Goal: Task Accomplishment & Management: Complete application form

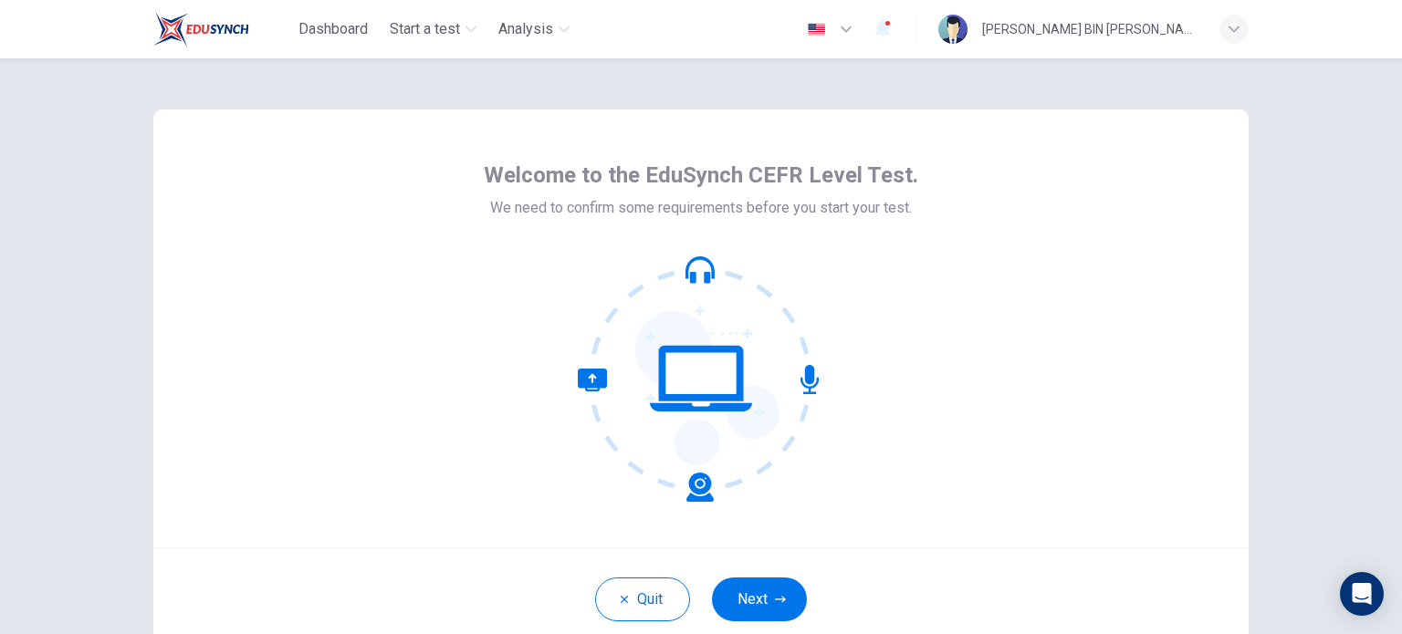
scroll to position [125, 0]
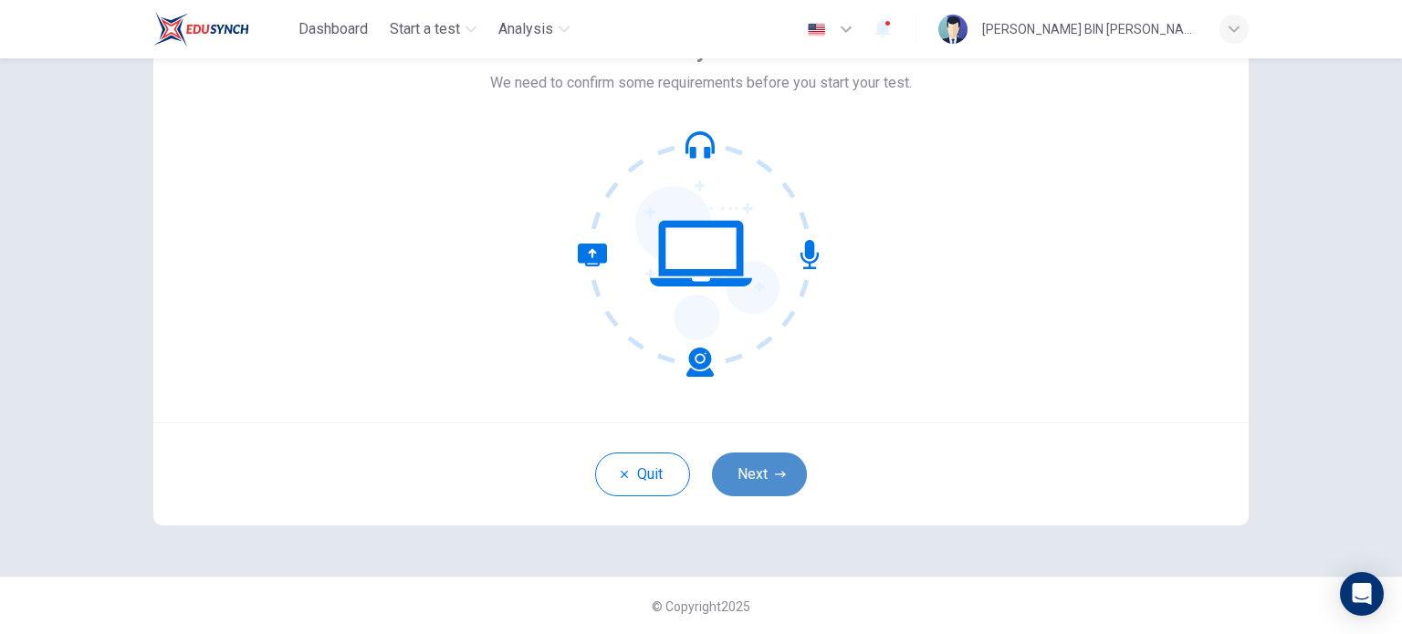
click at [776, 470] on icon "button" at bounding box center [780, 474] width 11 height 11
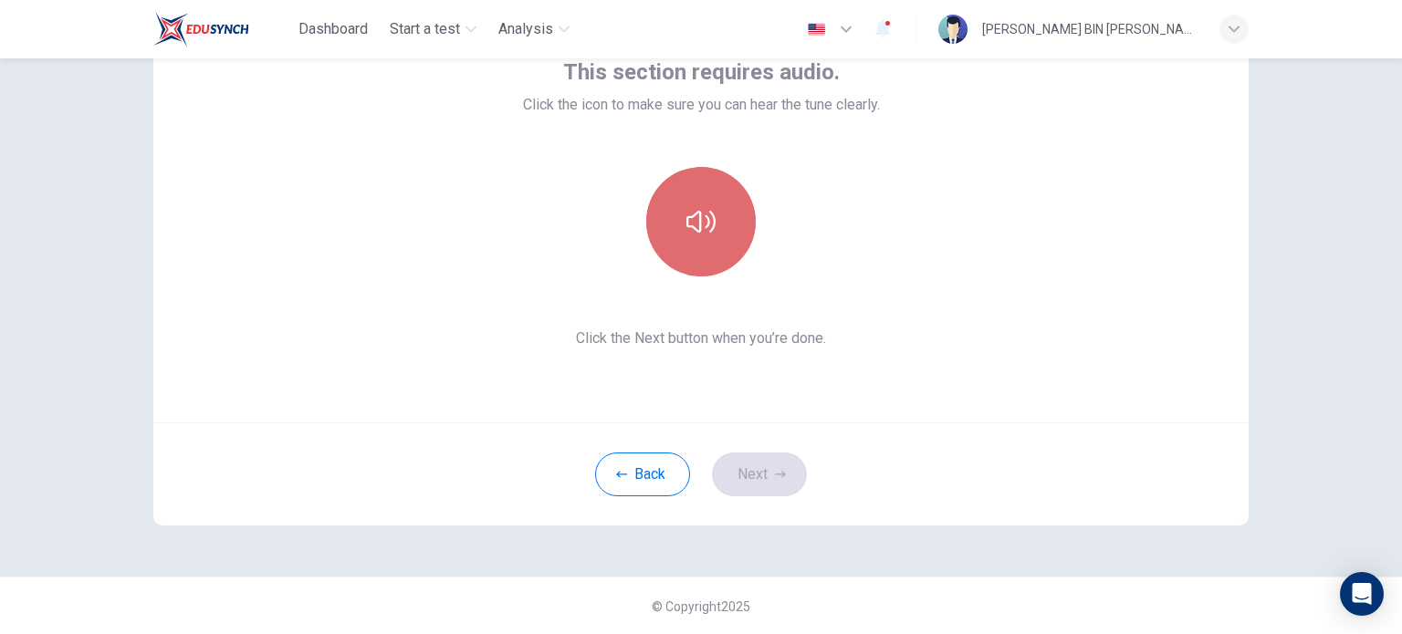
click at [705, 243] on button "button" at bounding box center [700, 221] width 109 height 109
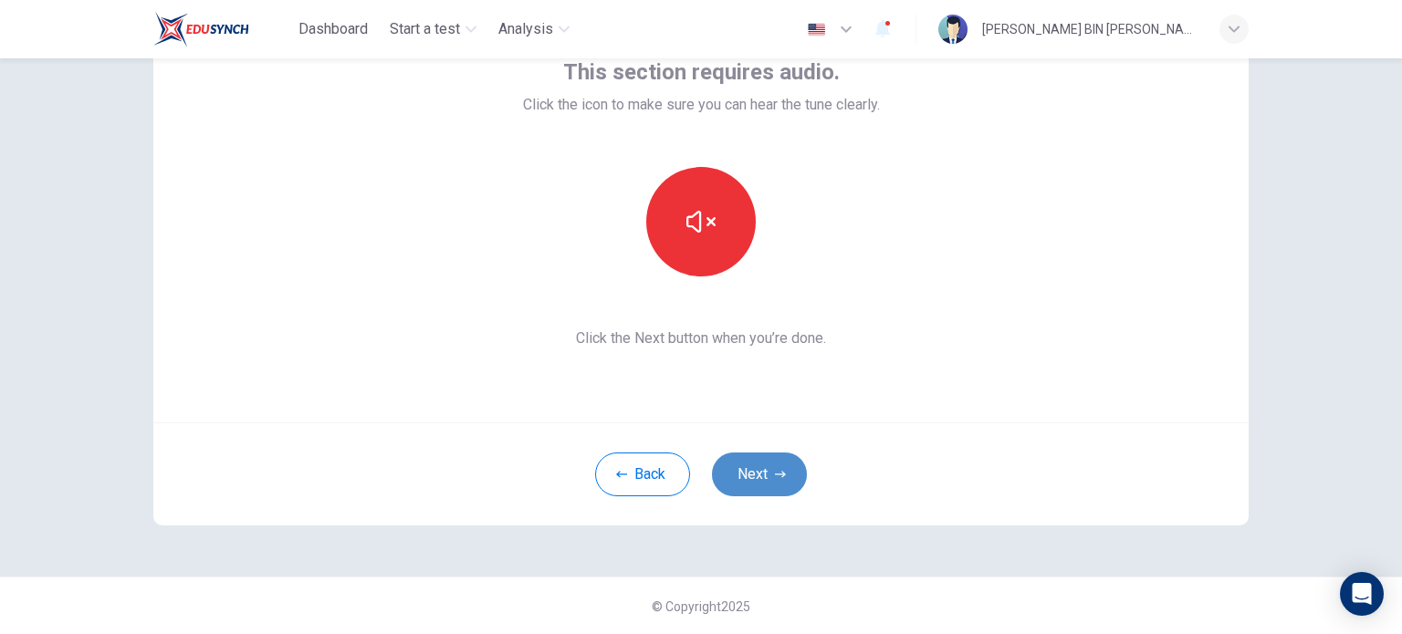
click at [751, 470] on button "Next" at bounding box center [759, 475] width 95 height 44
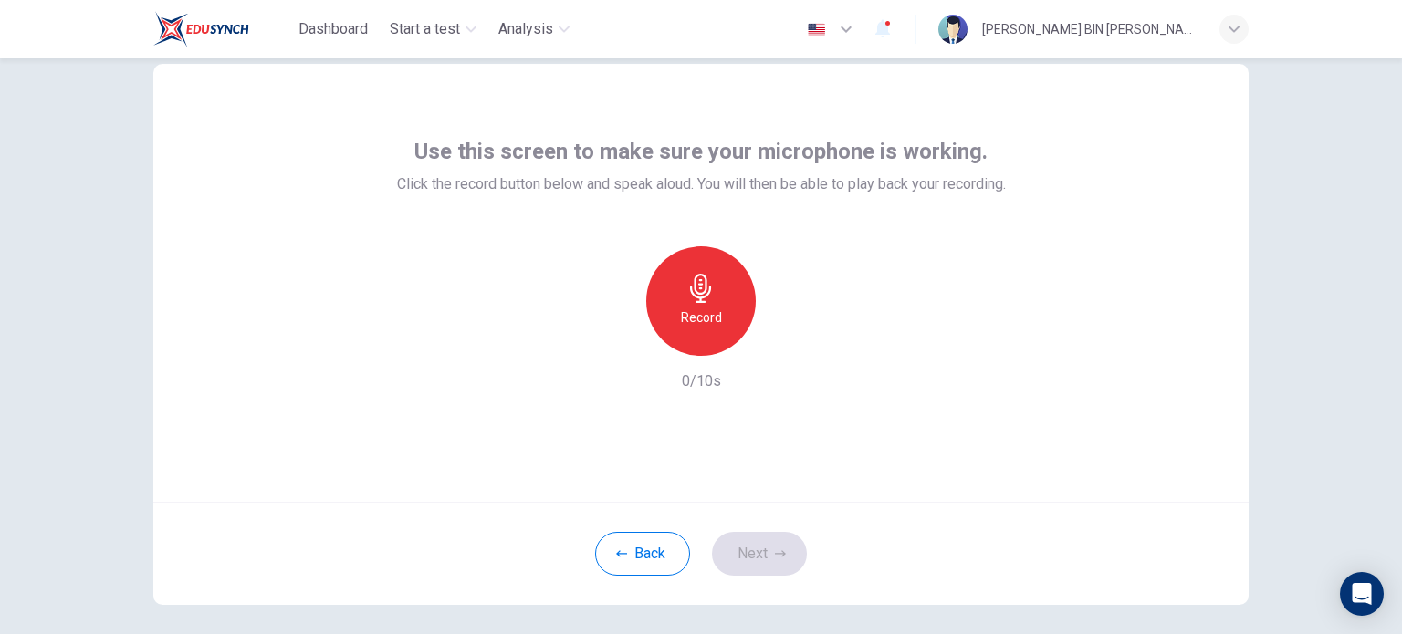
scroll to position [34, 0]
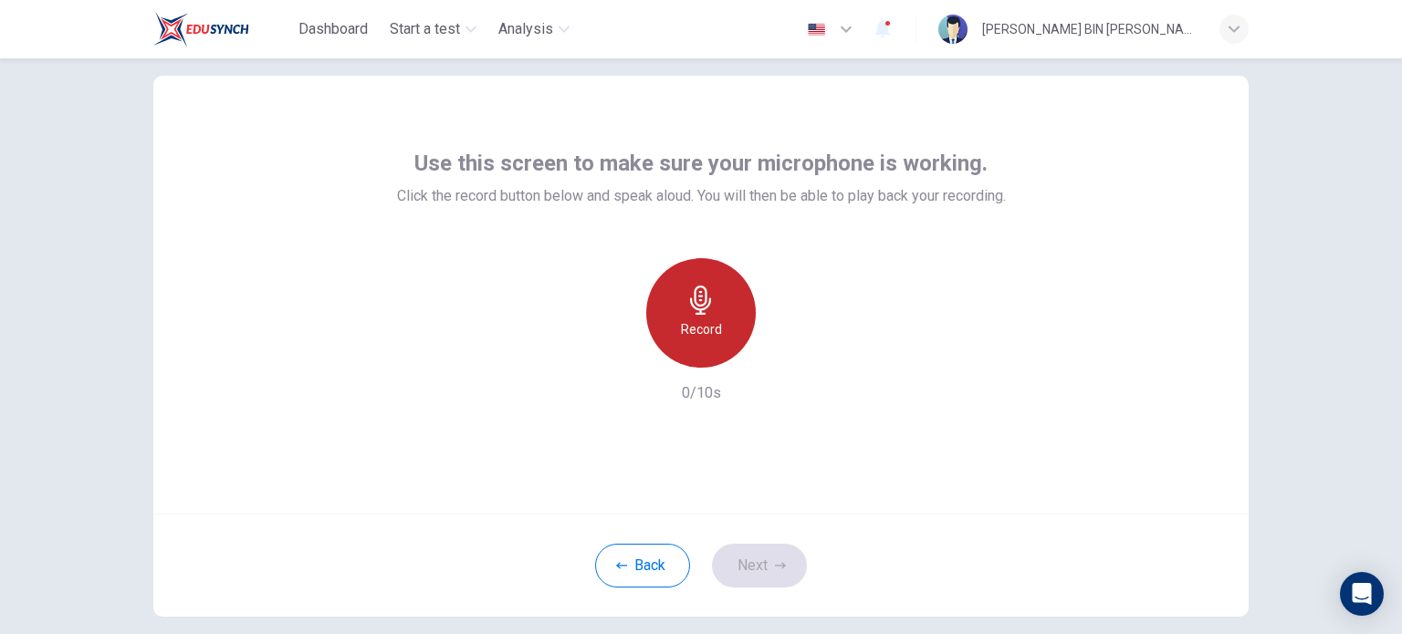
click at [729, 318] on div "Record" at bounding box center [700, 312] width 109 height 109
click at [729, 318] on div "Stop" at bounding box center [700, 312] width 109 height 109
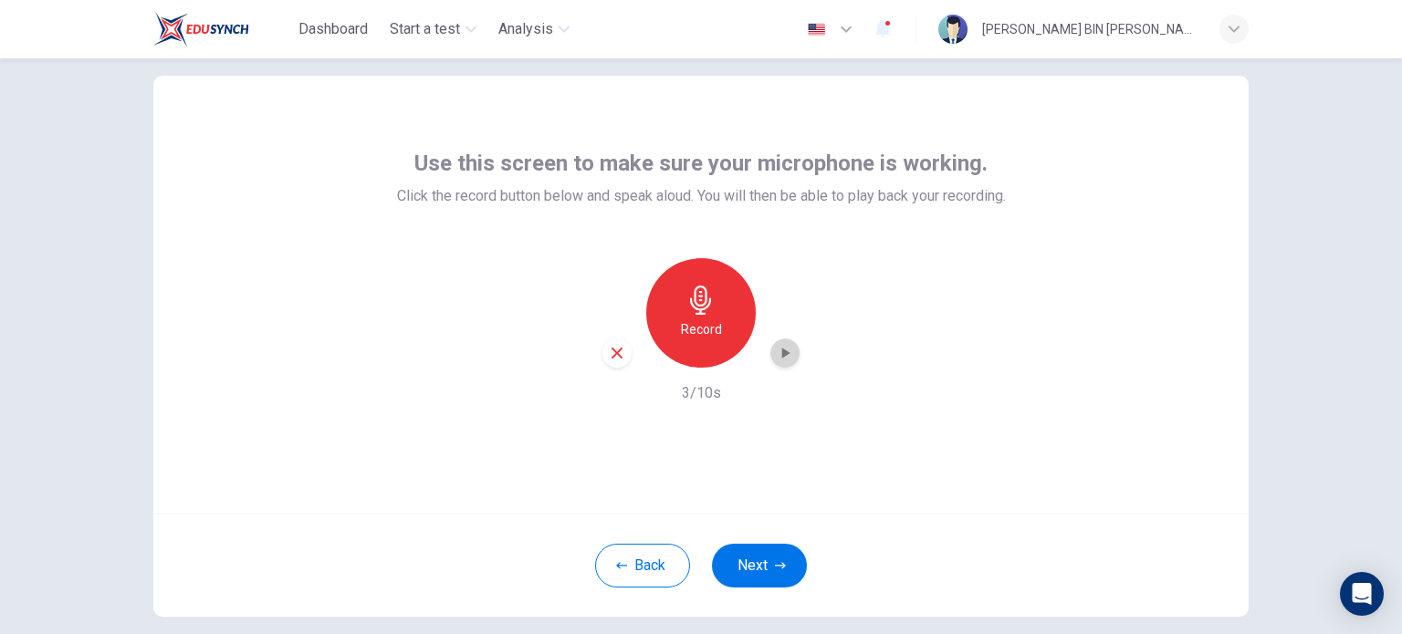
click at [785, 357] on icon "button" at bounding box center [785, 353] width 18 height 18
click at [785, 357] on icon "button" at bounding box center [784, 354] width 13 height 14
click at [756, 562] on button "Next" at bounding box center [759, 566] width 95 height 44
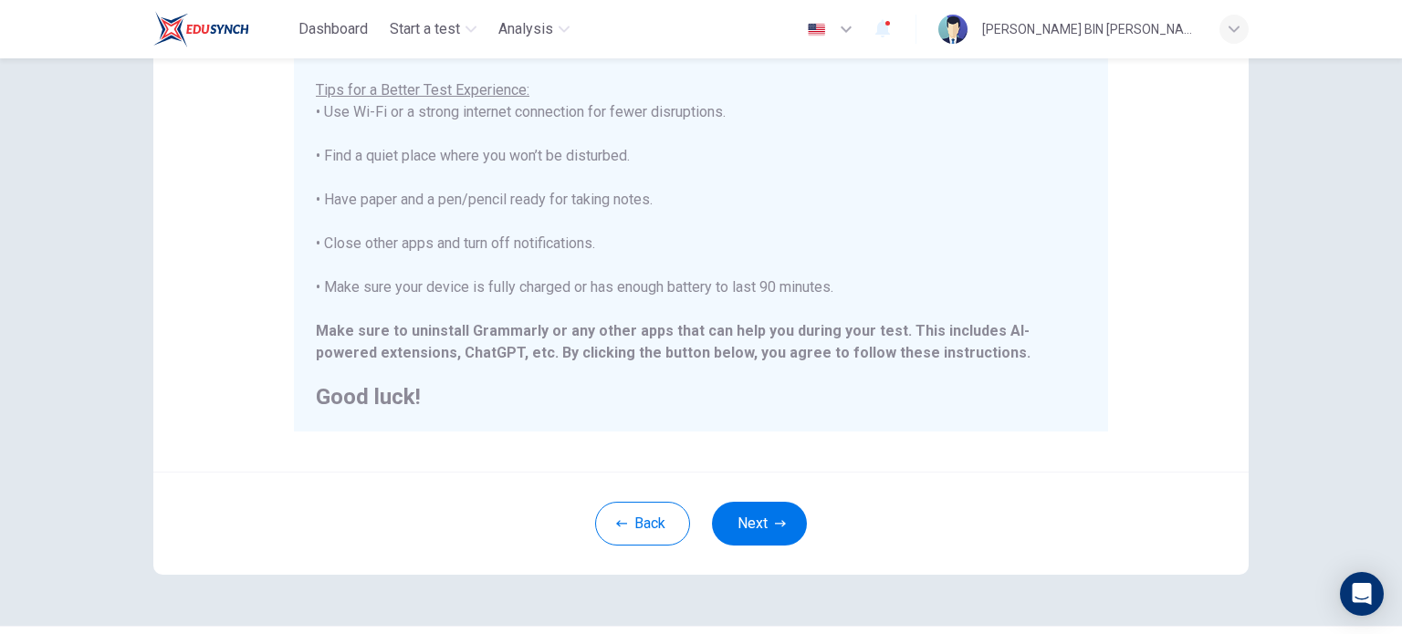
scroll to position [380, 0]
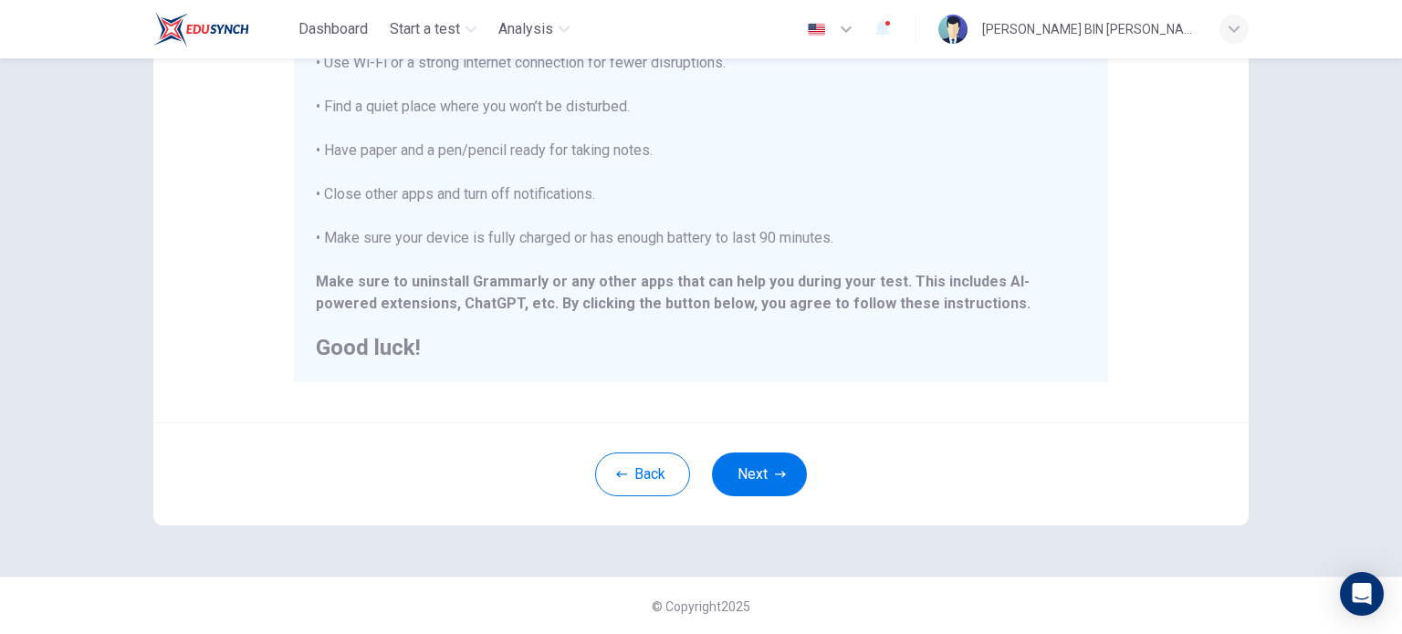
click at [1162, 256] on div "Disclaimer: ****IMPORTANT: You cannot change the language during the test.**** …" at bounding box center [700, 76] width 1095 height 693
click at [775, 474] on icon "button" at bounding box center [780, 474] width 11 height 6
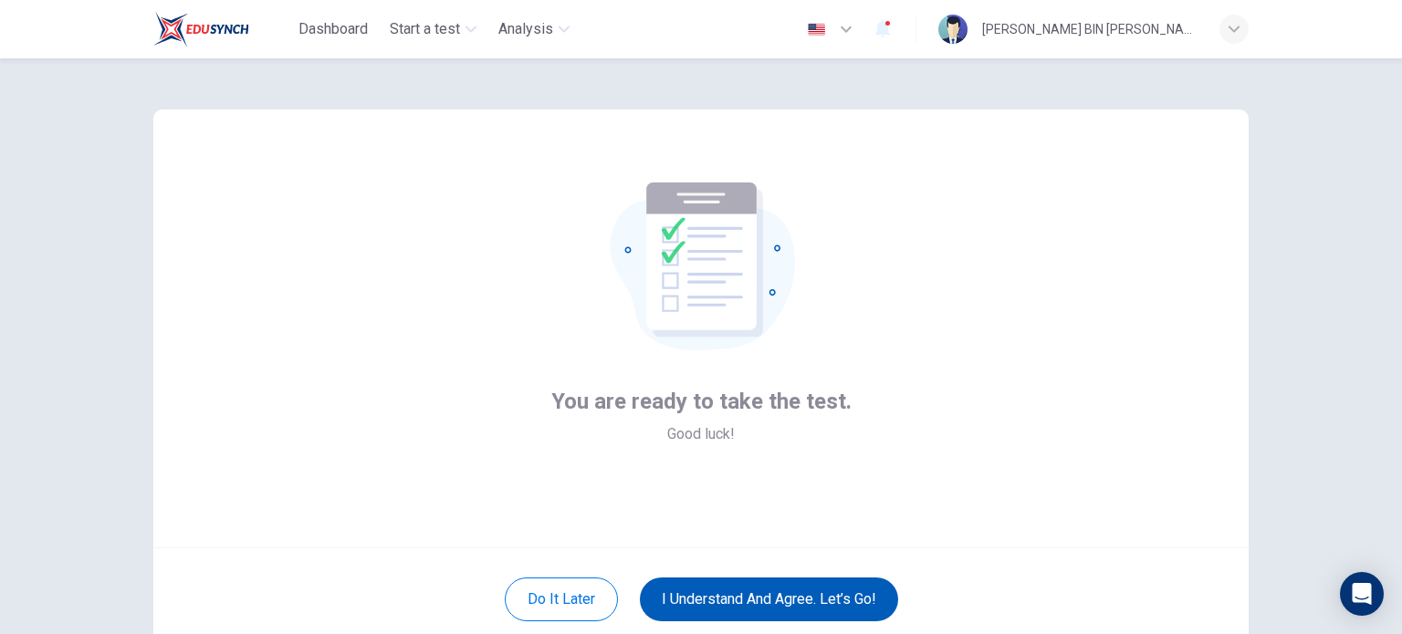
scroll to position [47, 0]
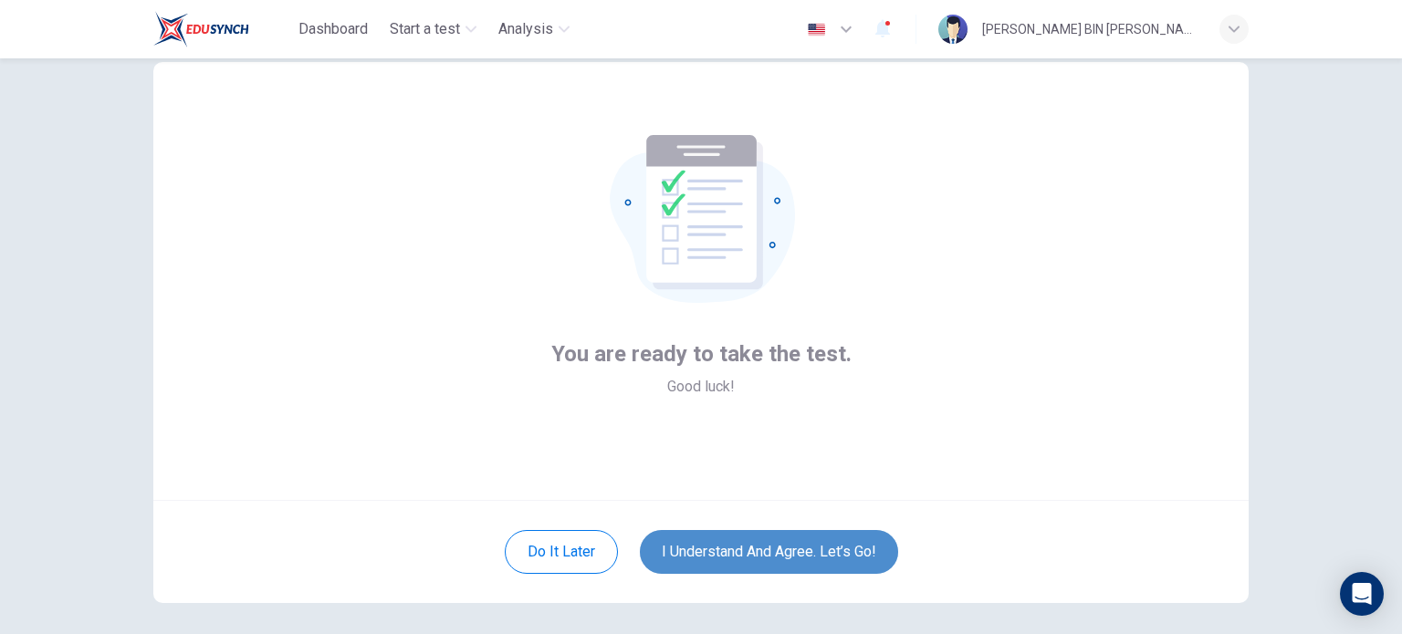
click at [752, 540] on button "I understand and agree. Let’s go!" at bounding box center [769, 552] width 258 height 44
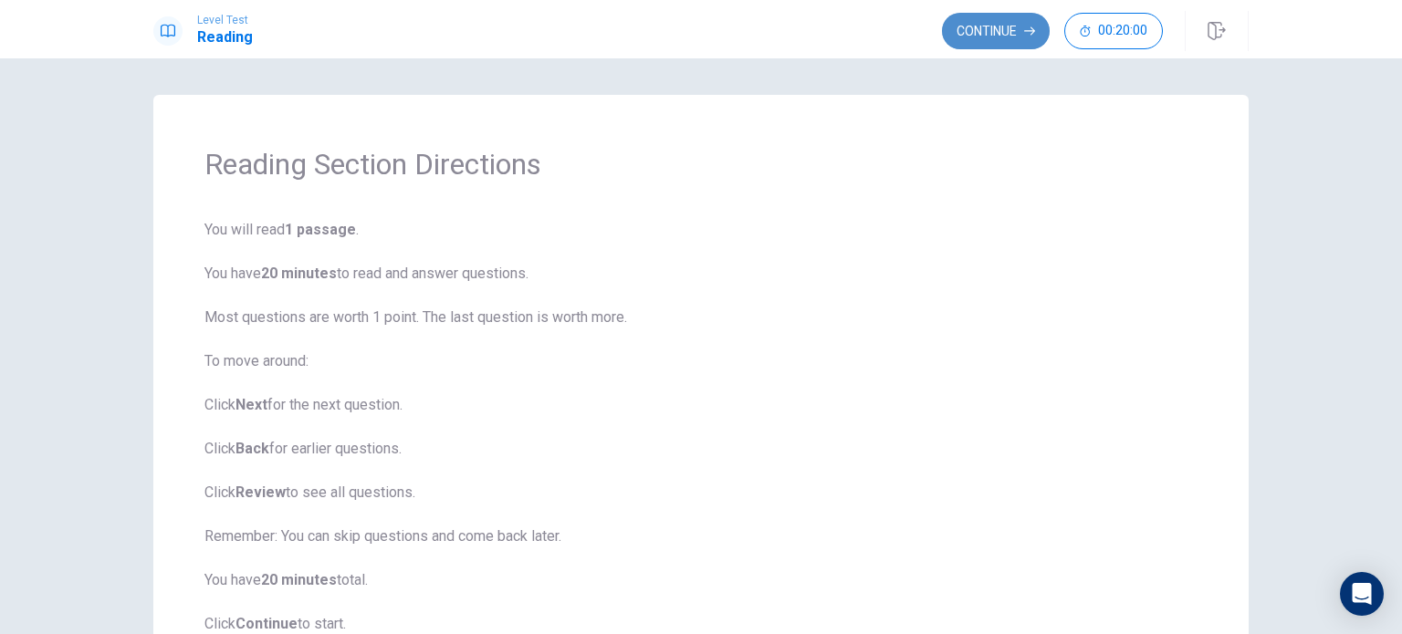
click at [985, 43] on button "Continue" at bounding box center [996, 31] width 108 height 36
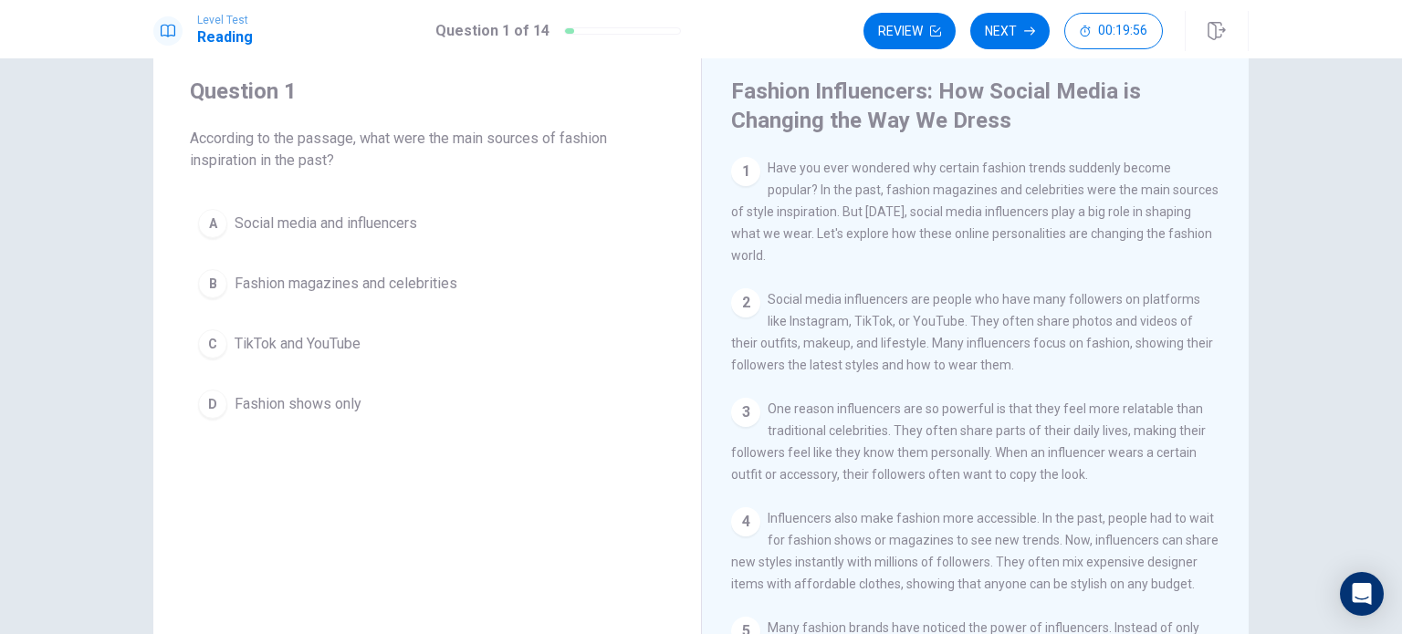
scroll to position [55, 0]
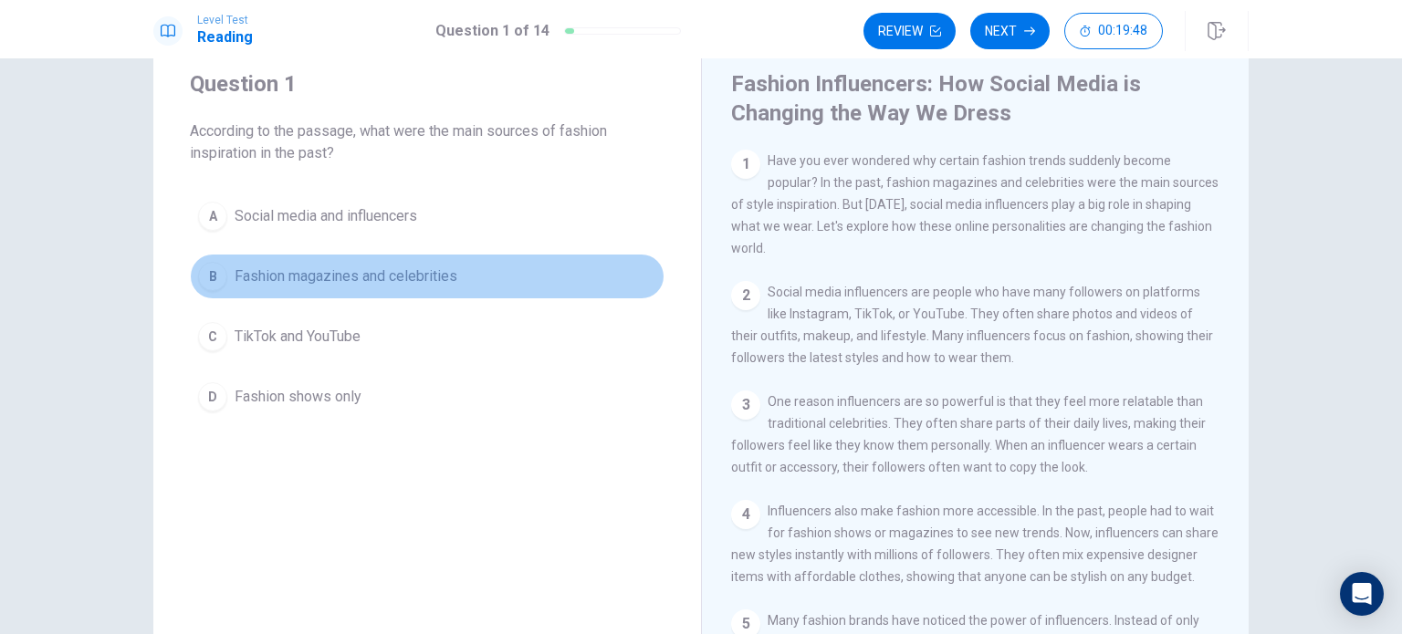
click at [347, 279] on span "Fashion magazines and celebrities" at bounding box center [345, 277] width 223 height 22
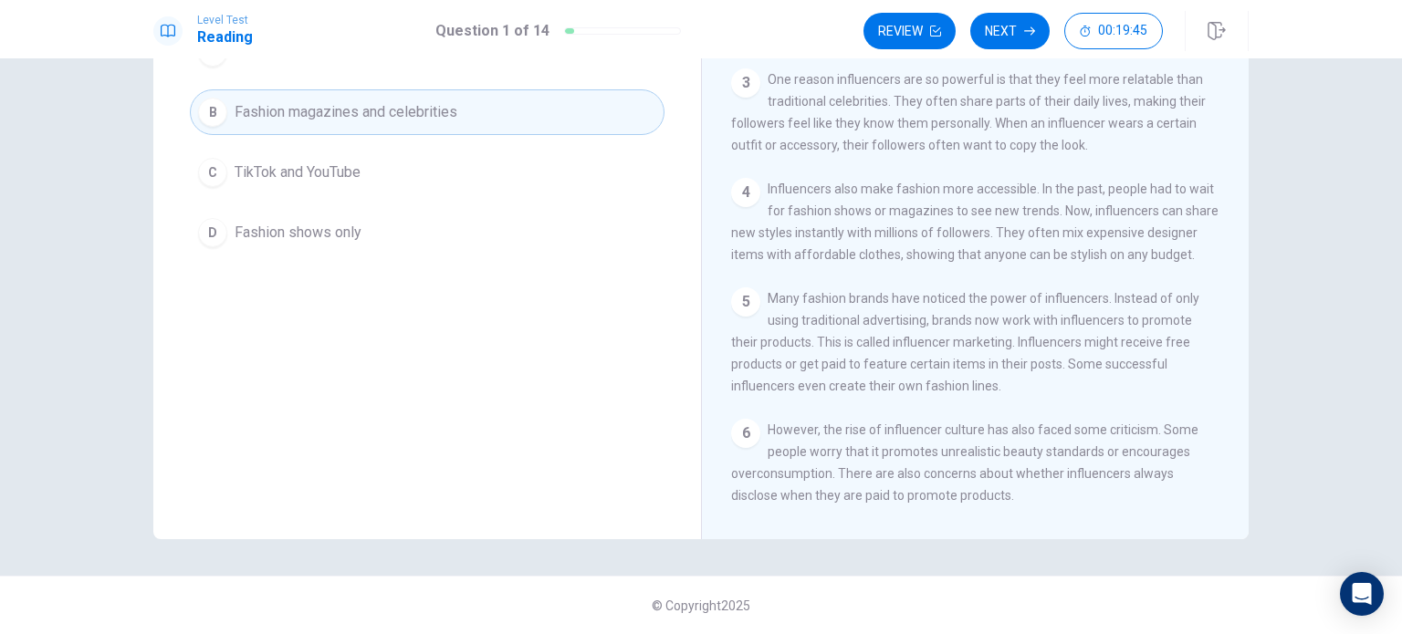
scroll to position [129, 0]
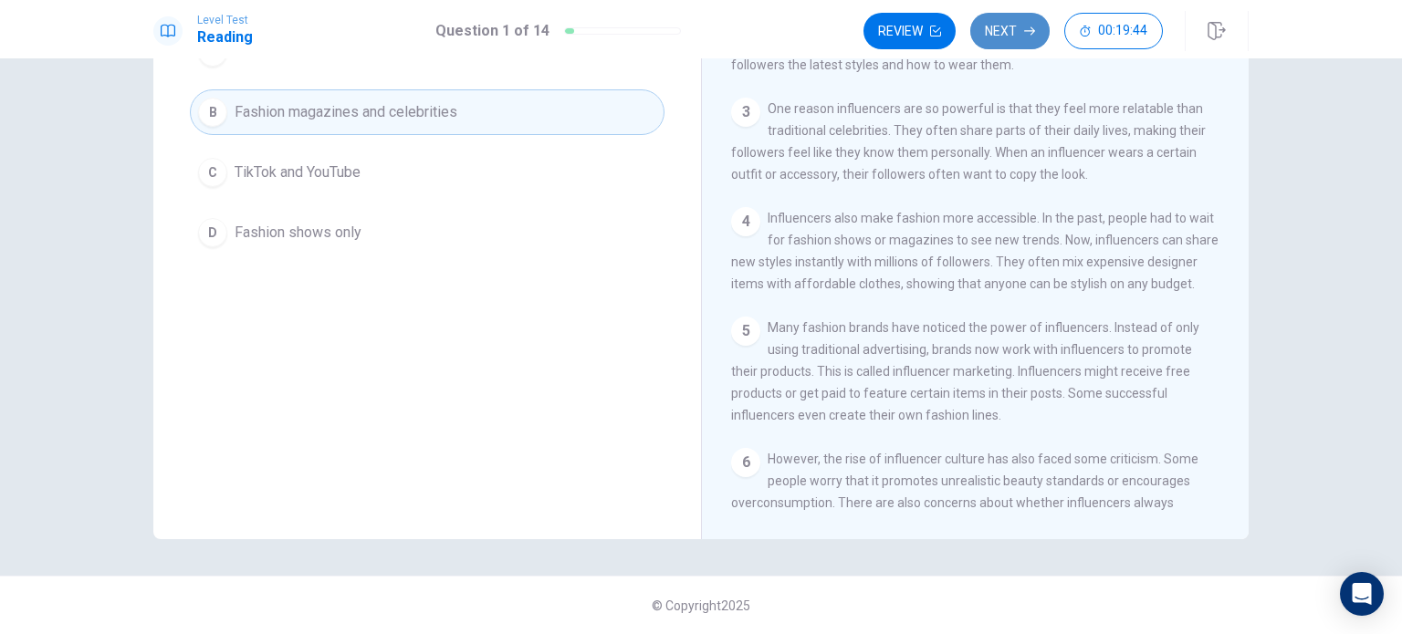
click at [1037, 29] on button "Next" at bounding box center [1009, 31] width 79 height 36
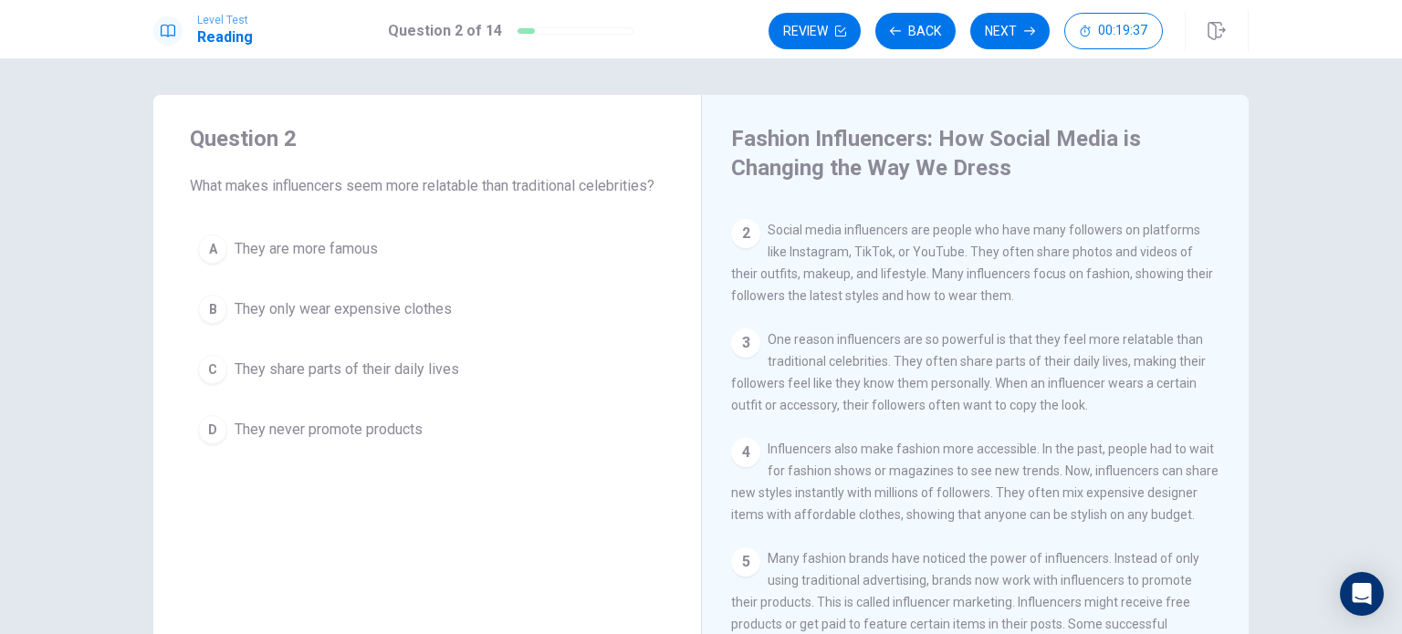
scroll to position [115, 0]
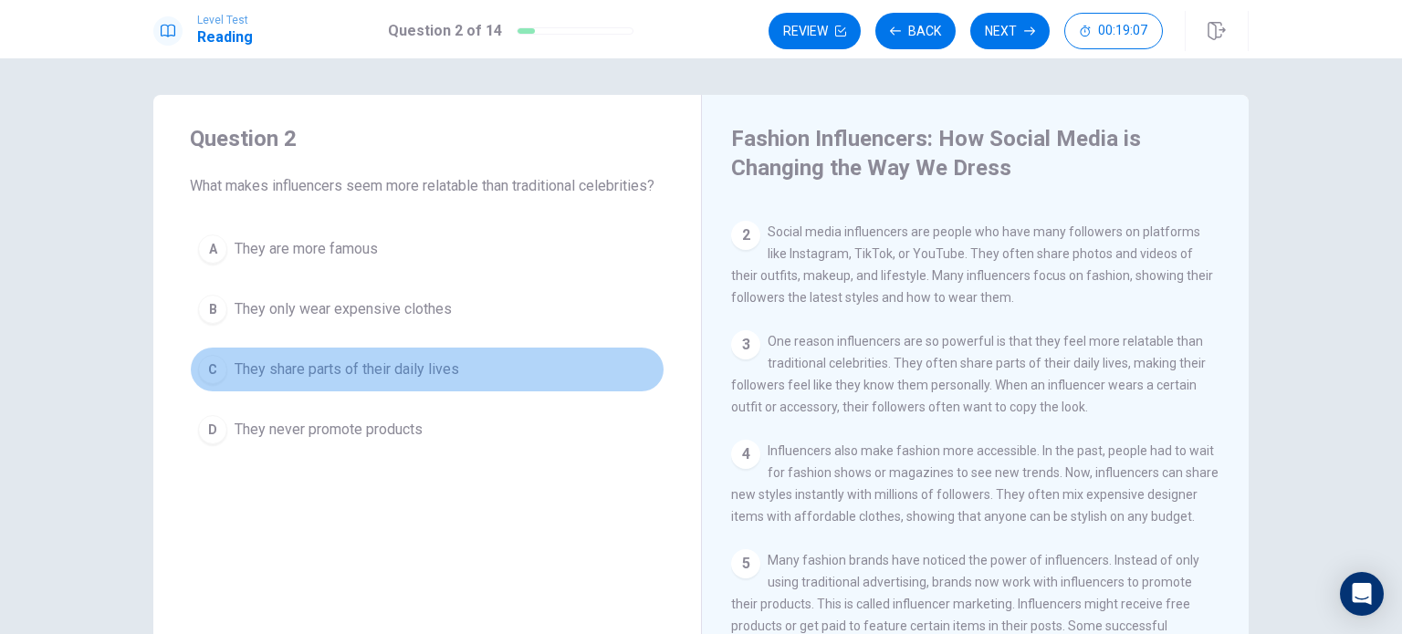
click at [369, 373] on span "They share parts of their daily lives" at bounding box center [346, 370] width 224 height 22
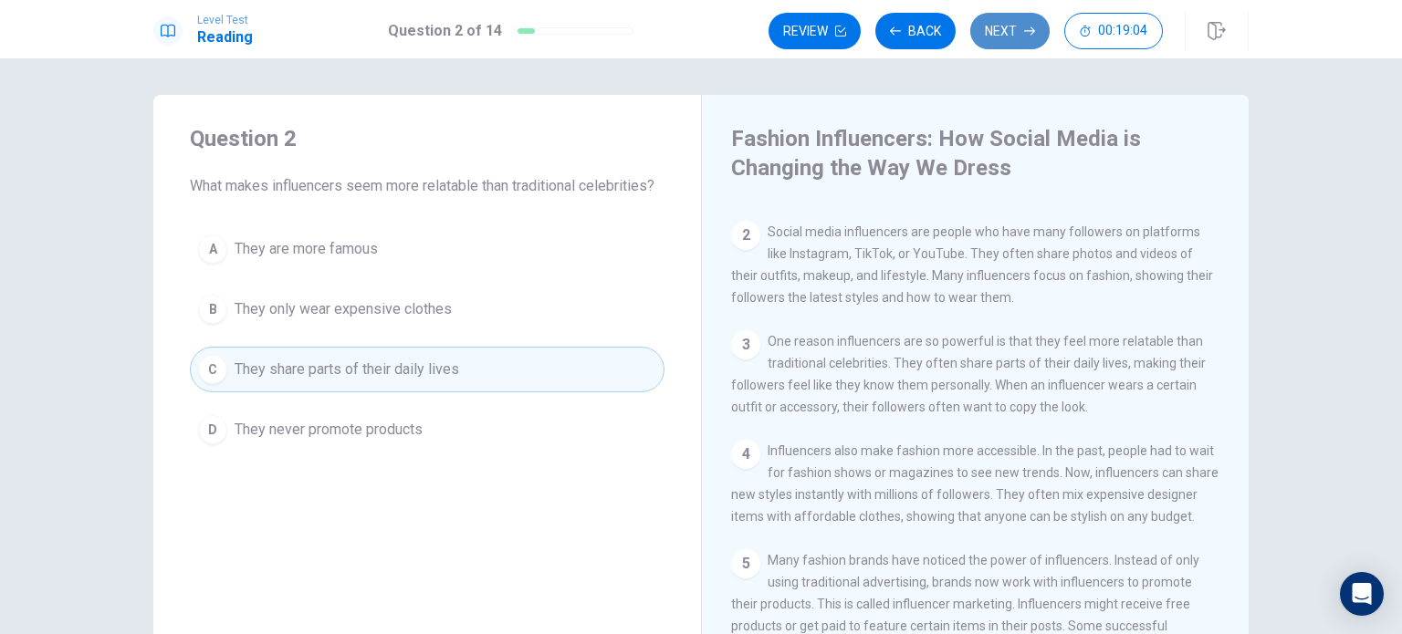
click at [1008, 37] on button "Next" at bounding box center [1009, 31] width 79 height 36
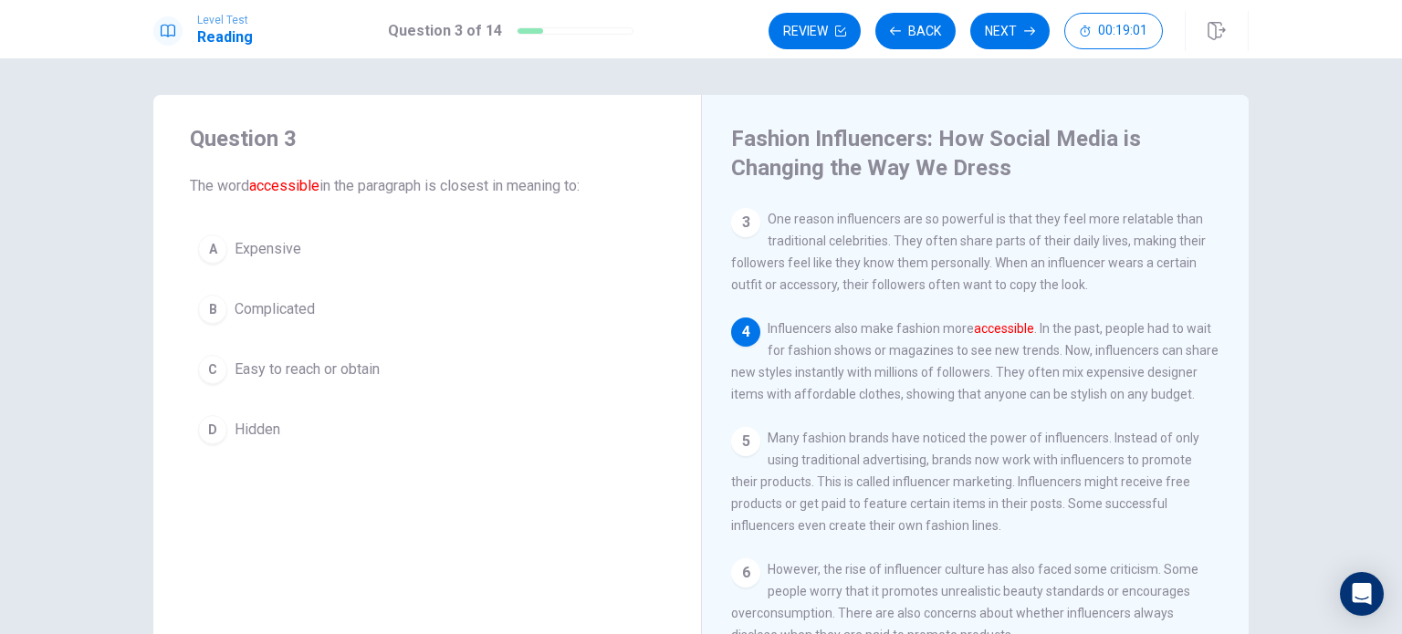
scroll to position [251, 0]
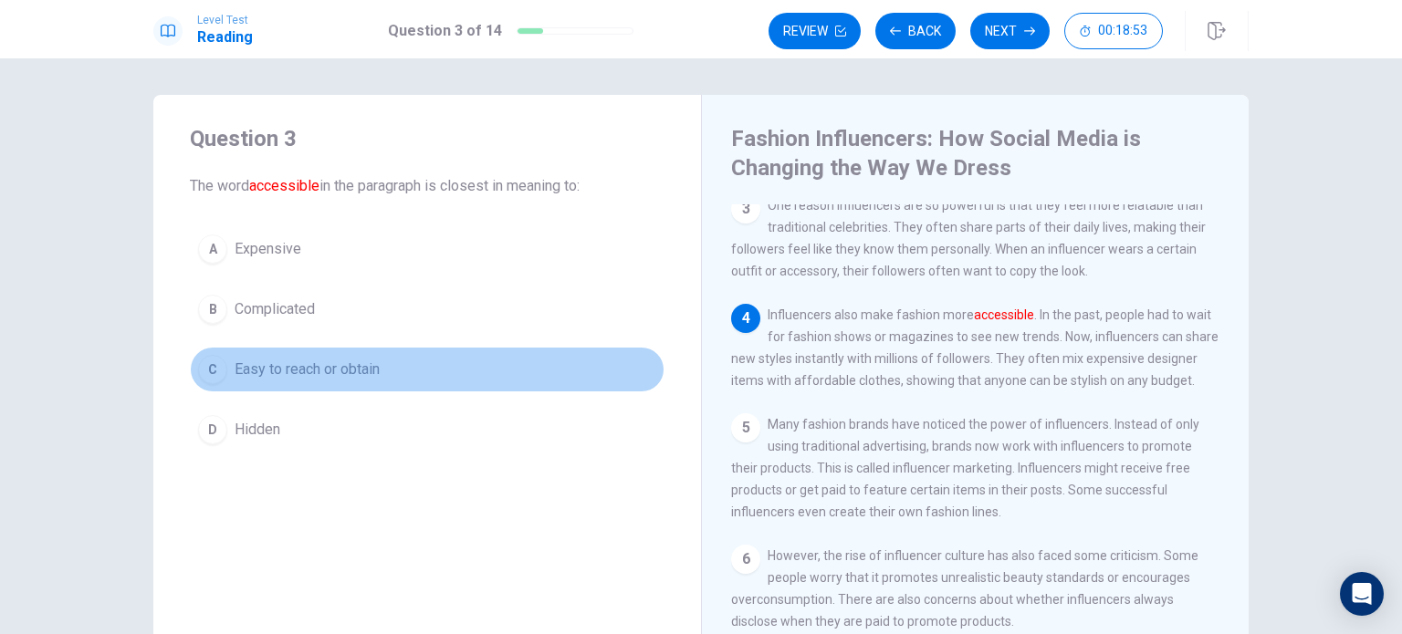
click at [287, 372] on span "Easy to reach or obtain" at bounding box center [306, 370] width 145 height 22
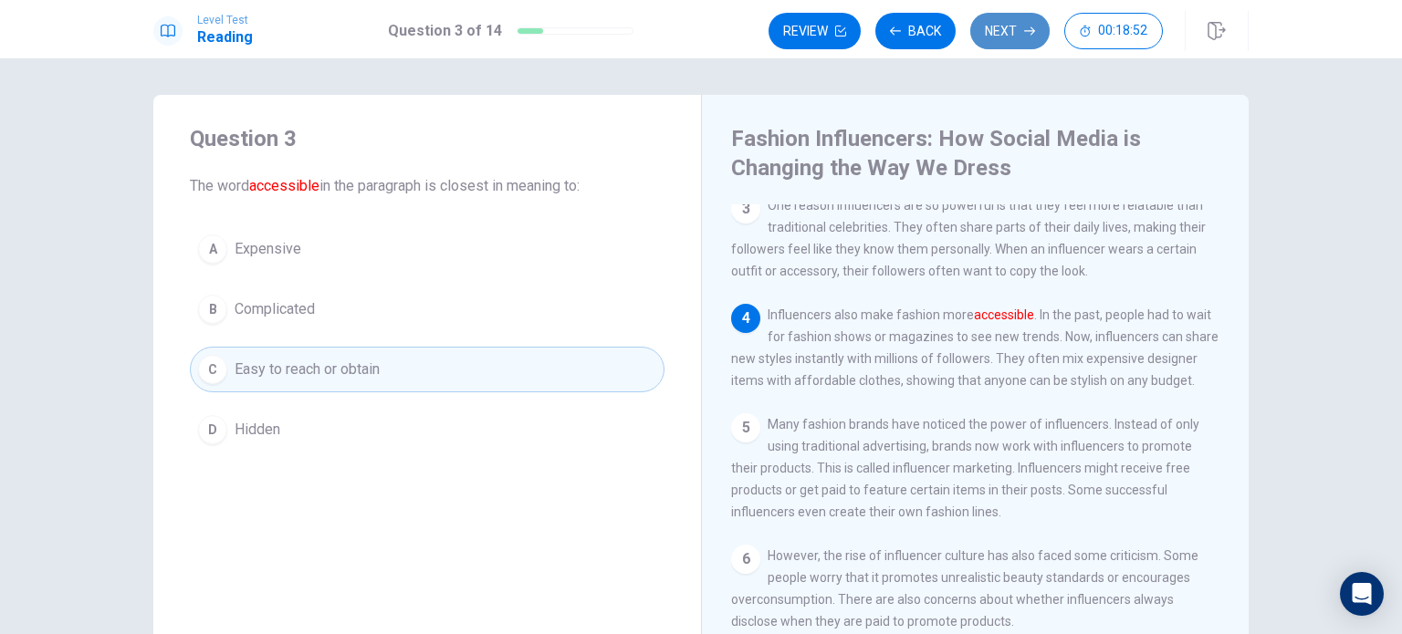
click at [1012, 16] on button "Next" at bounding box center [1009, 31] width 79 height 36
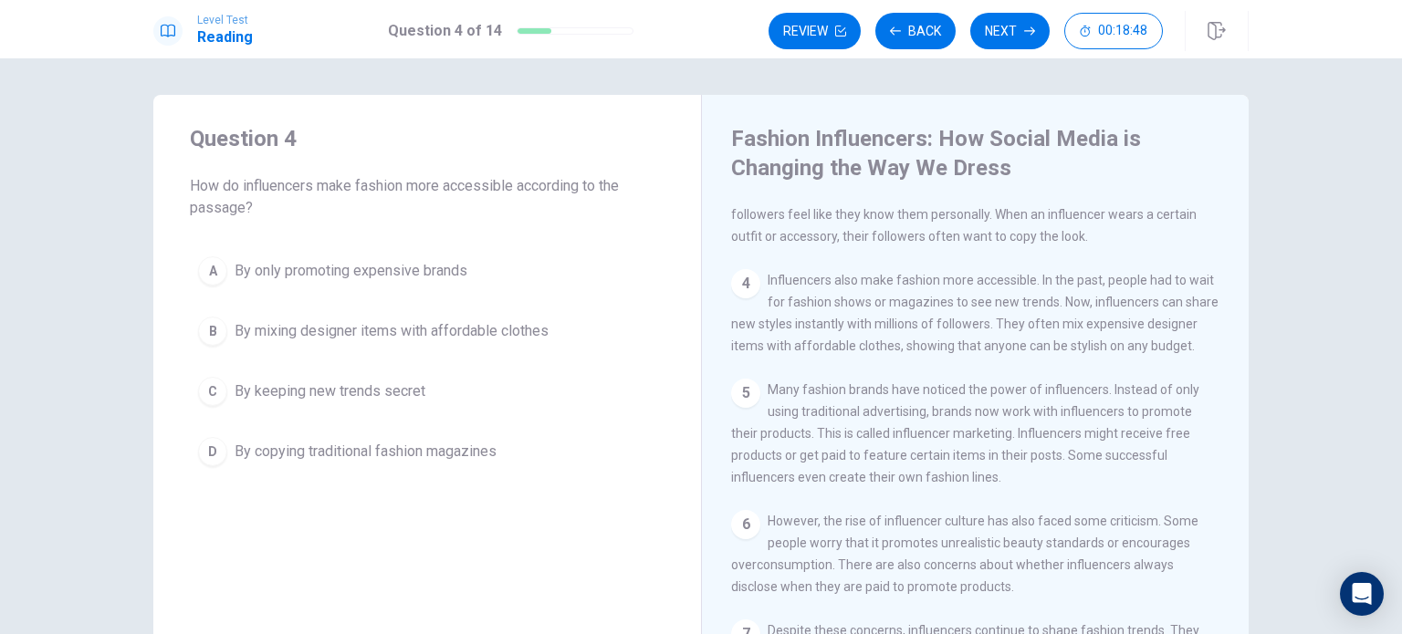
scroll to position [329, 0]
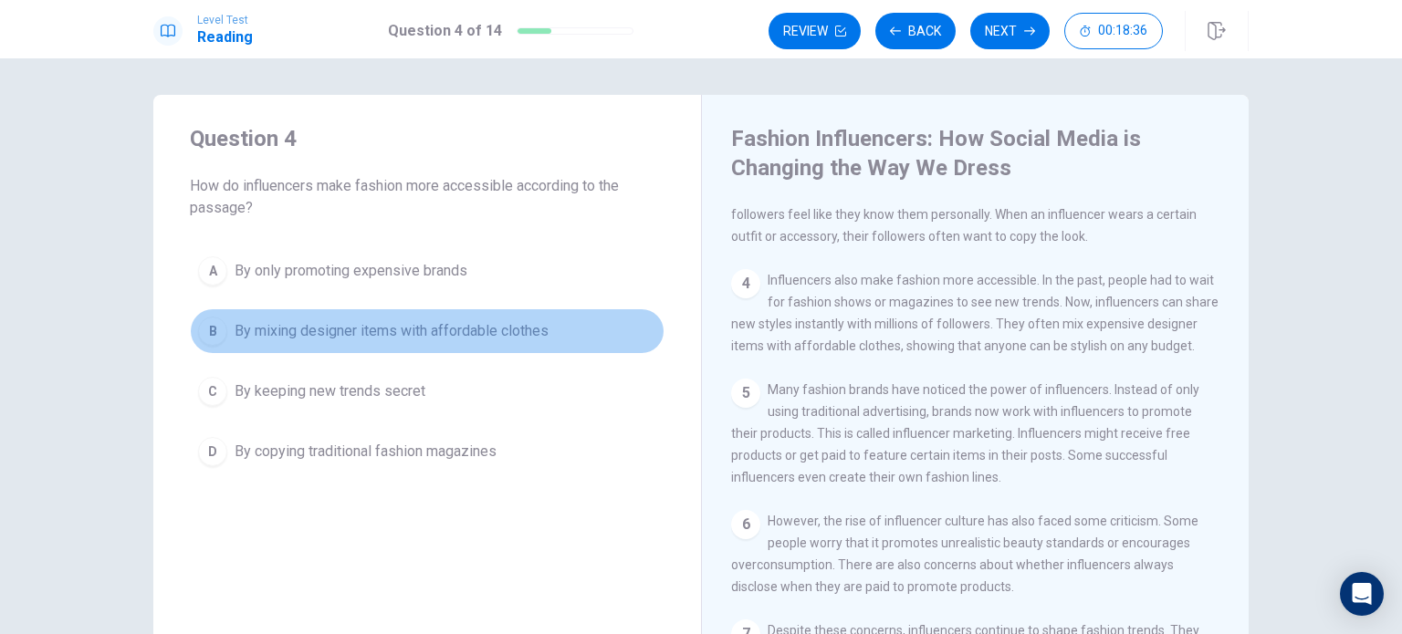
click at [468, 340] on span "By mixing designer items with affordable clothes" at bounding box center [391, 331] width 314 height 22
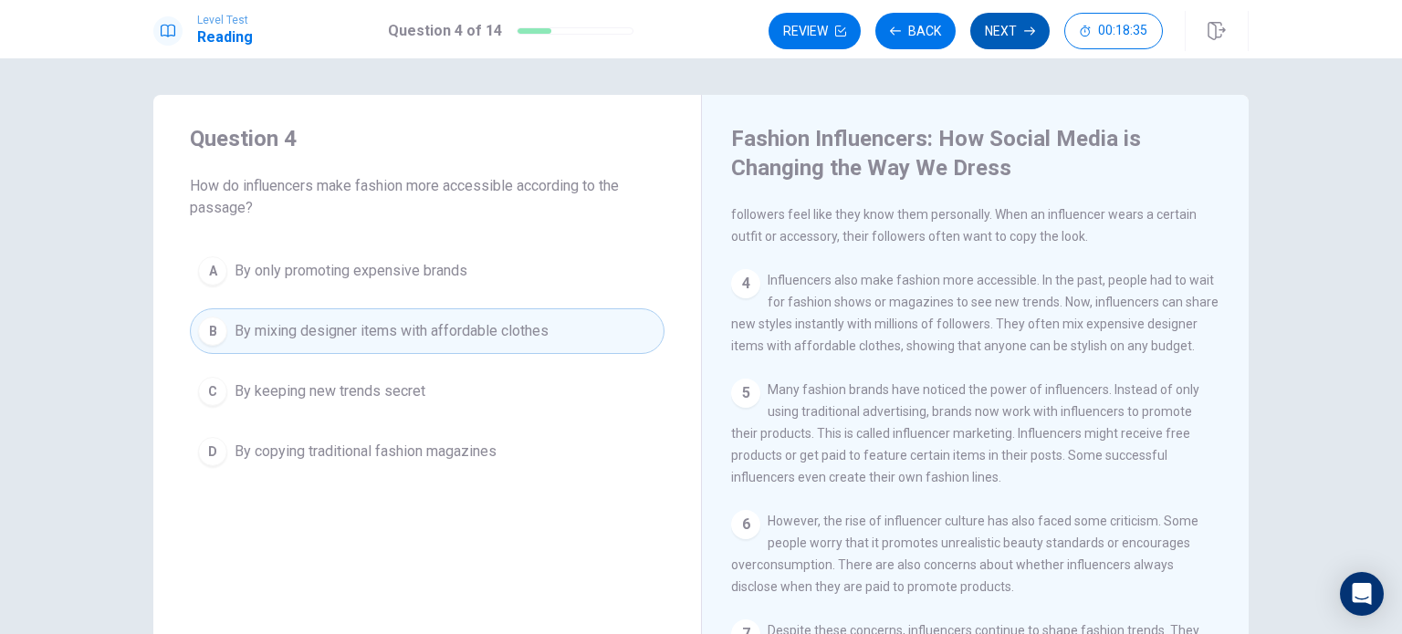
click at [1008, 36] on button "Next" at bounding box center [1009, 31] width 79 height 36
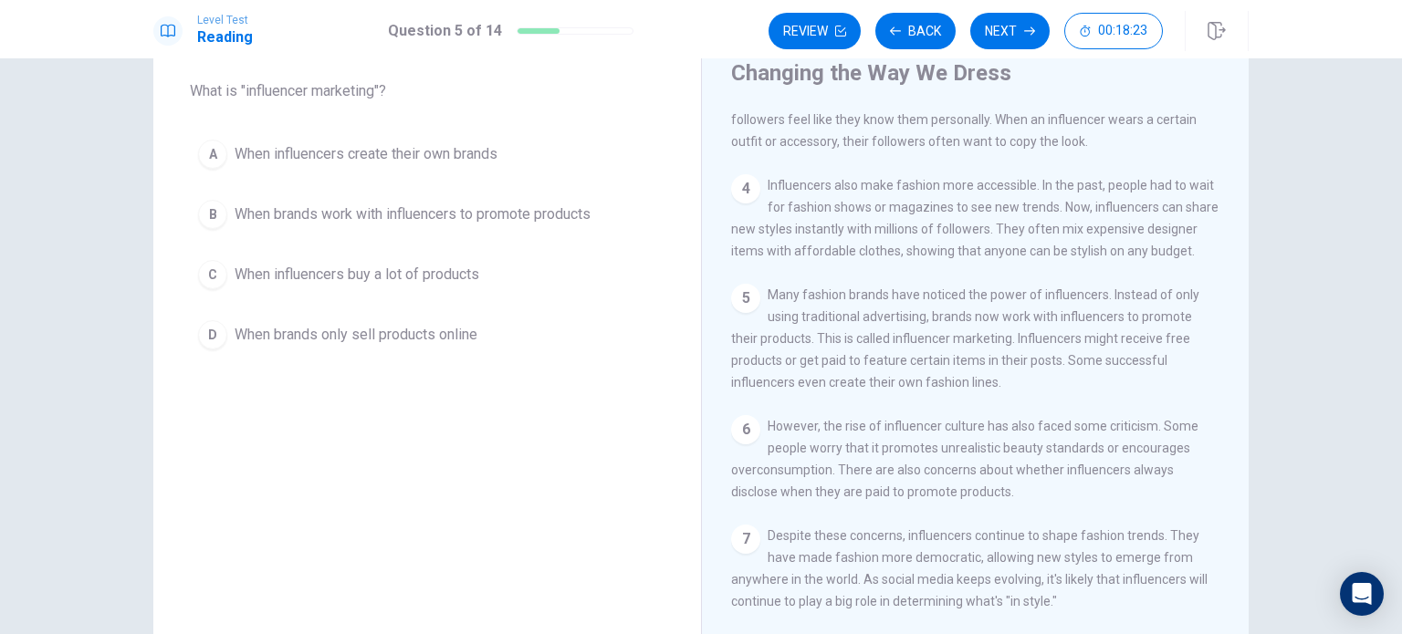
scroll to position [97, 0]
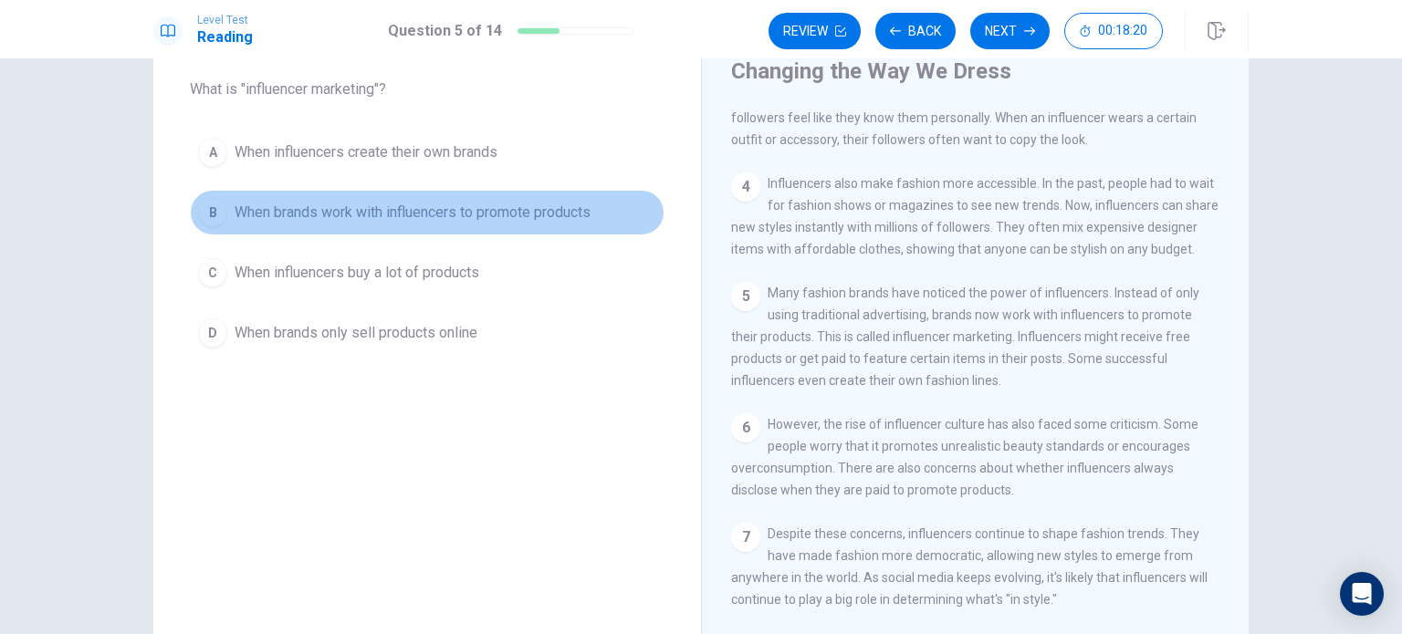
click at [485, 203] on span "When brands work with influencers to promote products" at bounding box center [412, 213] width 356 height 22
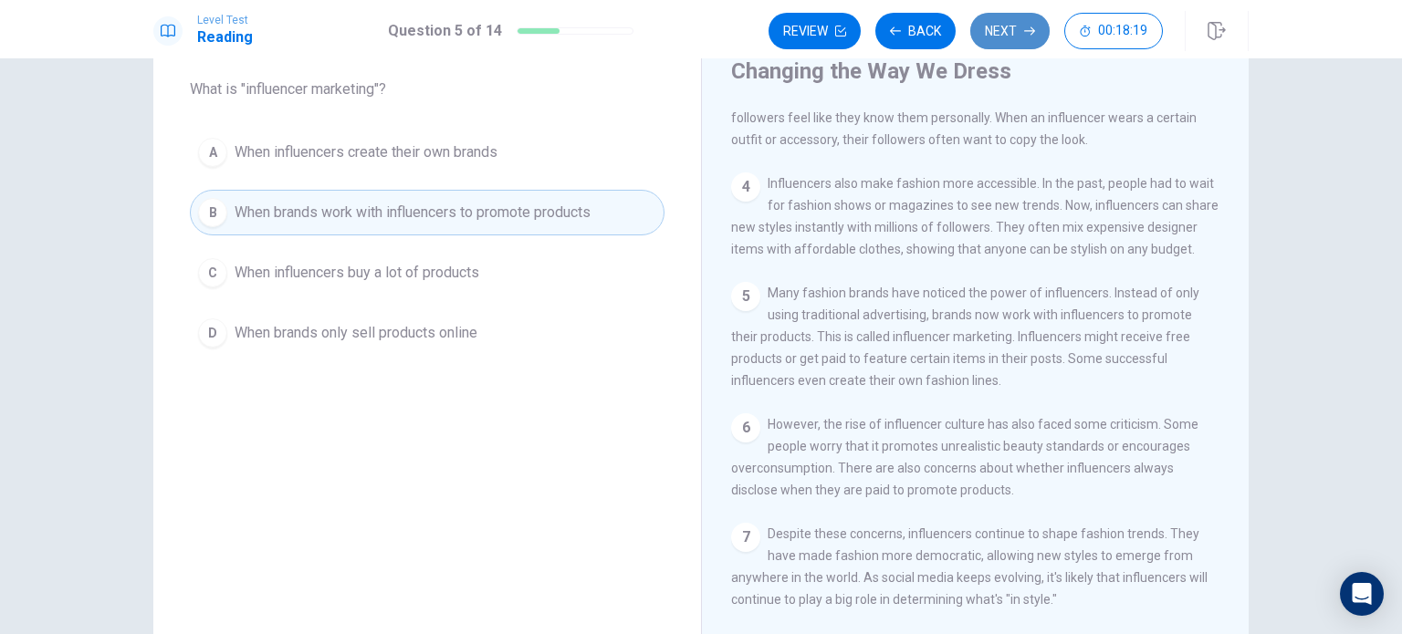
click at [982, 30] on button "Next" at bounding box center [1009, 31] width 79 height 36
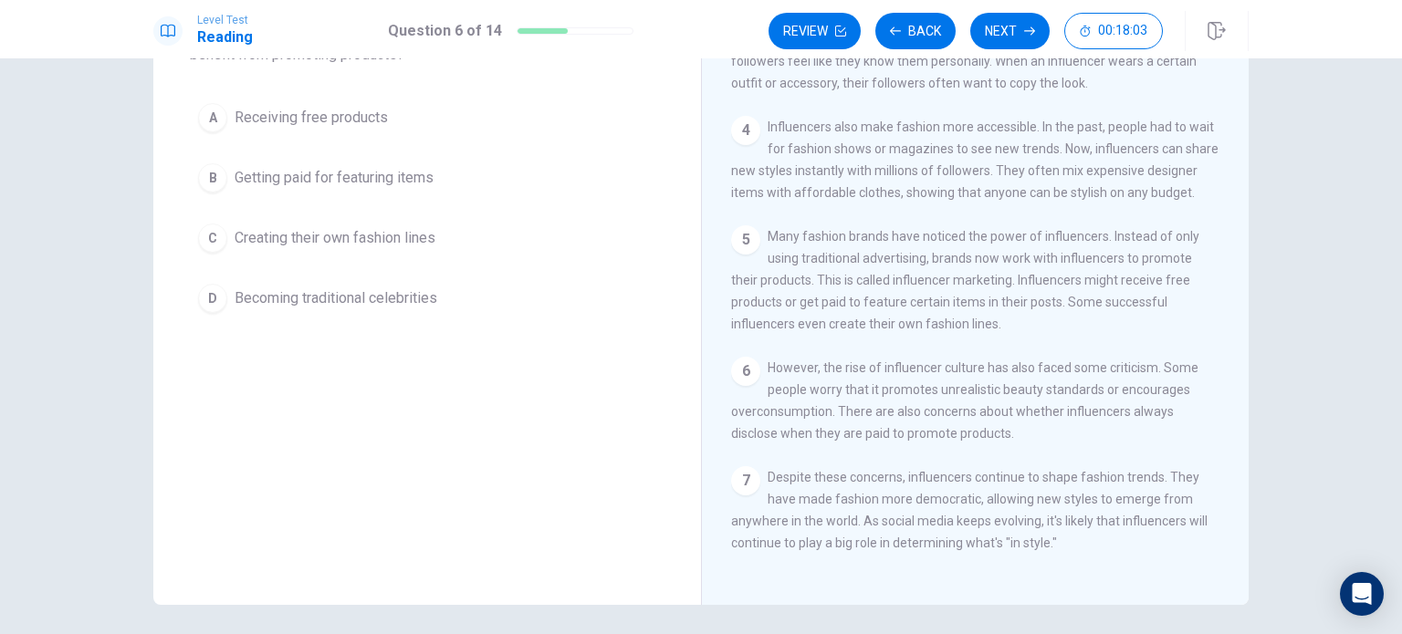
scroll to position [153, 0]
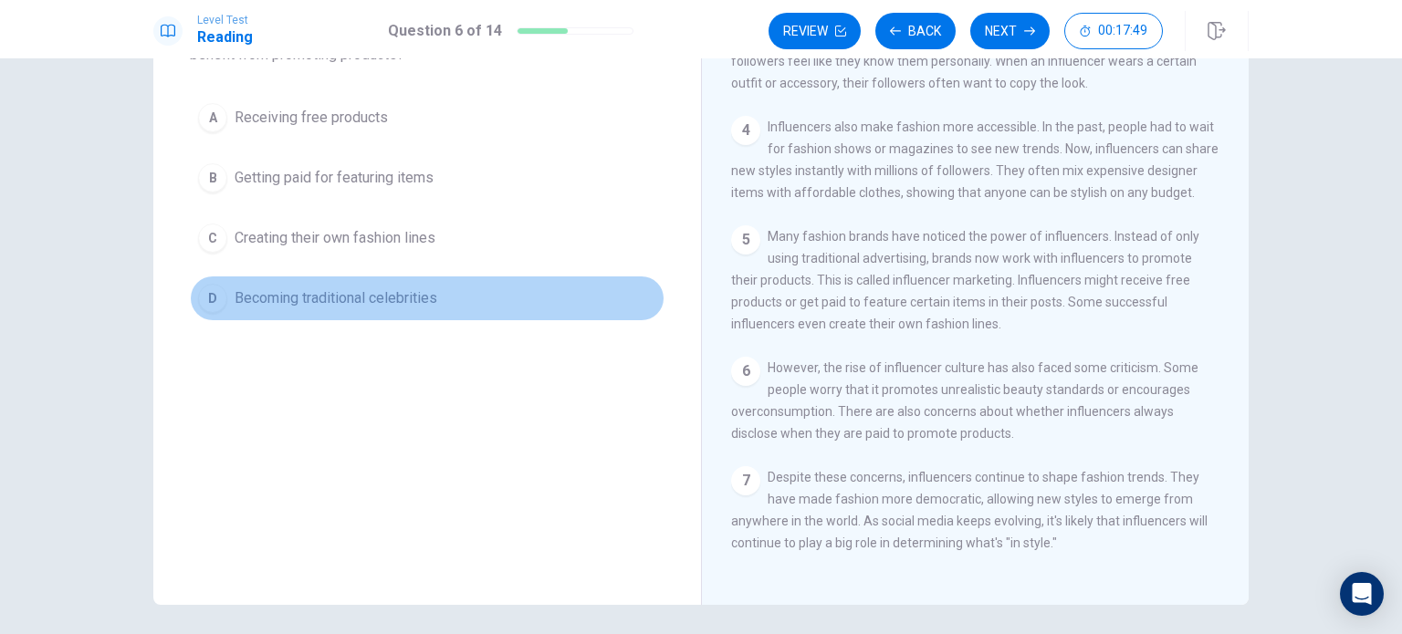
click at [376, 298] on span "Becoming traditional celebrities" at bounding box center [335, 298] width 203 height 22
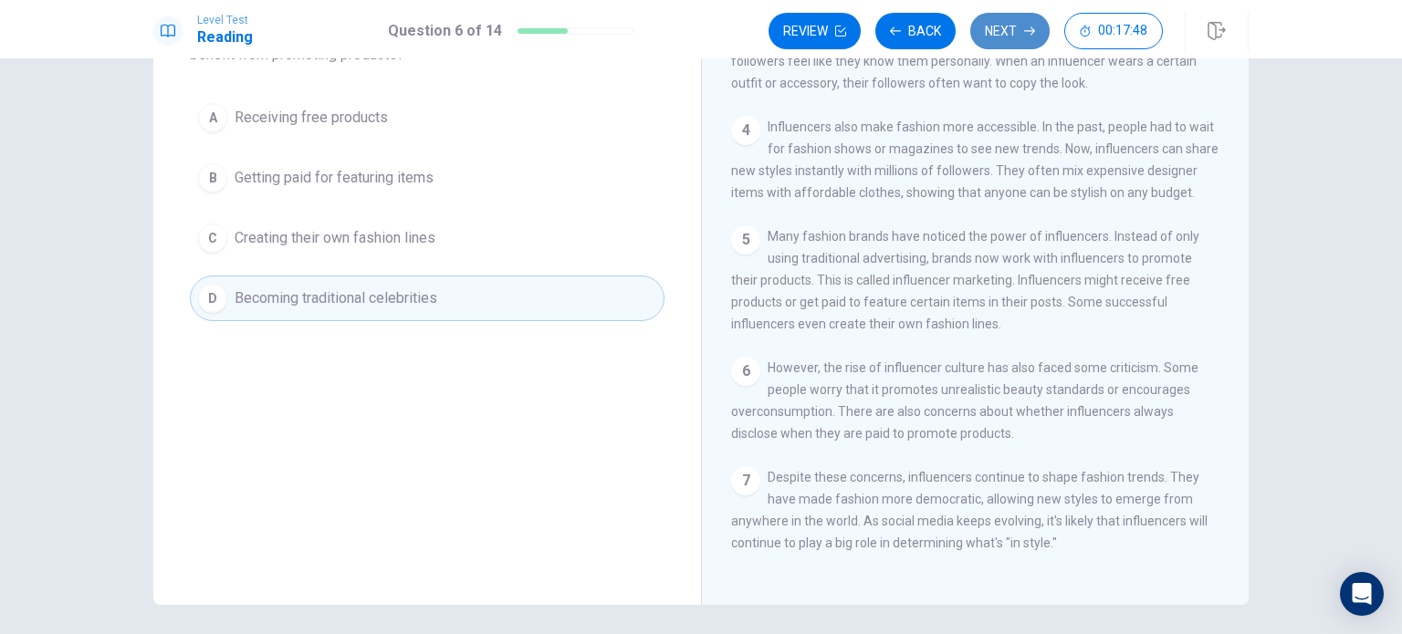
click at [1000, 19] on button "Next" at bounding box center [1009, 31] width 79 height 36
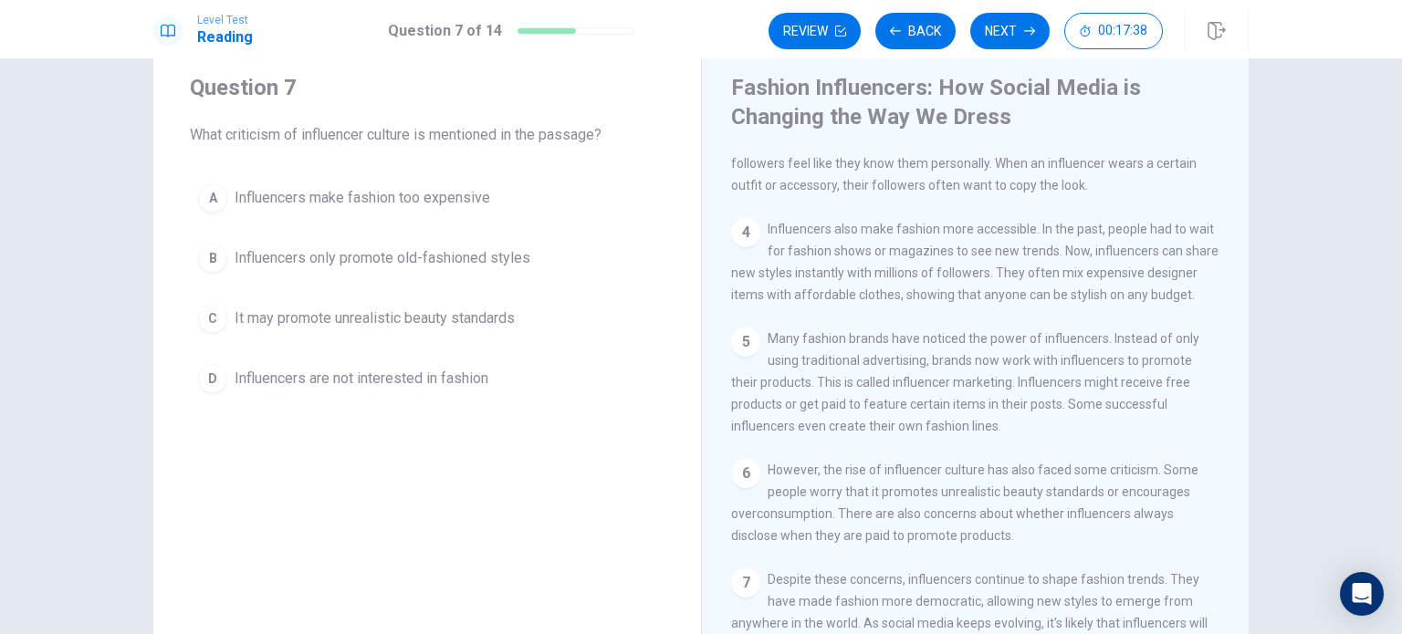
scroll to position [51, 0]
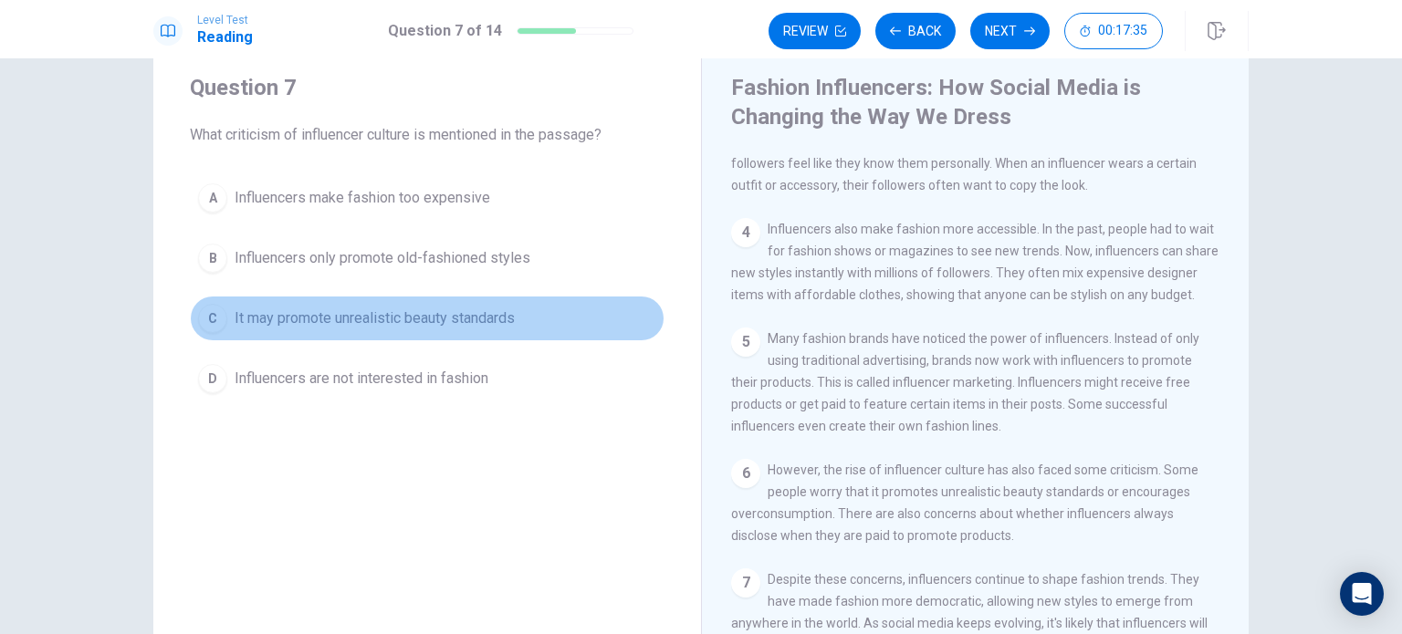
click at [479, 323] on span "It may promote unrealistic beauty standards" at bounding box center [374, 318] width 280 height 22
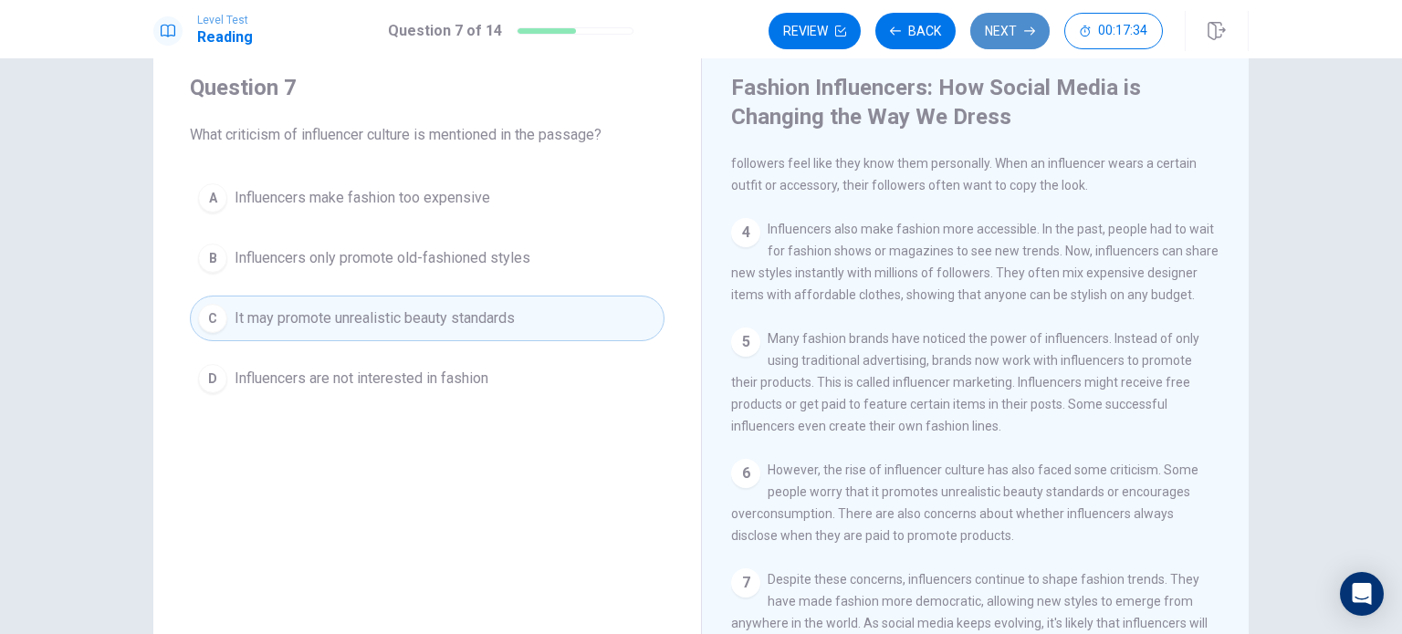
click at [1024, 28] on icon "button" at bounding box center [1029, 31] width 11 height 11
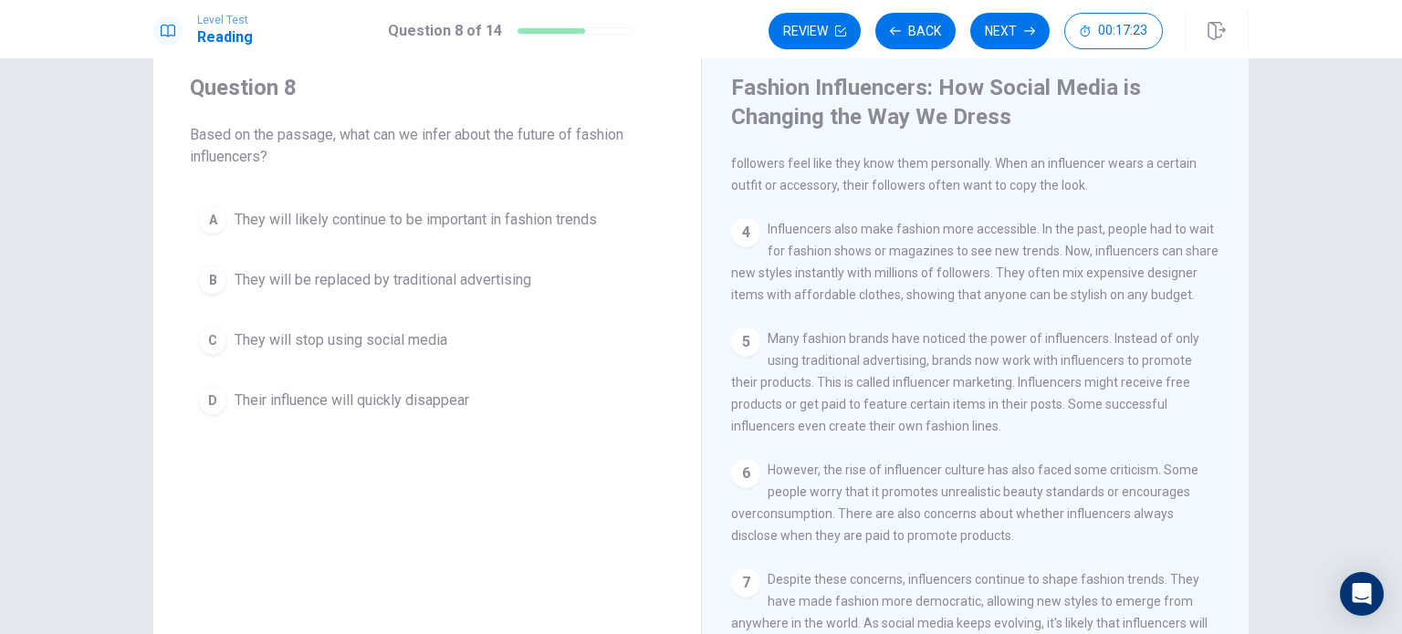
click at [558, 222] on span "They will likely continue to be important in fashion trends" at bounding box center [415, 220] width 362 height 22
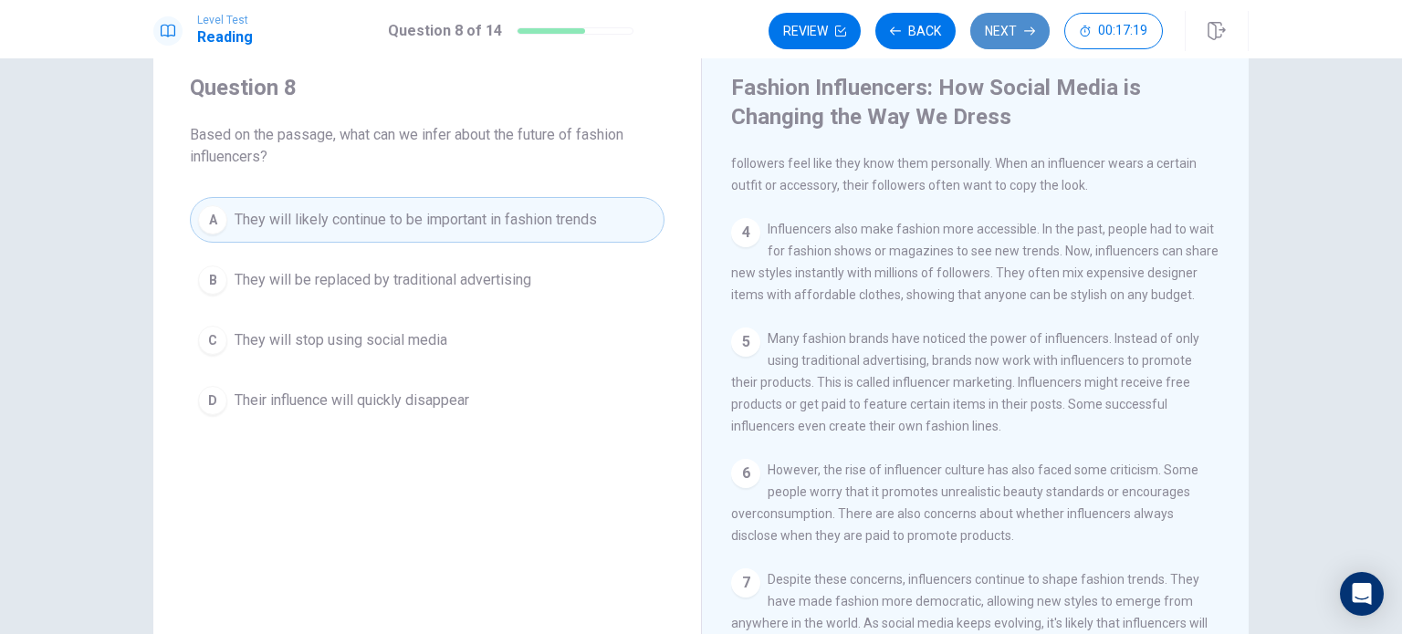
click at [1004, 25] on button "Next" at bounding box center [1009, 31] width 79 height 36
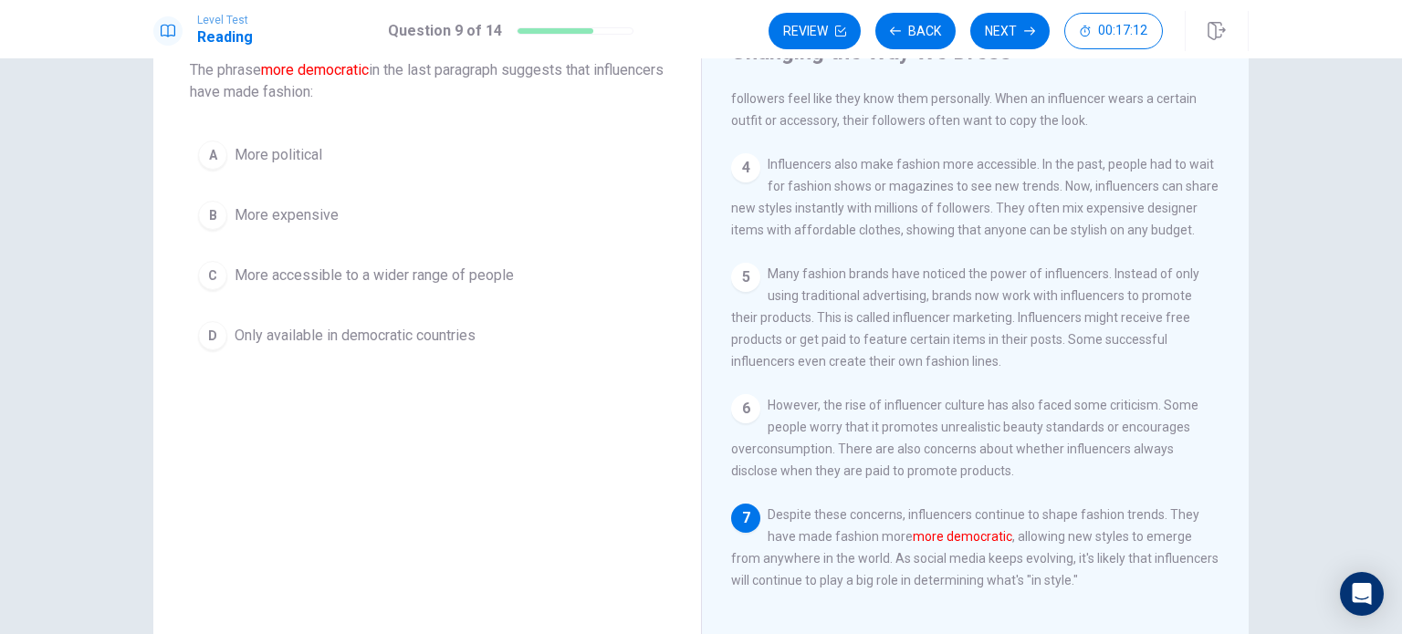
scroll to position [82, 0]
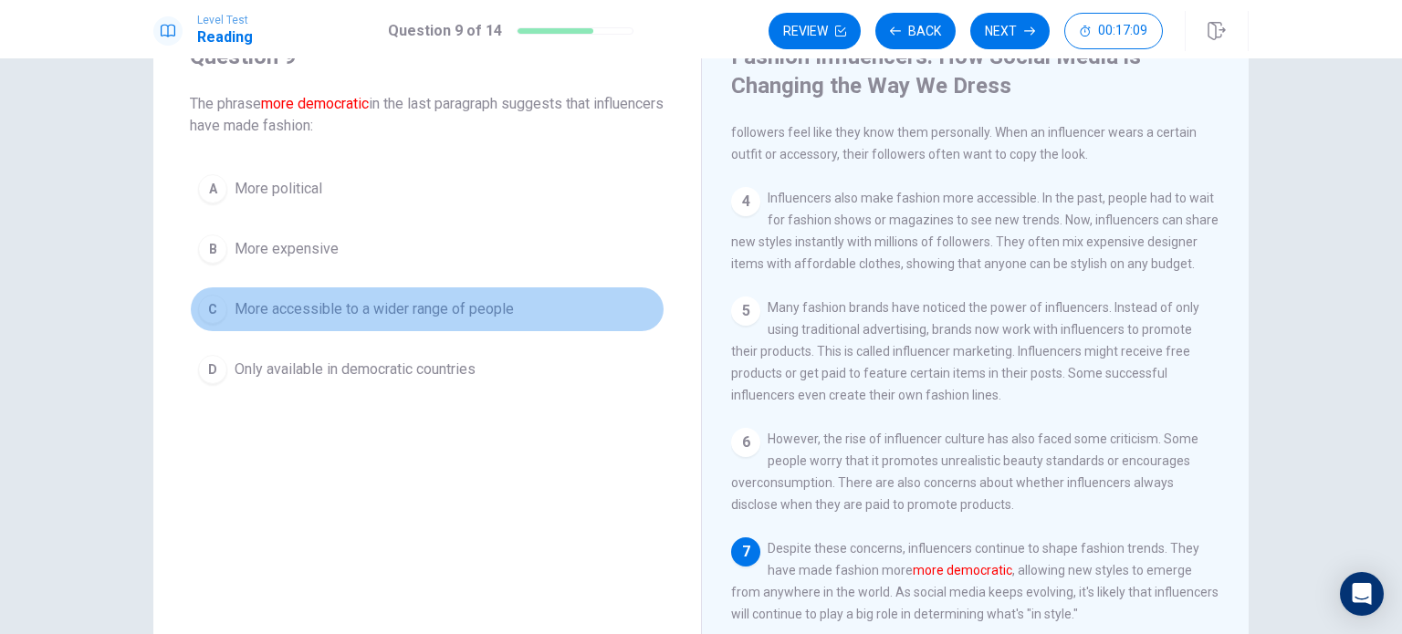
click at [490, 303] on span "More accessible to a wider range of people" at bounding box center [373, 309] width 279 height 22
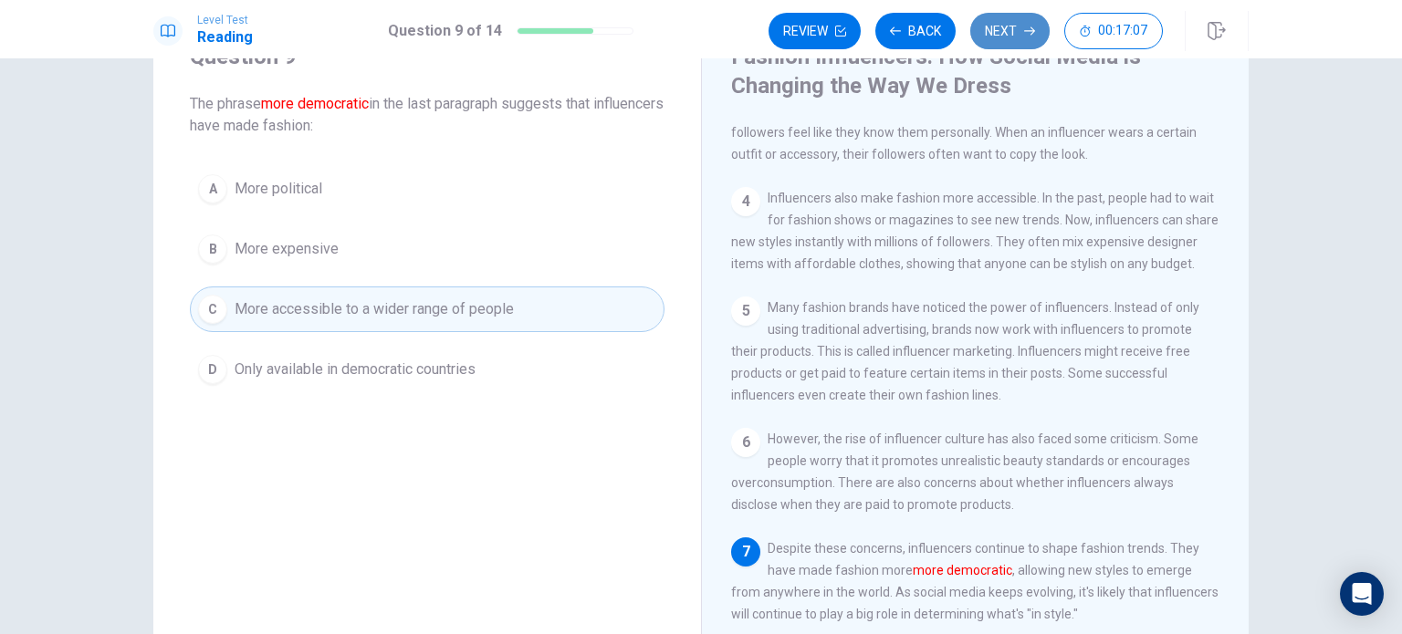
click at [1000, 24] on button "Next" at bounding box center [1009, 31] width 79 height 36
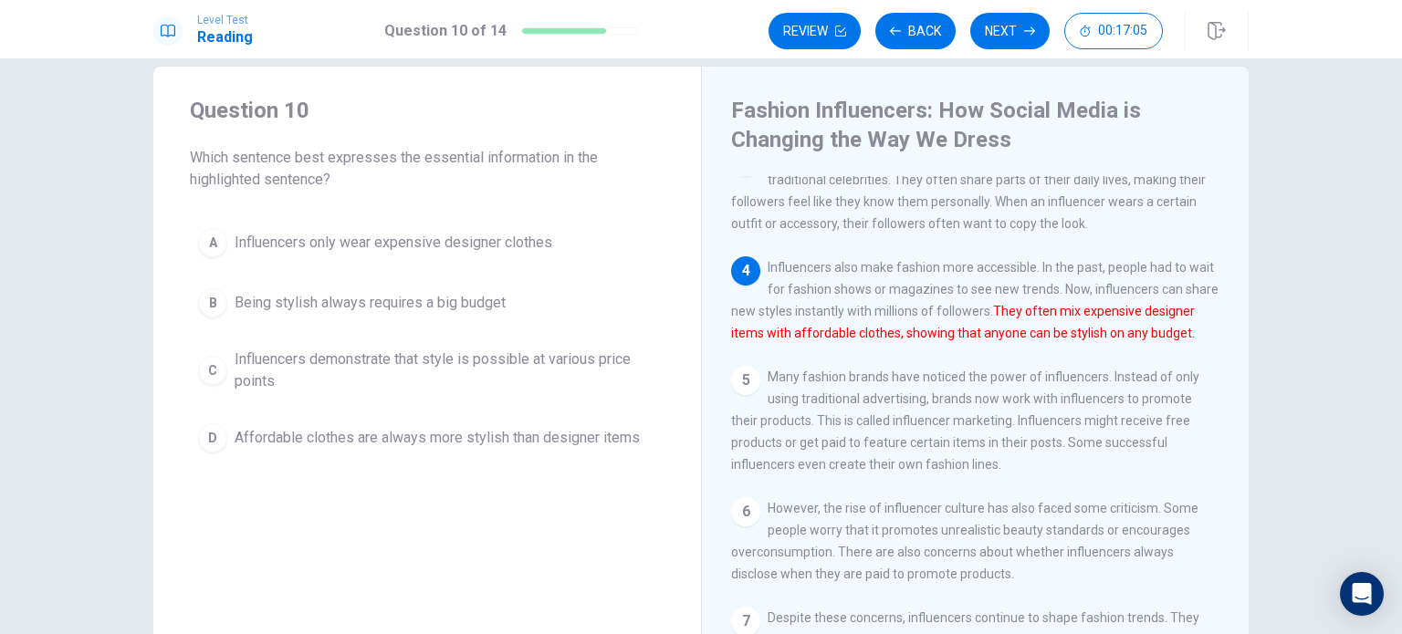
scroll to position [27, 0]
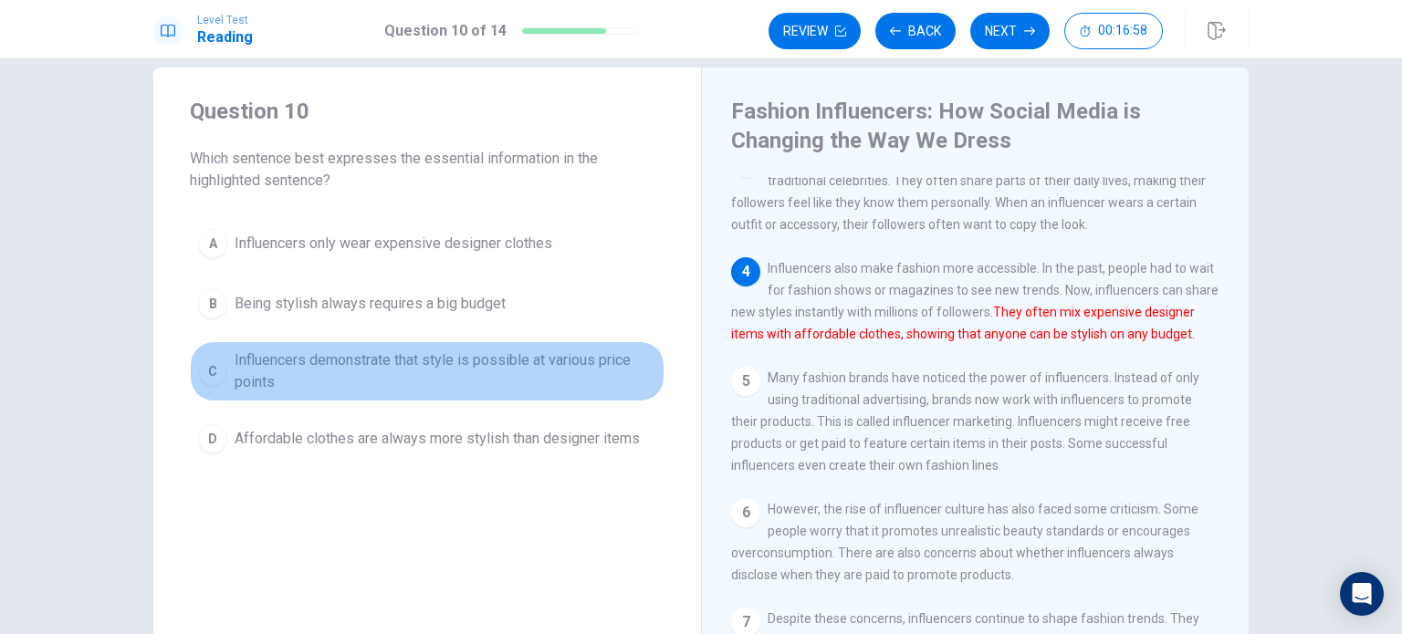
click at [457, 382] on span "Influencers demonstrate that style is possible at various price points" at bounding box center [445, 371] width 422 height 44
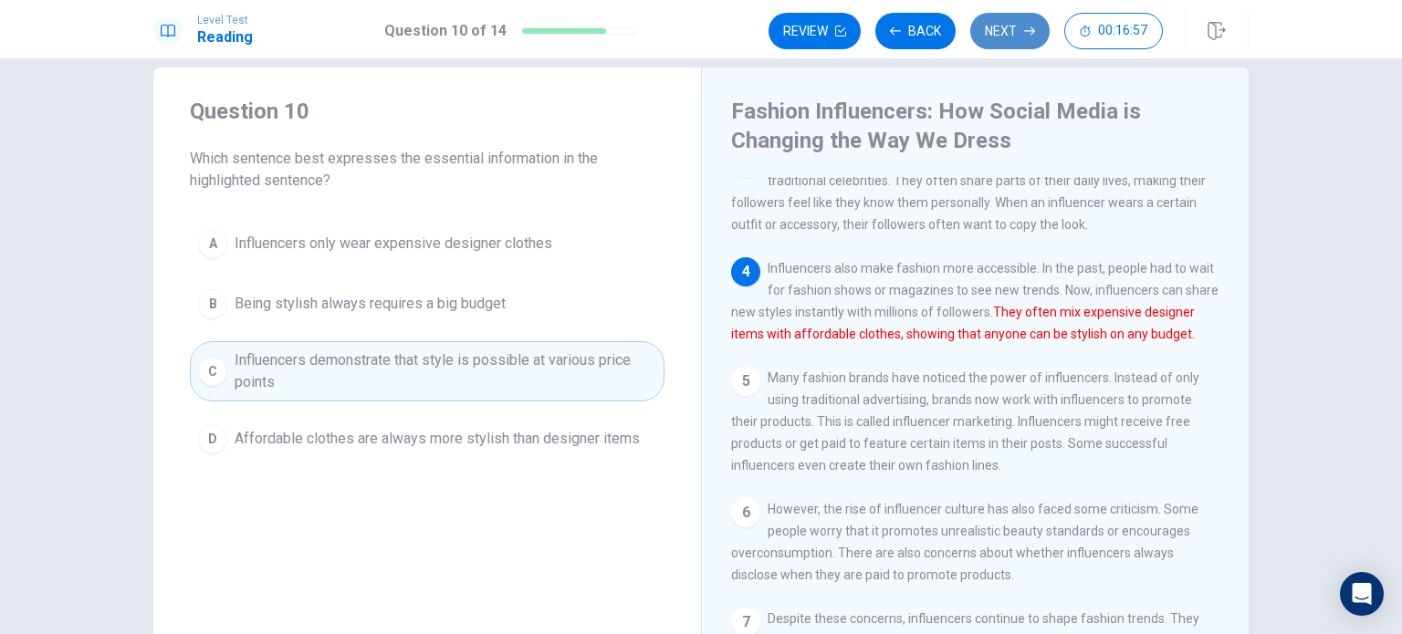
click at [1025, 29] on icon "button" at bounding box center [1029, 31] width 11 height 11
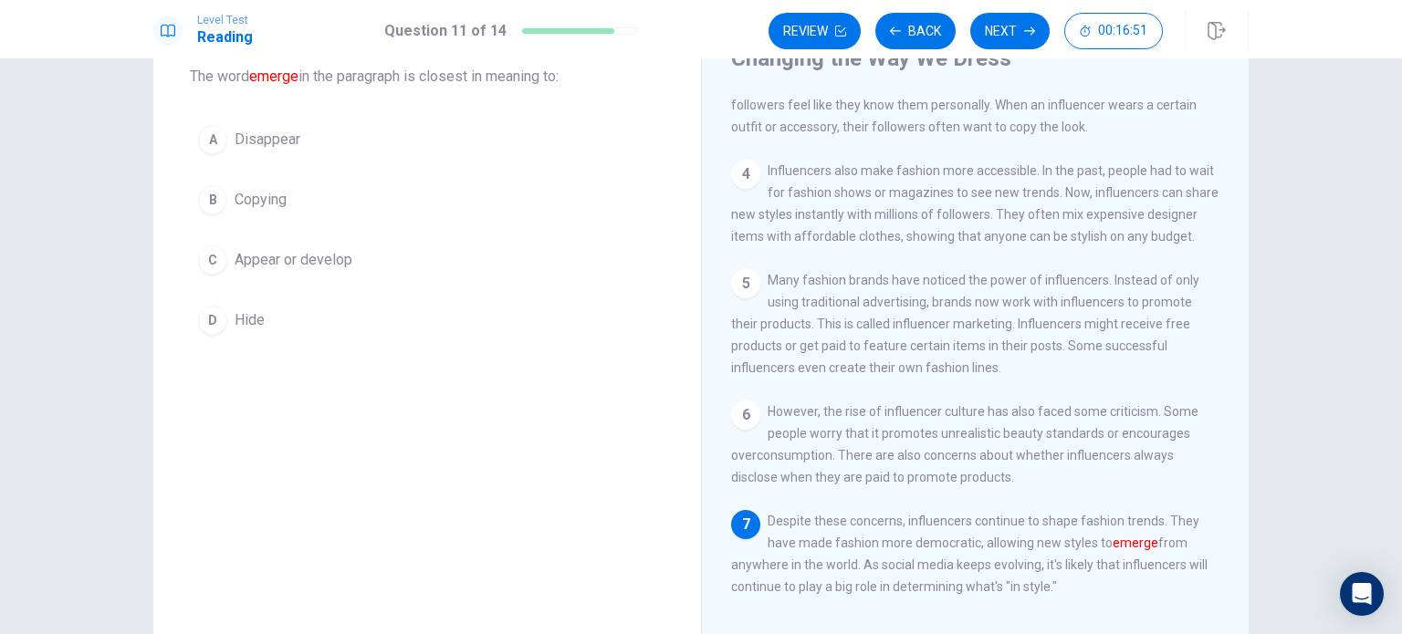
scroll to position [109, 0]
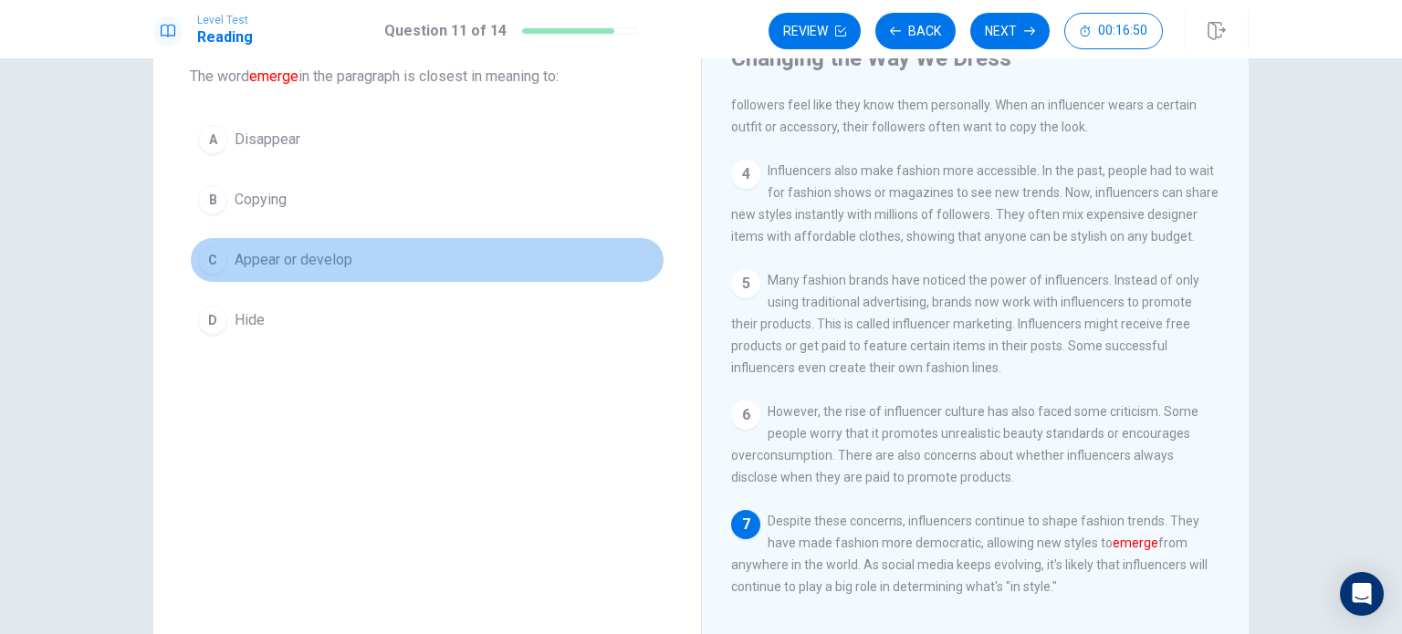
click at [350, 257] on button "C Appear or develop" at bounding box center [427, 260] width 474 height 46
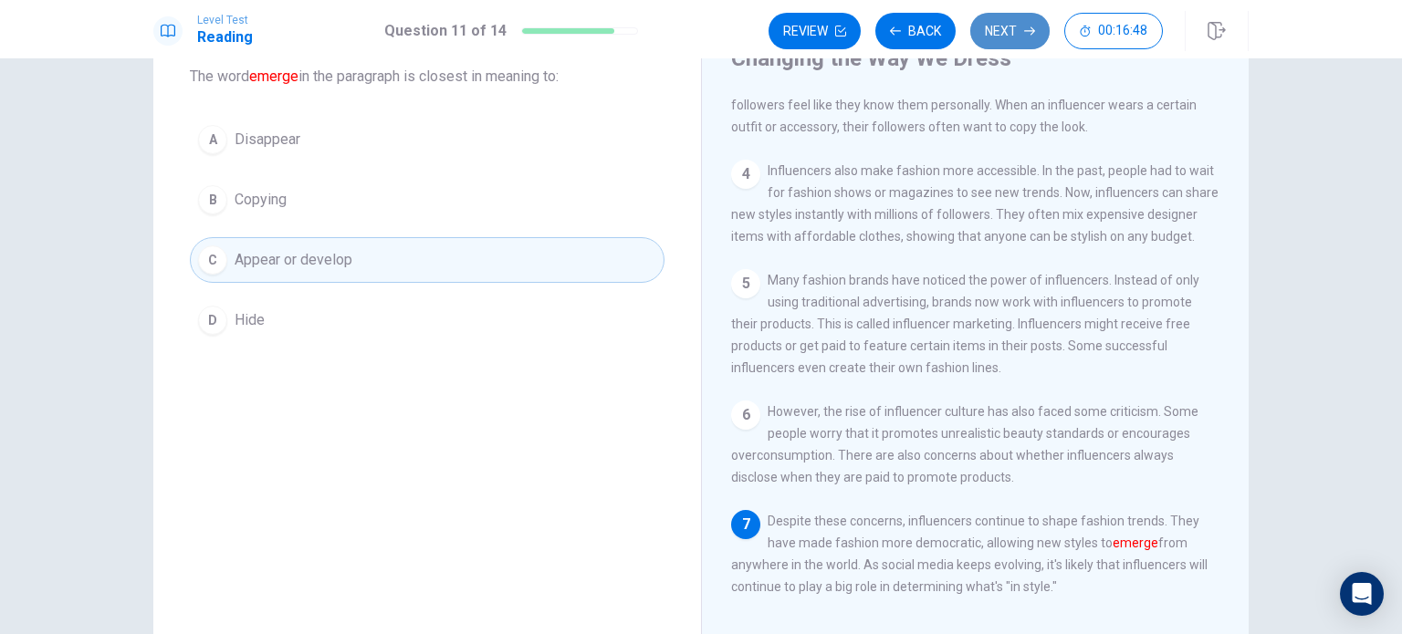
click at [996, 30] on button "Next" at bounding box center [1009, 31] width 79 height 36
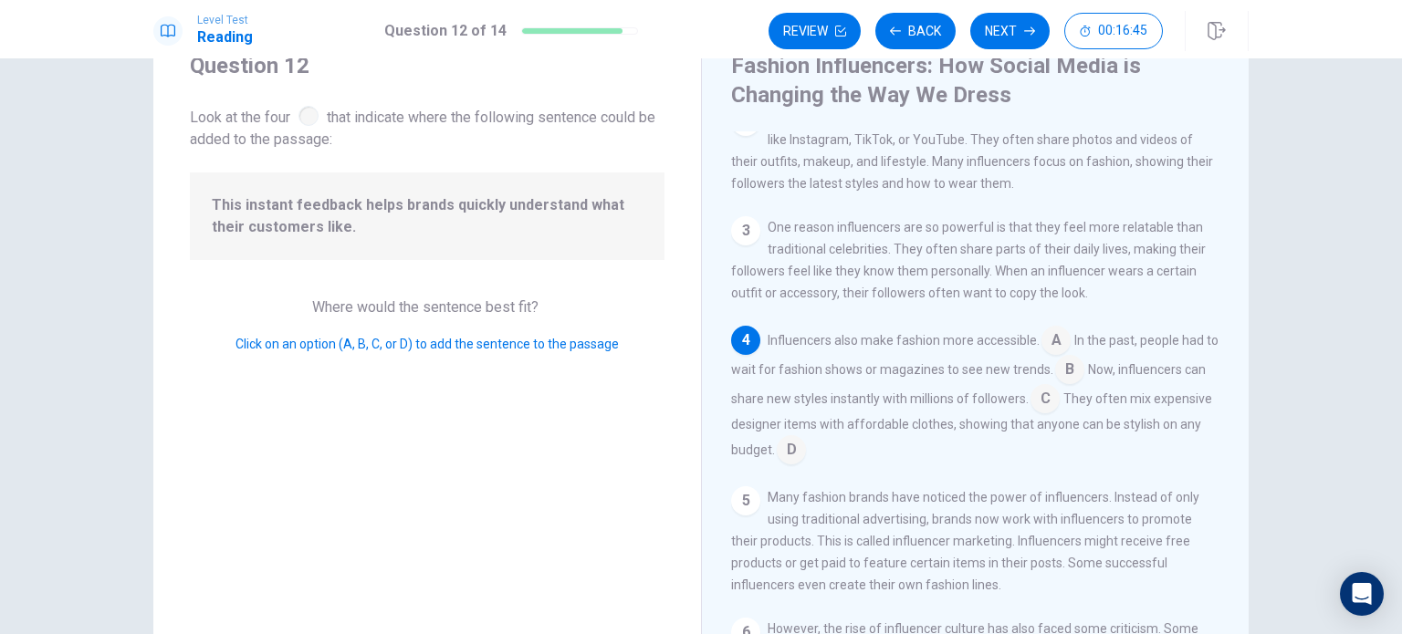
scroll to position [62, 0]
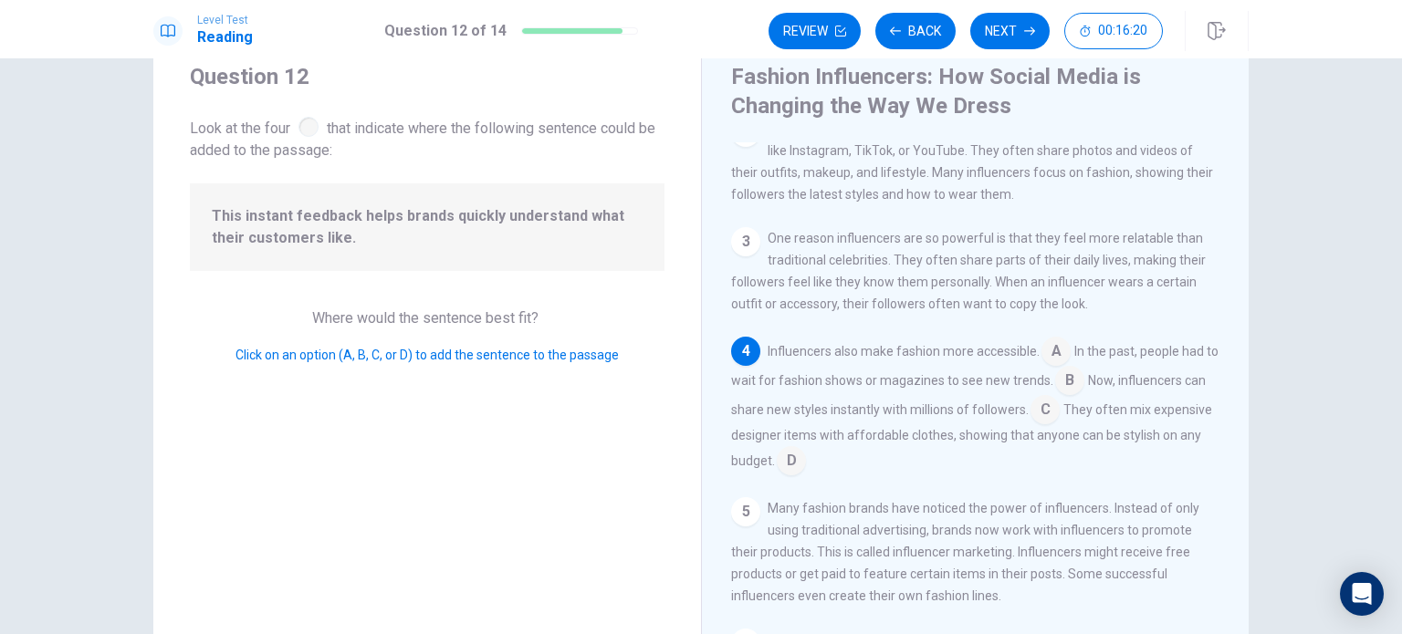
click at [1059, 422] on input at bounding box center [1044, 411] width 29 height 29
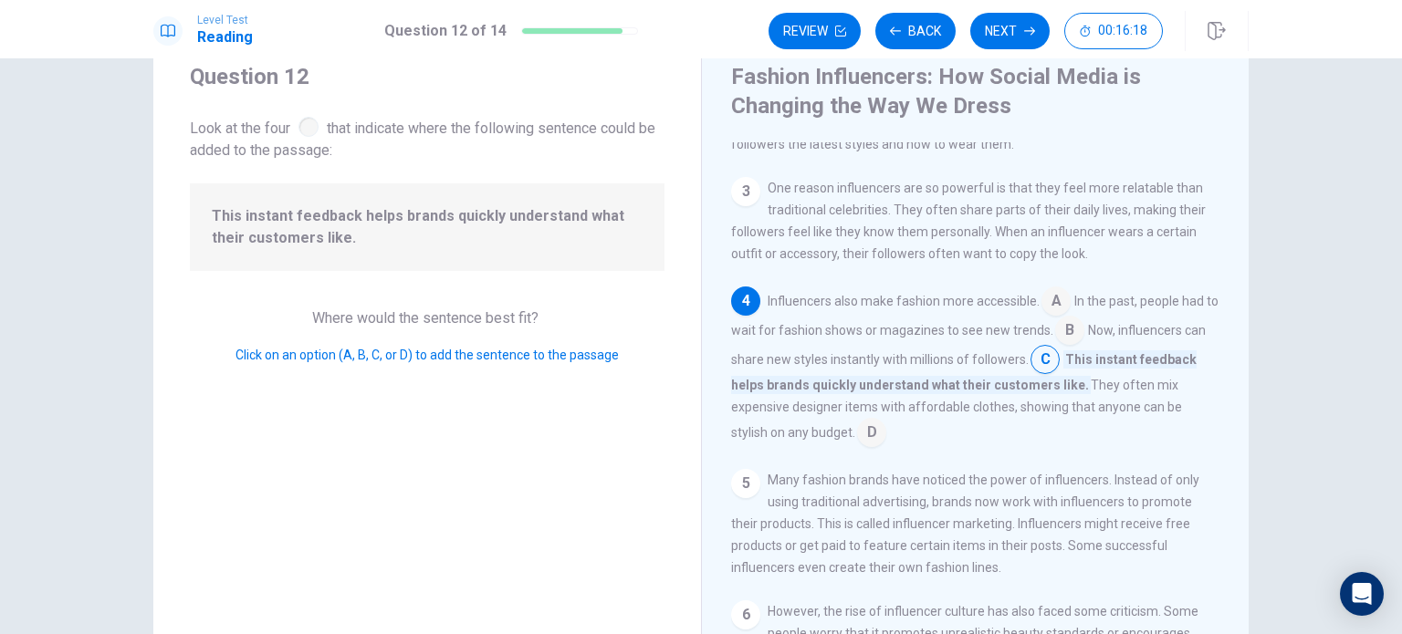
scroll to position [211, 0]
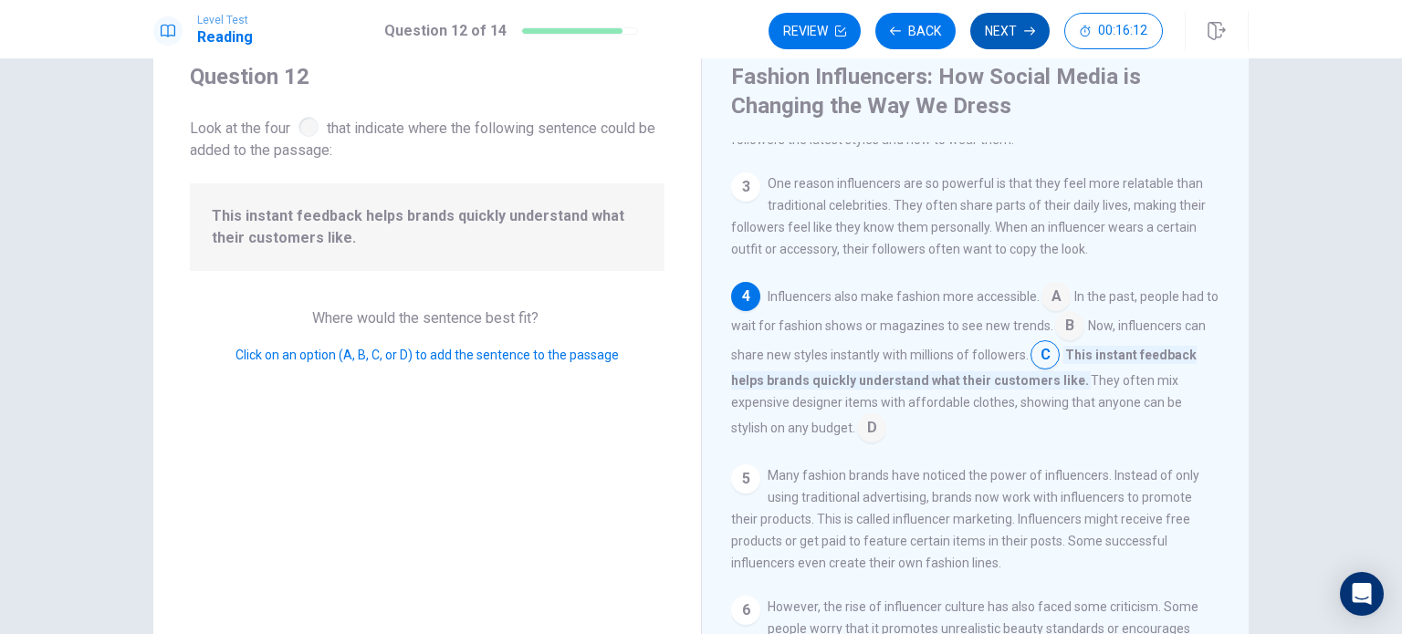
click at [1006, 36] on button "Next" at bounding box center [1009, 31] width 79 height 36
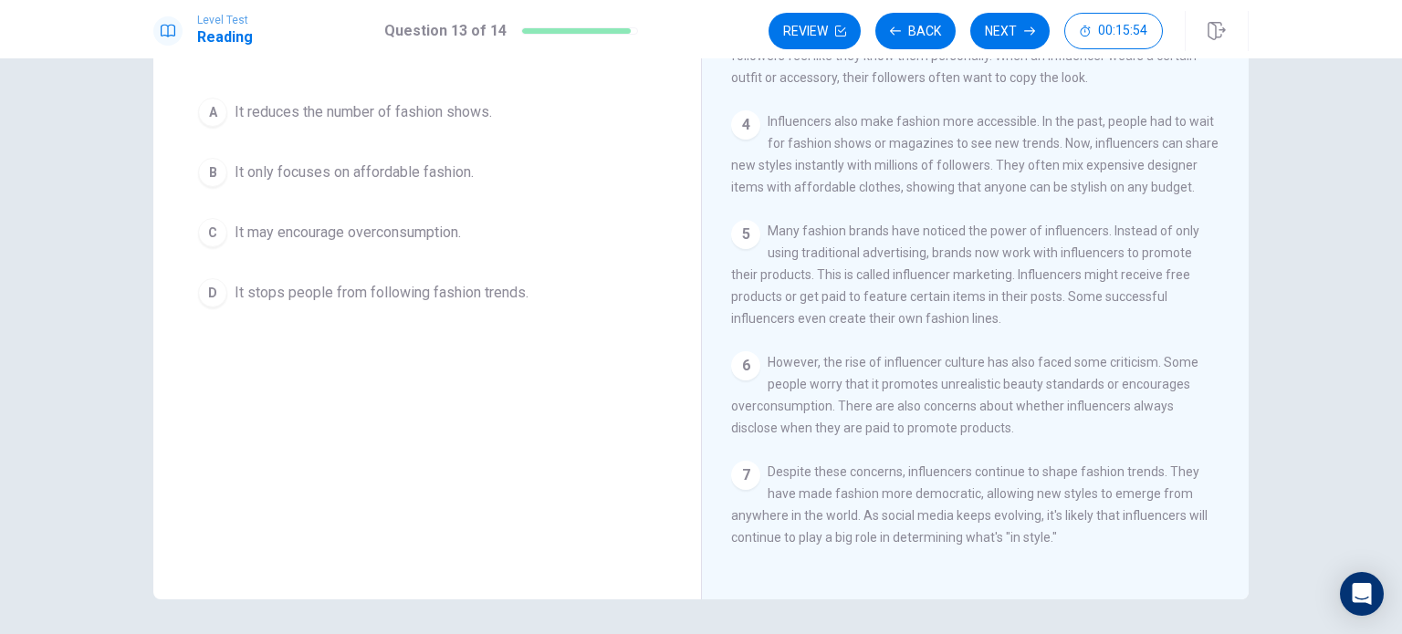
scroll to position [157, 0]
click at [434, 224] on span "It may encourage overconsumption." at bounding box center [347, 235] width 226 height 22
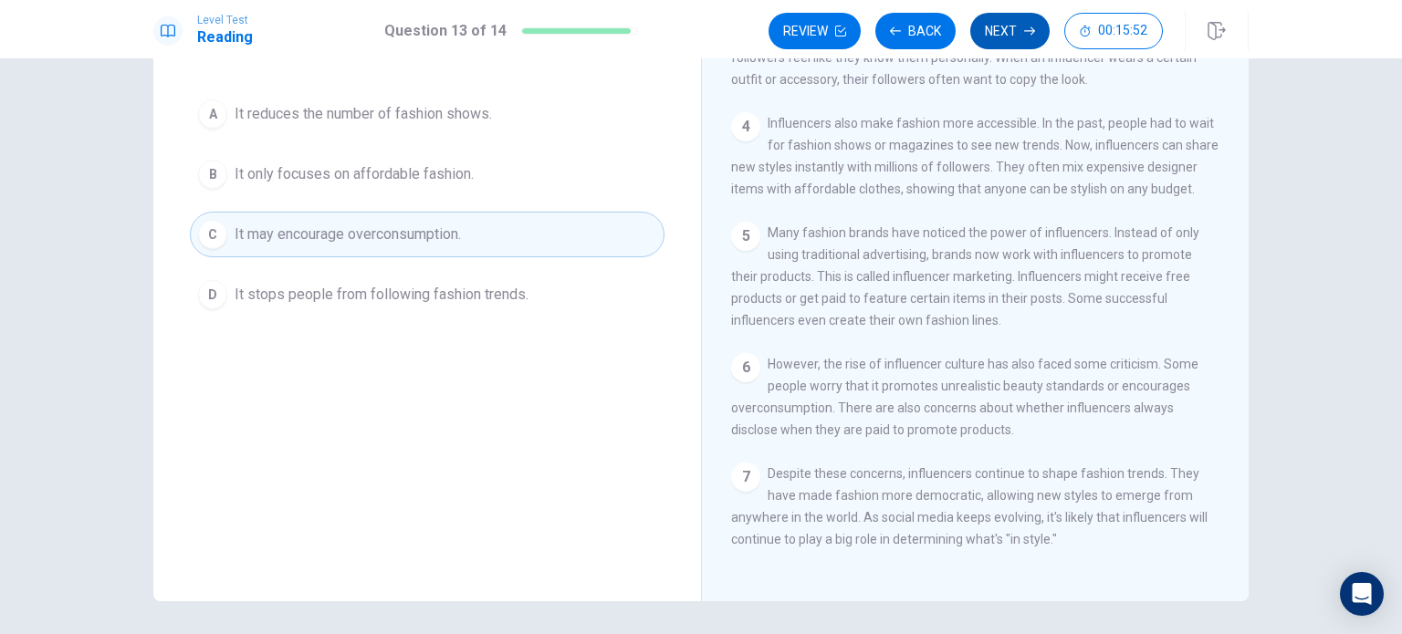
click at [996, 32] on button "Next" at bounding box center [1009, 31] width 79 height 36
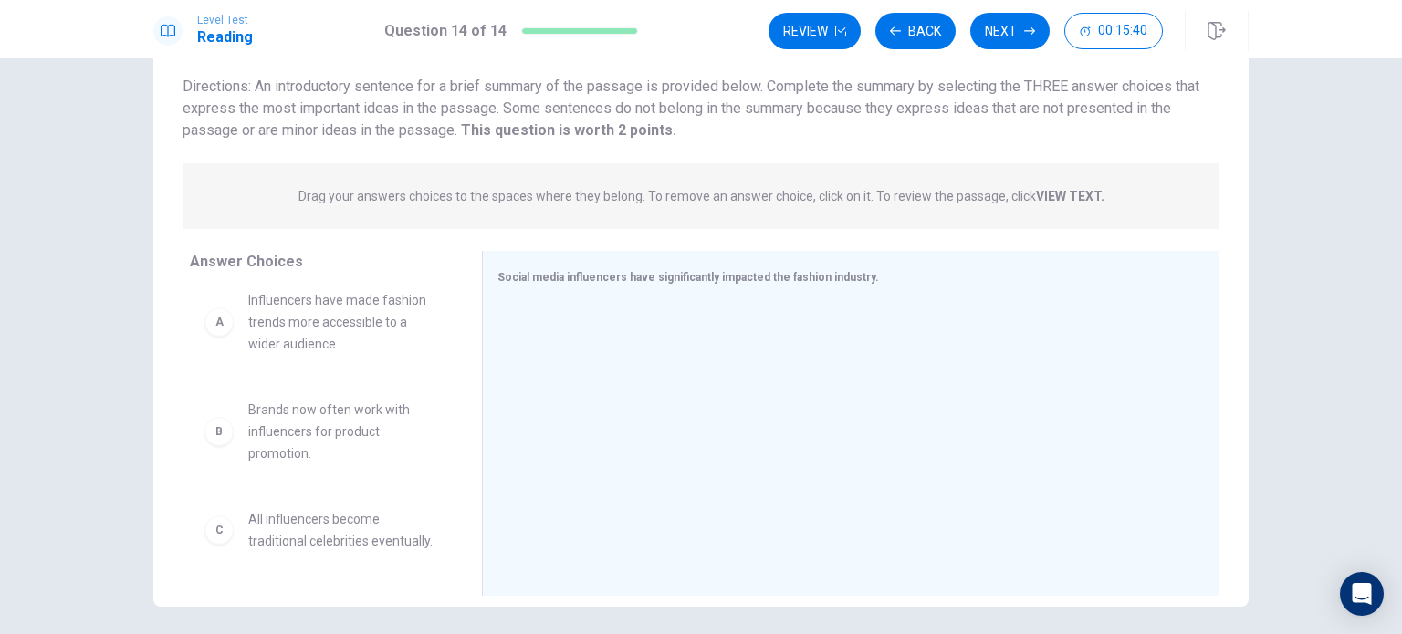
scroll to position [0, 0]
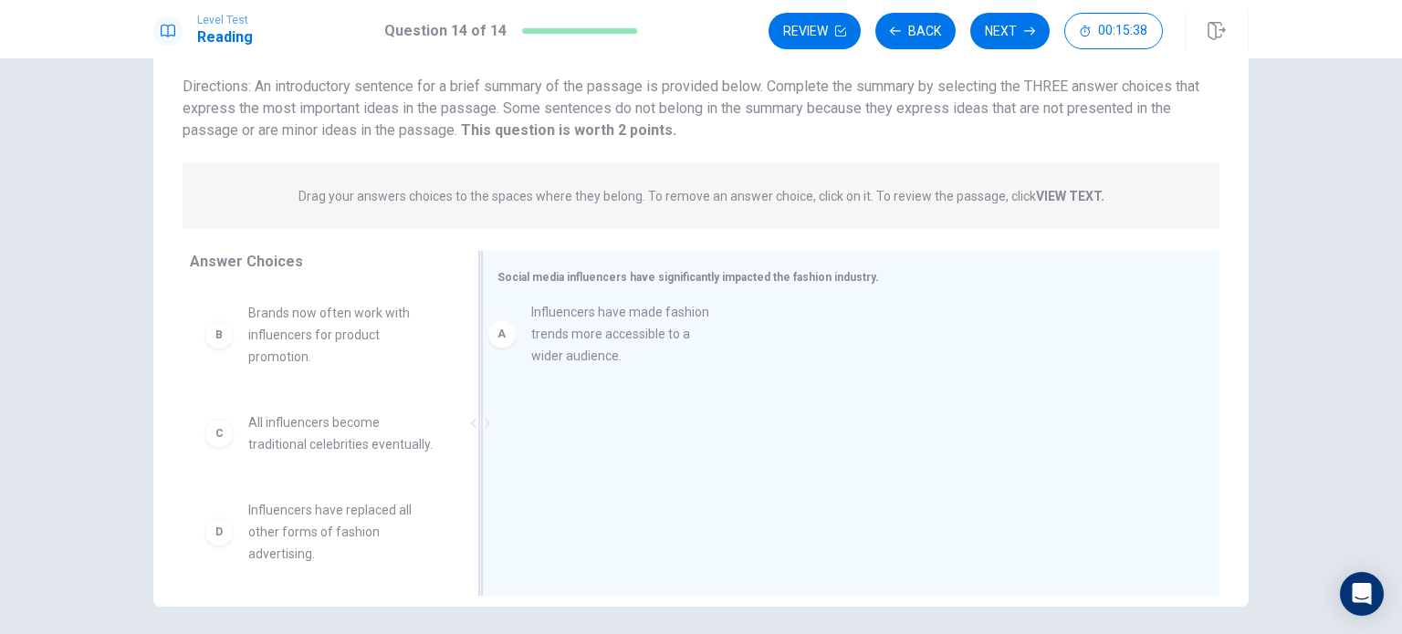
drag, startPoint x: 336, startPoint y: 339, endPoint x: 701, endPoint y: 345, distance: 365.0
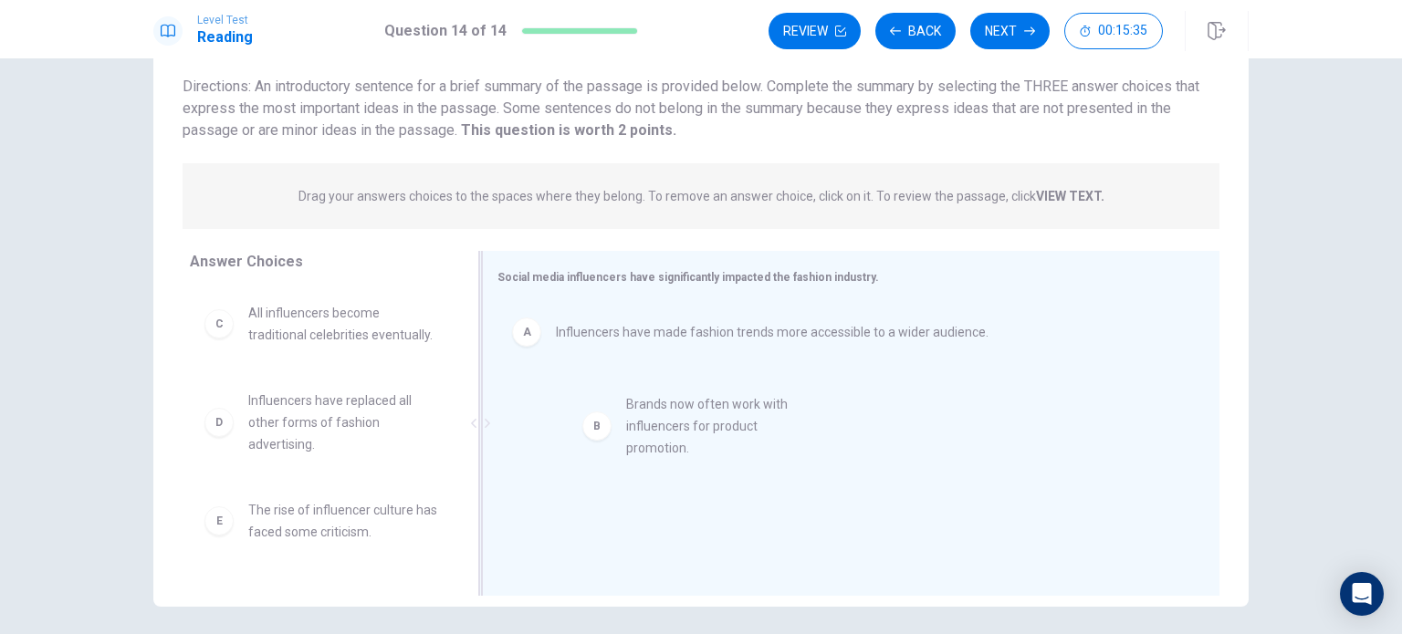
drag, startPoint x: 323, startPoint y: 338, endPoint x: 719, endPoint y: 433, distance: 407.4
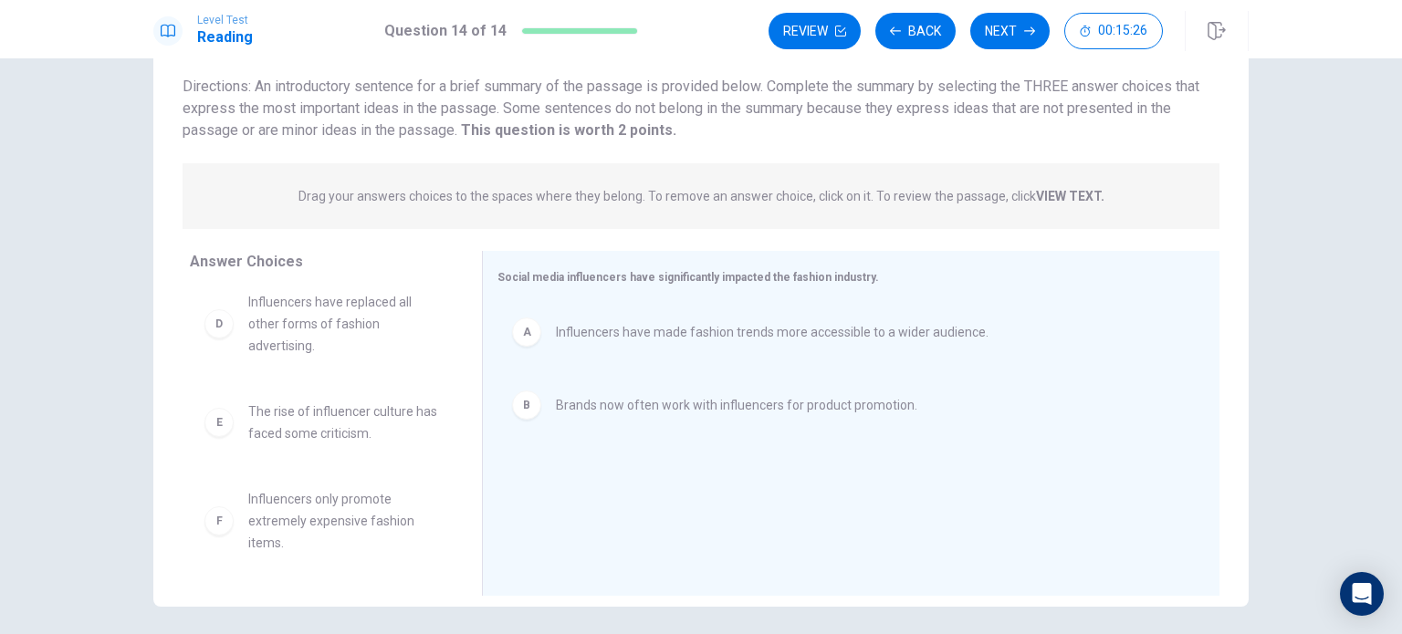
scroll to position [120, 0]
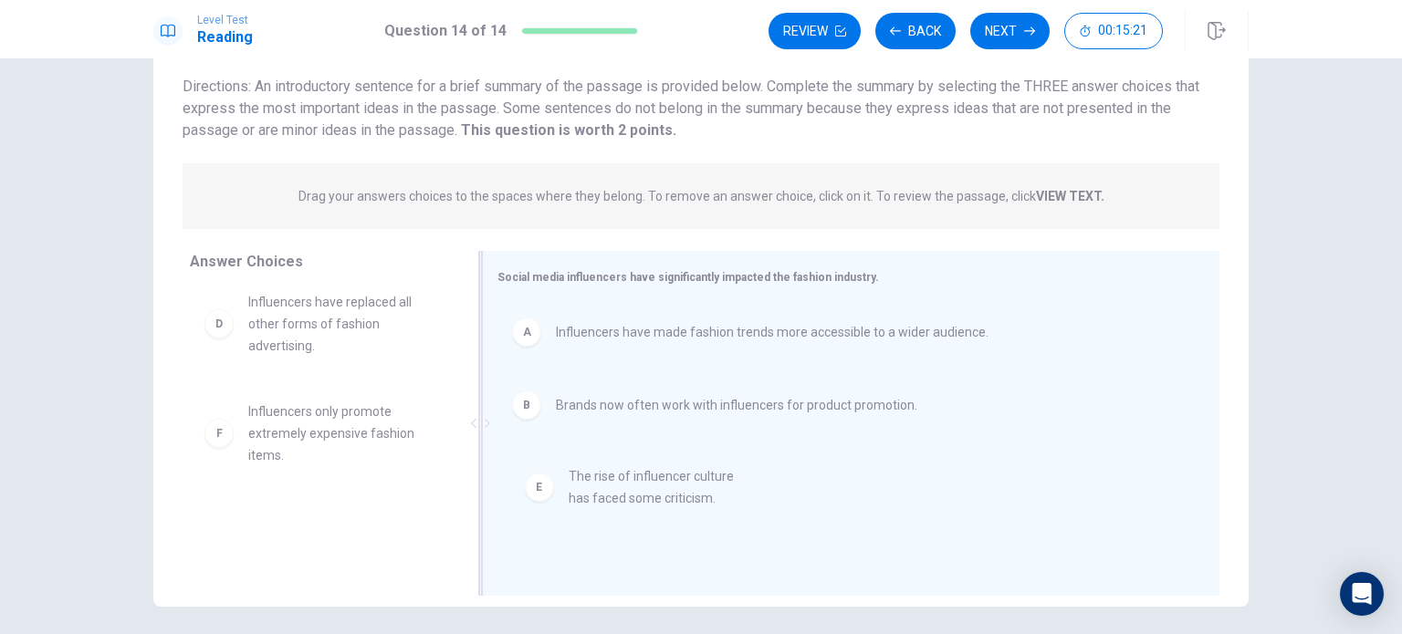
drag, startPoint x: 343, startPoint y: 431, endPoint x: 701, endPoint y: 503, distance: 364.9
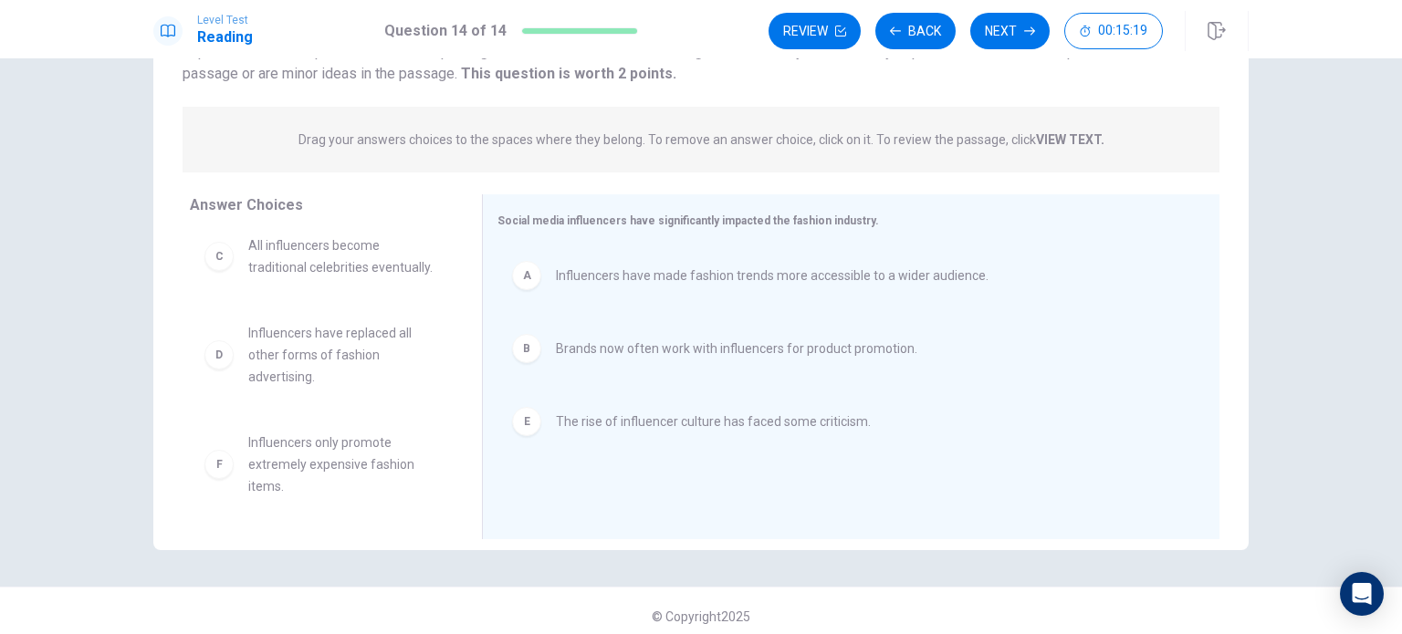
scroll to position [181, 0]
click at [994, 43] on button "Next" at bounding box center [1009, 31] width 79 height 36
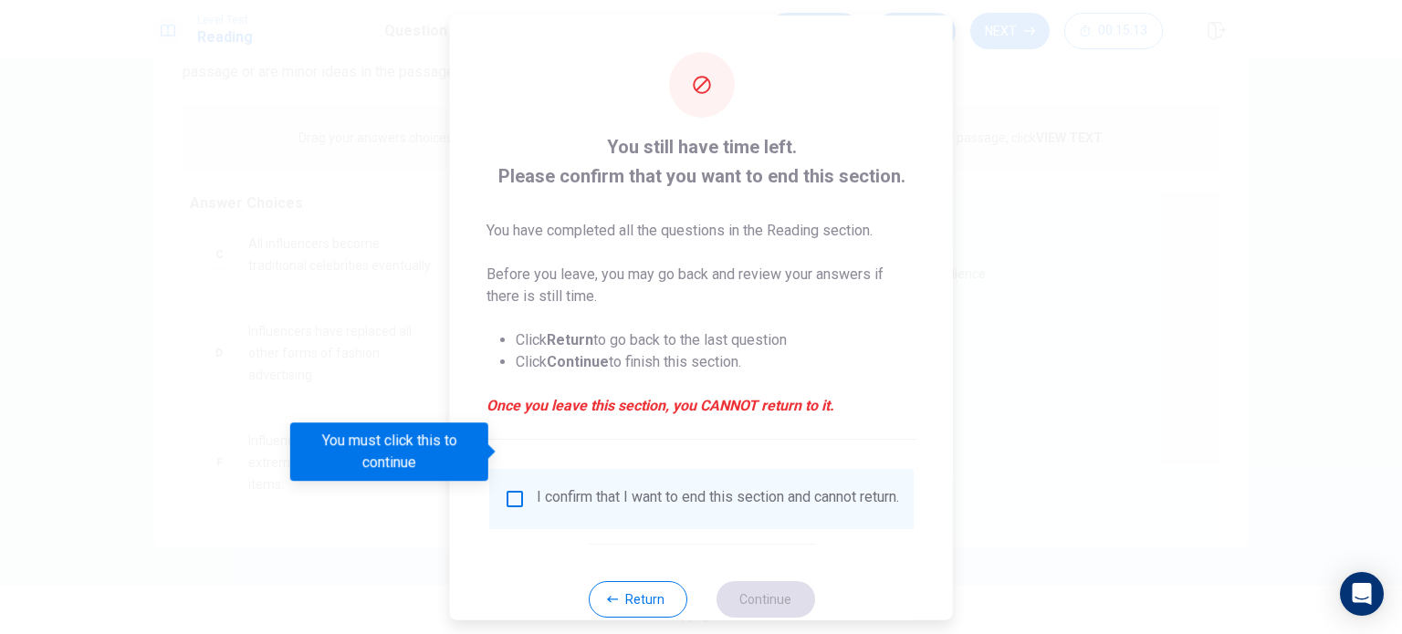
scroll to position [46, 0]
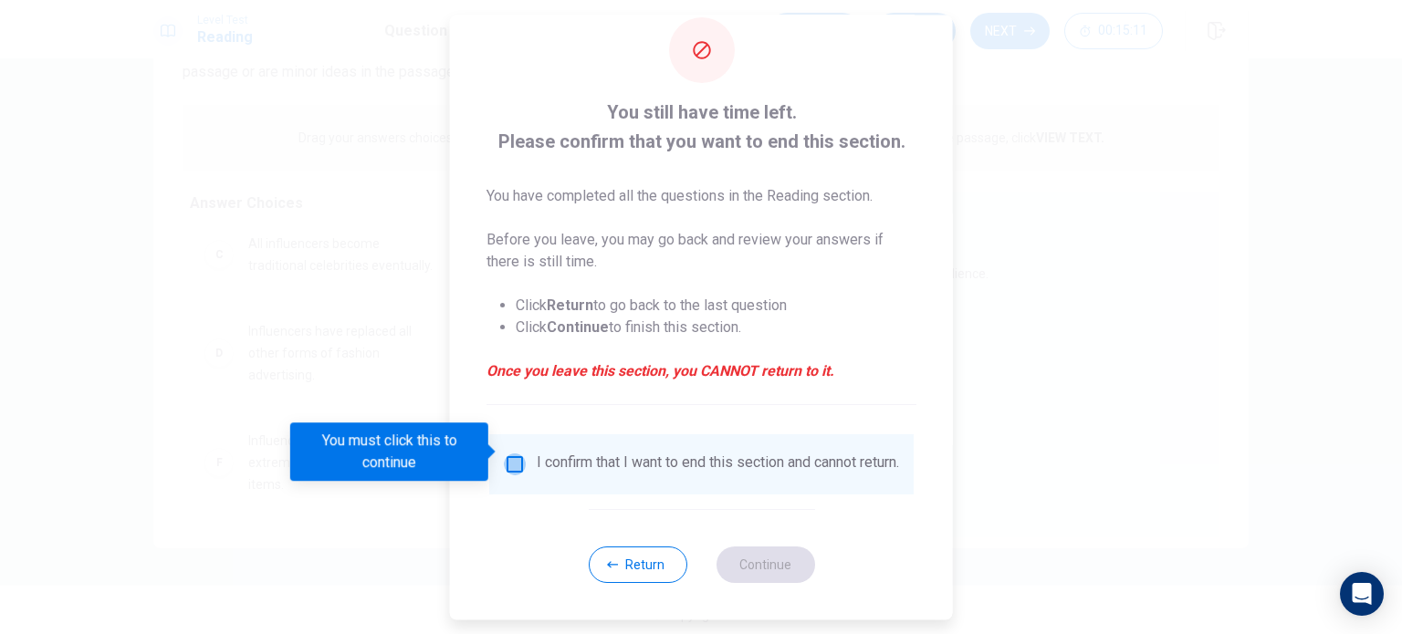
click at [510, 453] on input "You must click this to continue" at bounding box center [515, 464] width 22 height 22
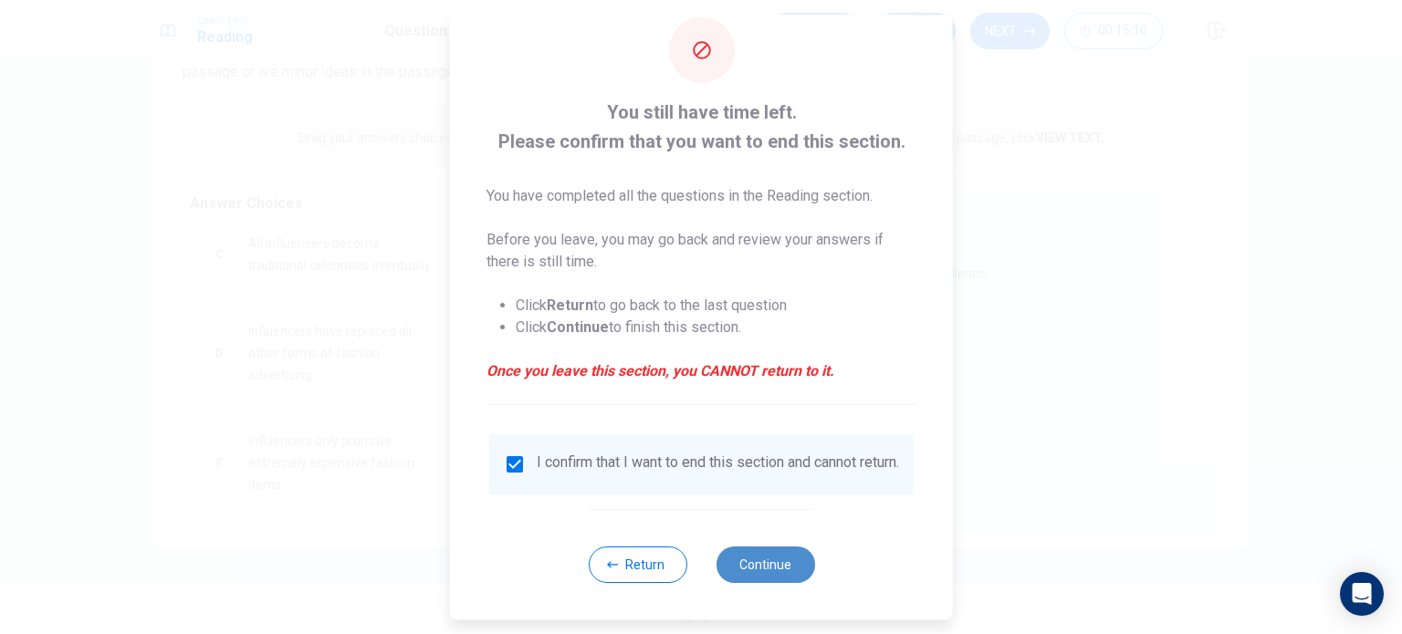
click at [756, 562] on button "Continue" at bounding box center [764, 565] width 99 height 36
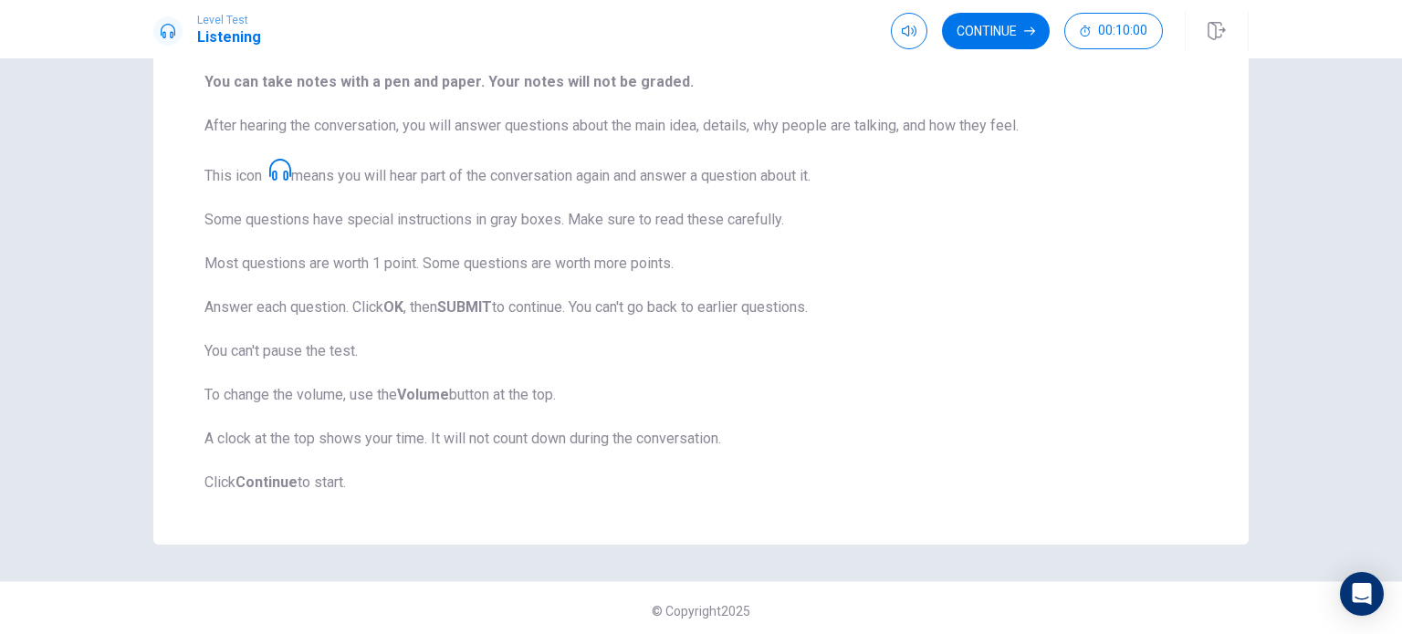
scroll to position [240, 0]
click at [985, 37] on button "Continue" at bounding box center [996, 31] width 108 height 36
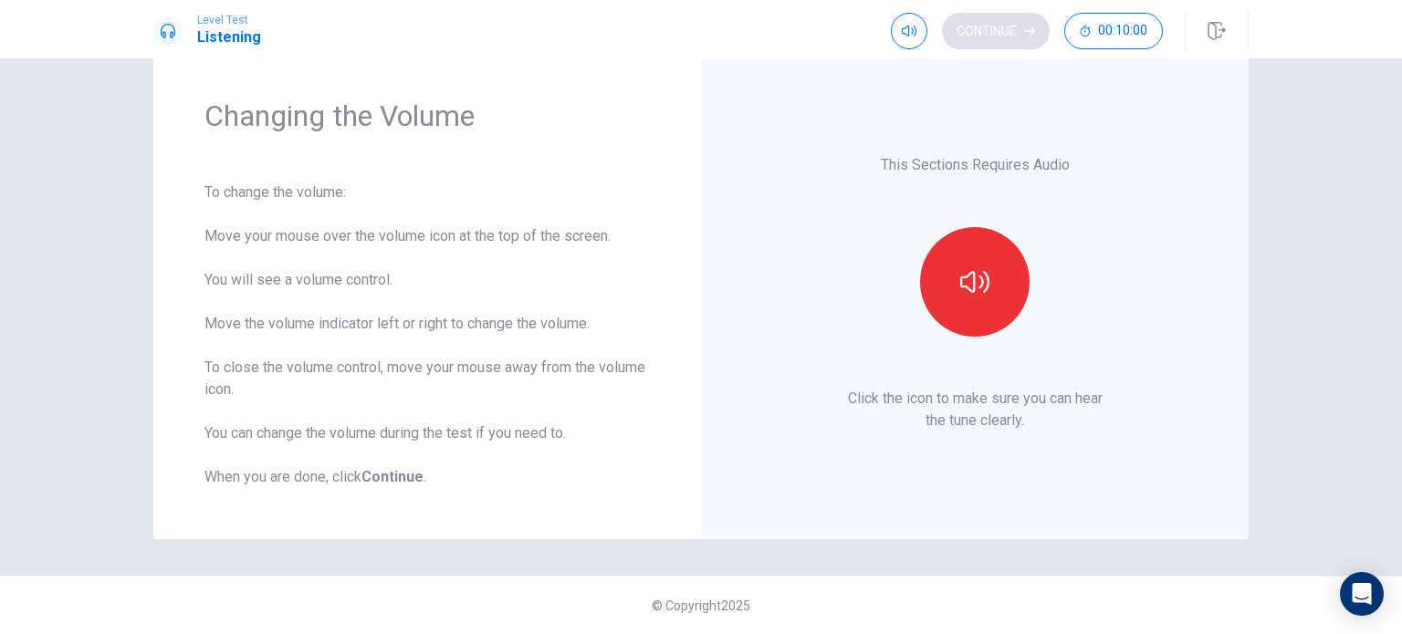
scroll to position [47, 0]
click at [996, 277] on button "button" at bounding box center [974, 282] width 109 height 109
click at [999, 40] on button "Continue" at bounding box center [996, 31] width 108 height 36
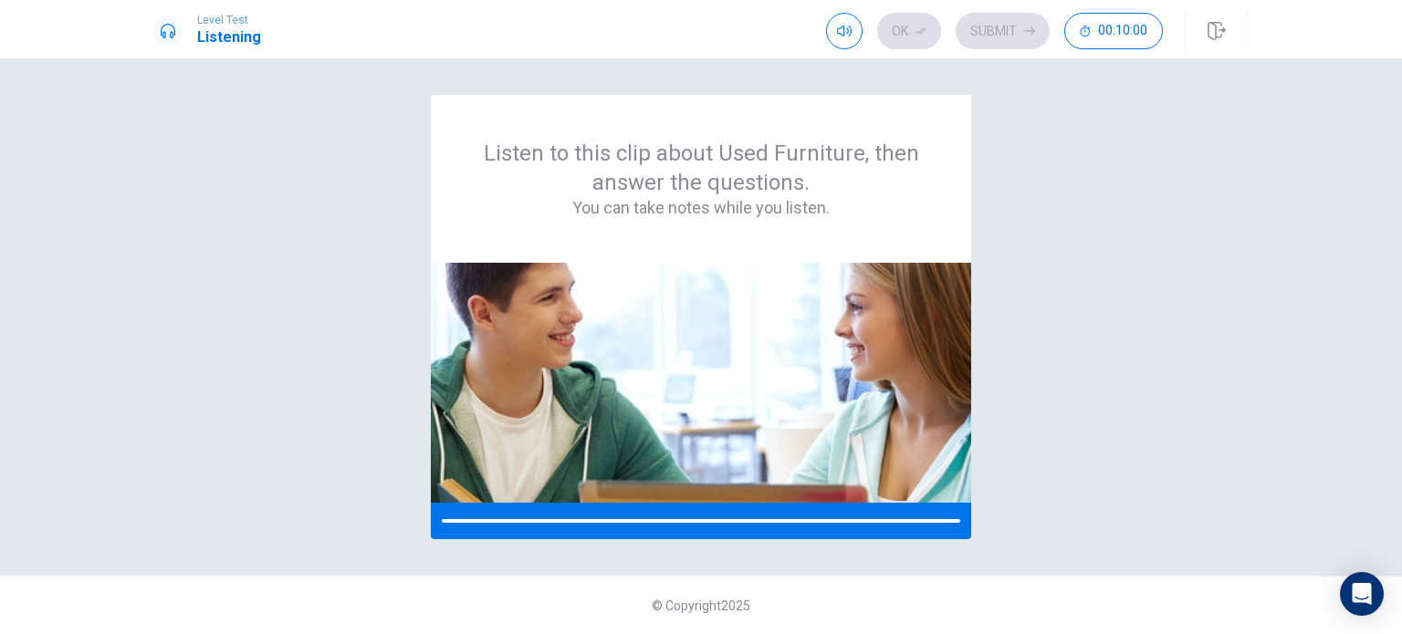
scroll to position [0, 0]
click at [894, 197] on h4 "You can take notes while you listen." at bounding box center [700, 208] width 453 height 22
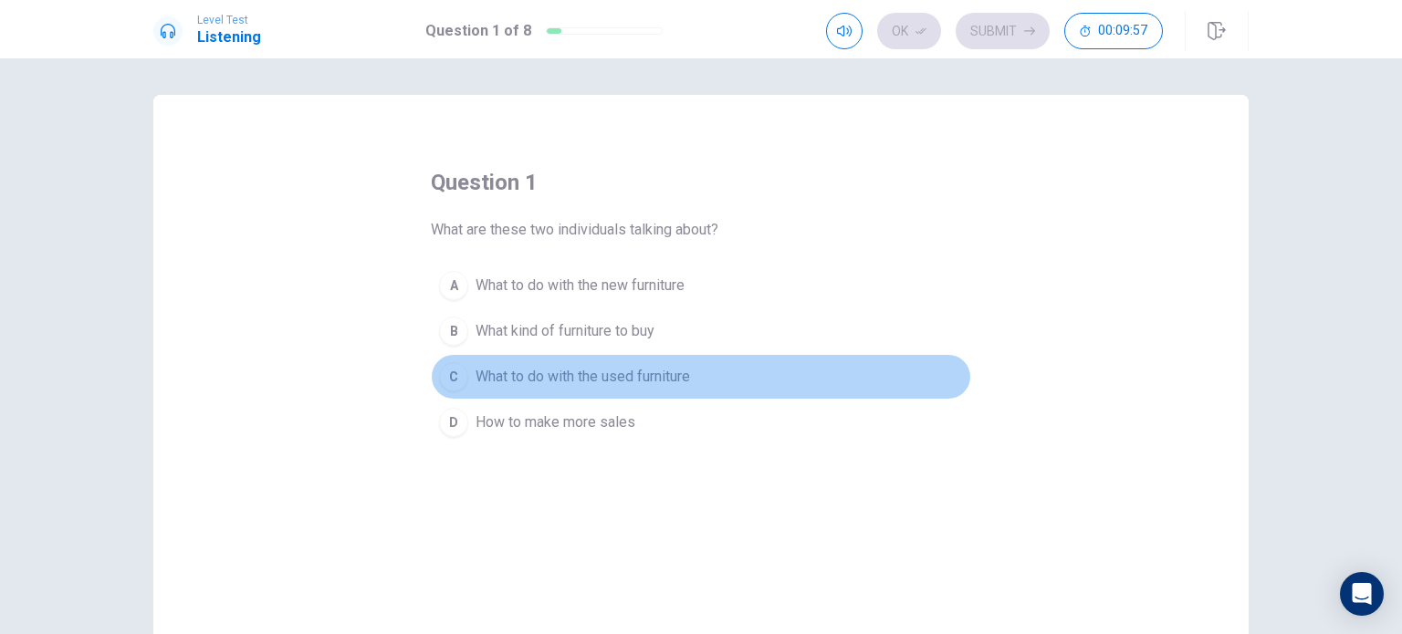
click at [618, 375] on span "What to do with the used furniture" at bounding box center [582, 377] width 214 height 22
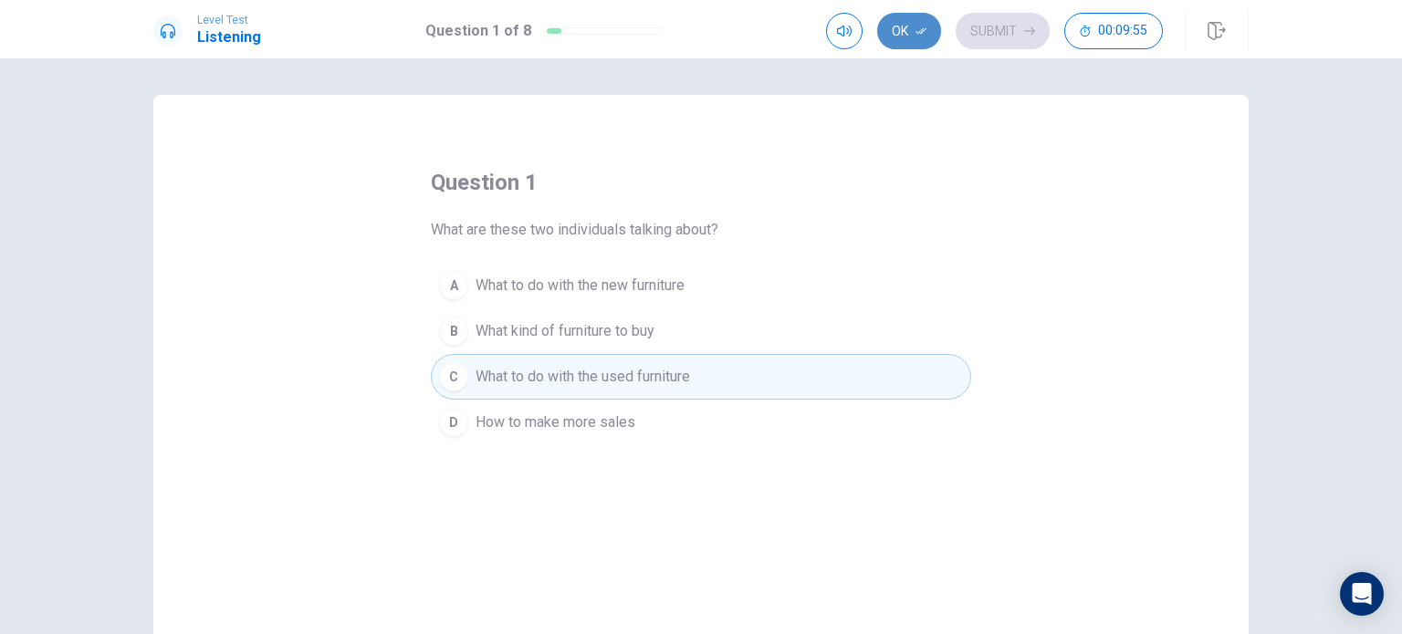
click at [916, 37] on button "Ok" at bounding box center [909, 31] width 64 height 36
click at [996, 32] on button "Submit" at bounding box center [1002, 31] width 94 height 36
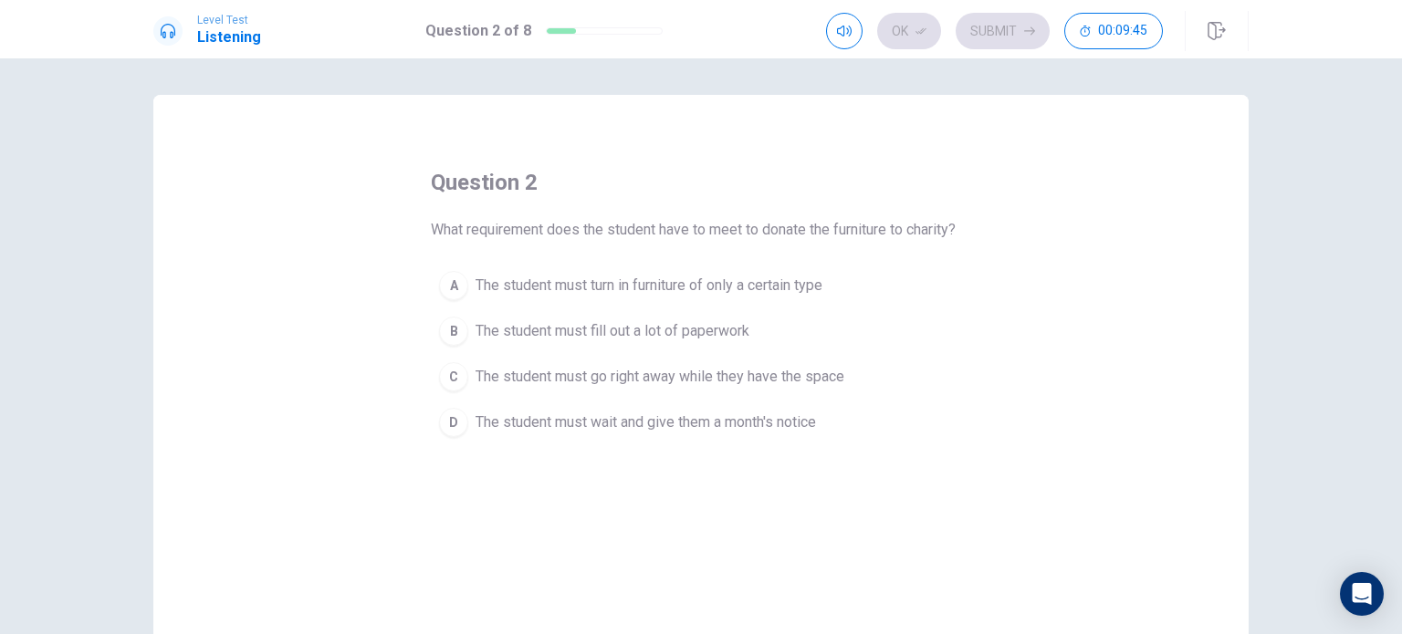
click at [748, 412] on span "The student must wait and give them a month's notice" at bounding box center [645, 423] width 340 height 22
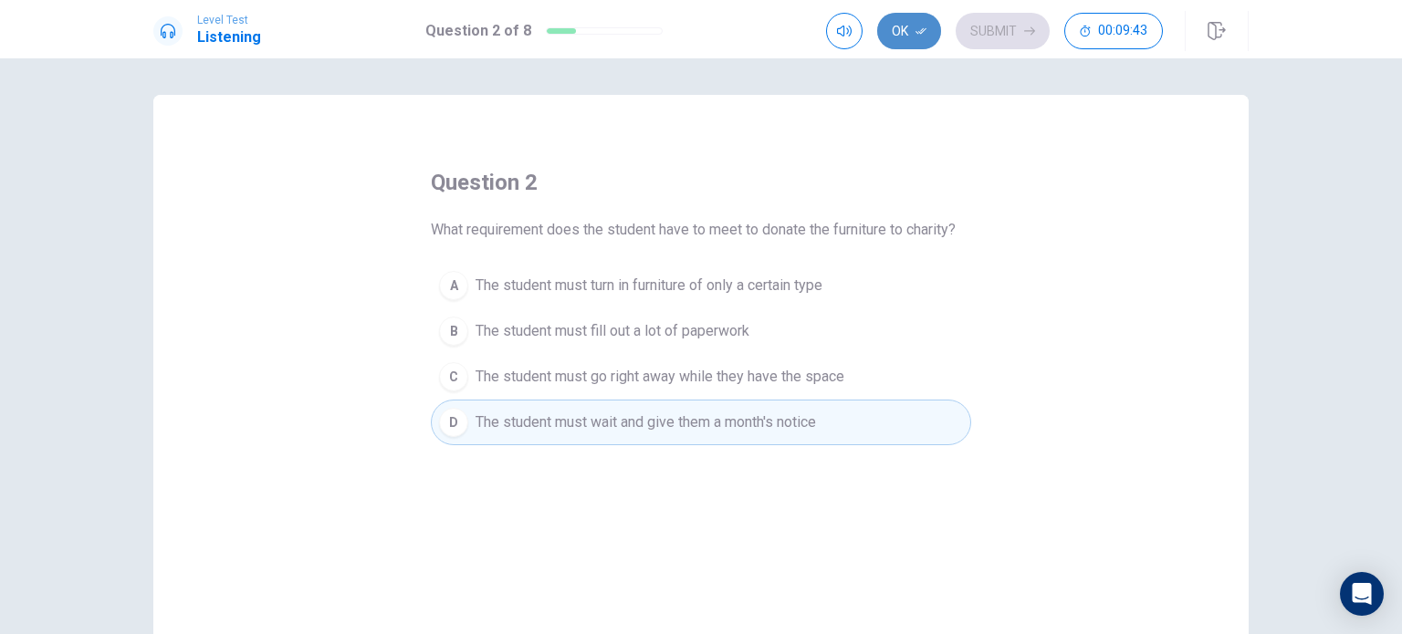
click at [924, 29] on icon "button" at bounding box center [920, 31] width 11 height 11
click at [993, 30] on button "Submit" at bounding box center [1002, 31] width 94 height 36
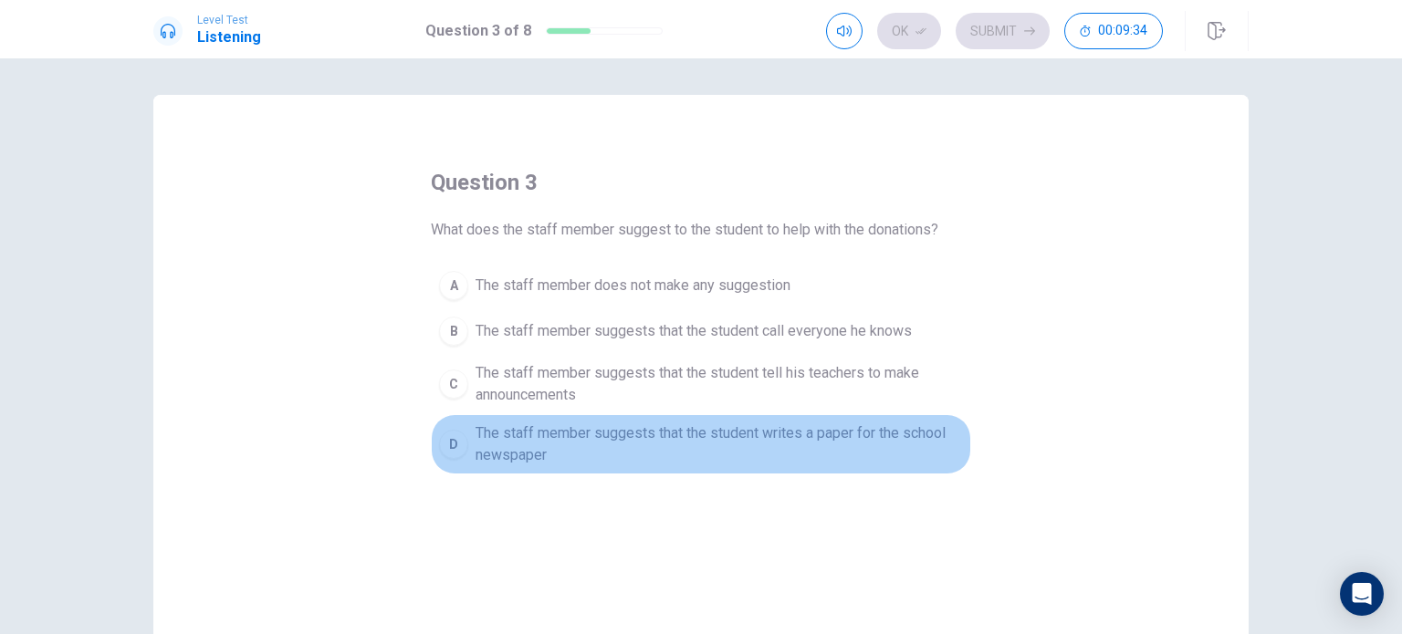
click at [766, 446] on span "The staff member suggests that the student writes a paper for the school newspa…" at bounding box center [718, 444] width 487 height 44
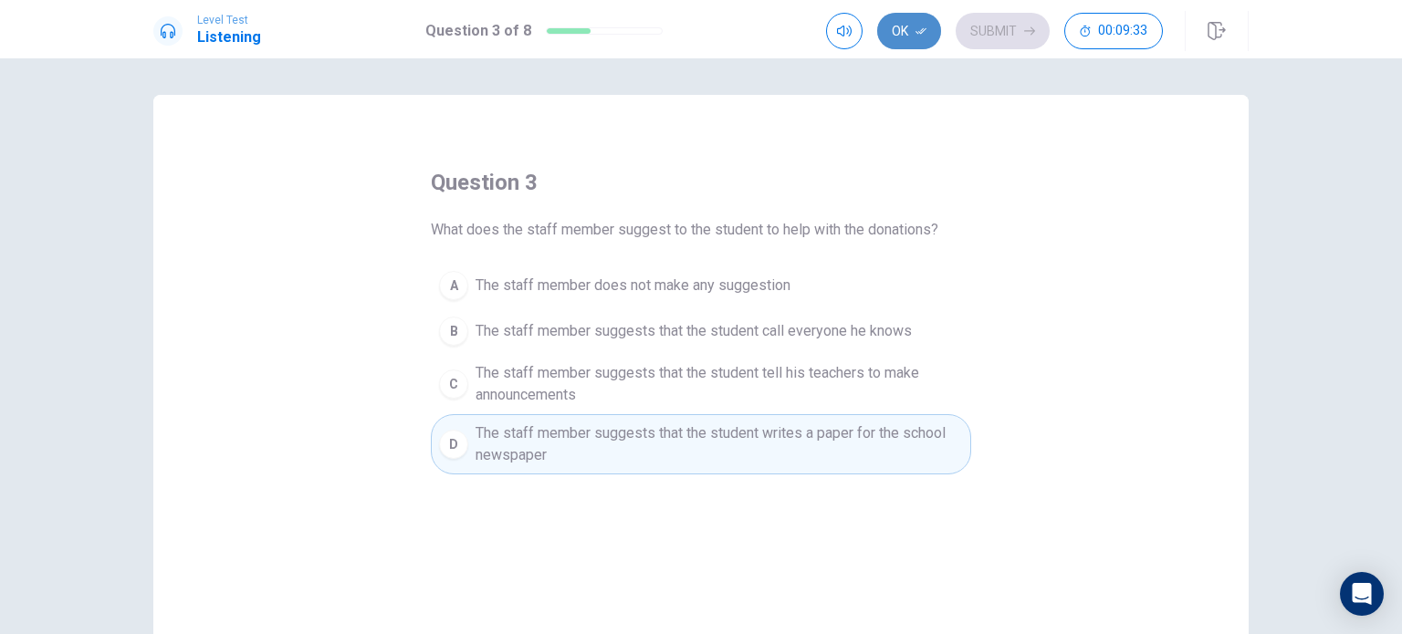
click at [916, 29] on icon "button" at bounding box center [920, 31] width 11 height 11
click at [992, 32] on button "Submit" at bounding box center [1002, 31] width 94 height 36
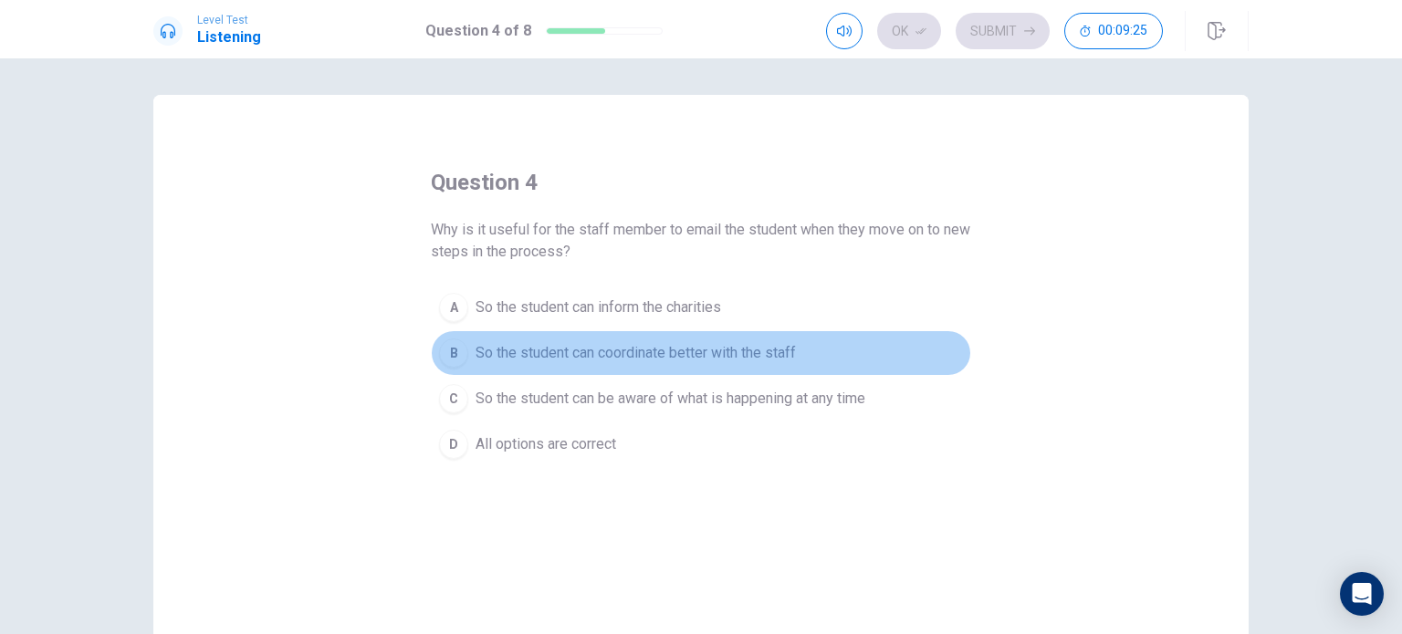
click at [677, 359] on span "So the student can coordinate better with the staff" at bounding box center [635, 353] width 320 height 22
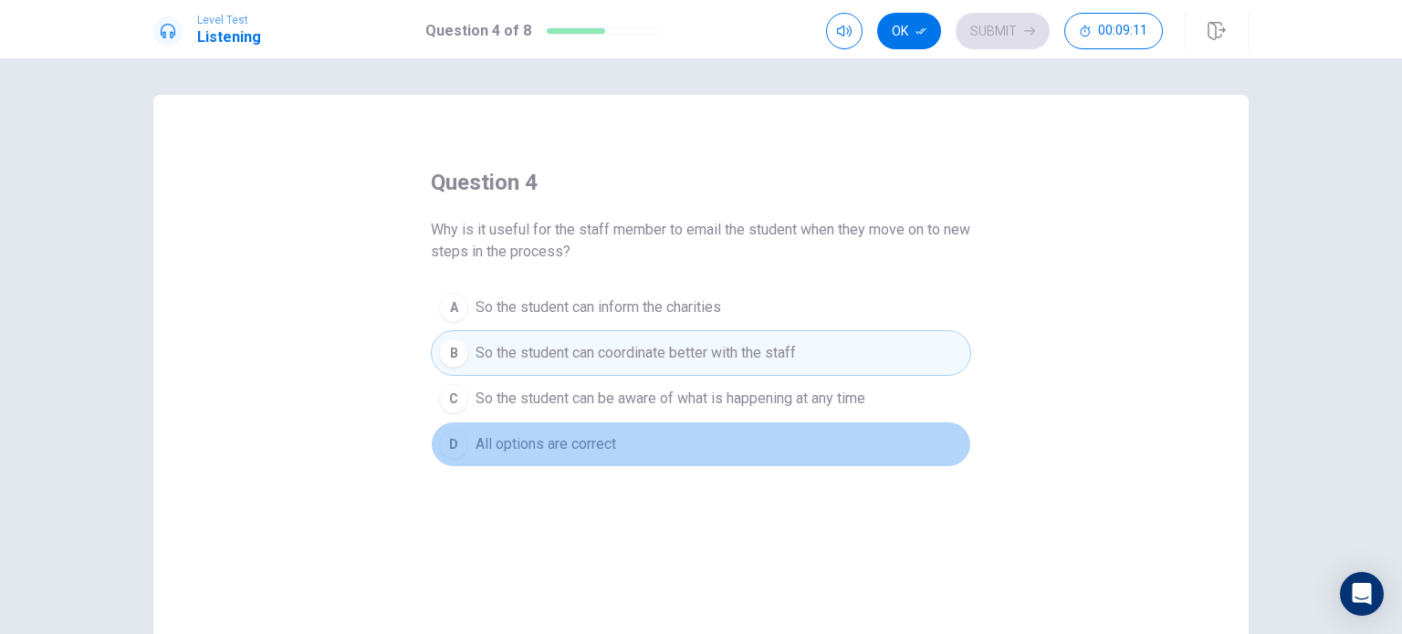
click at [608, 441] on span "All options are correct" at bounding box center [545, 444] width 141 height 22
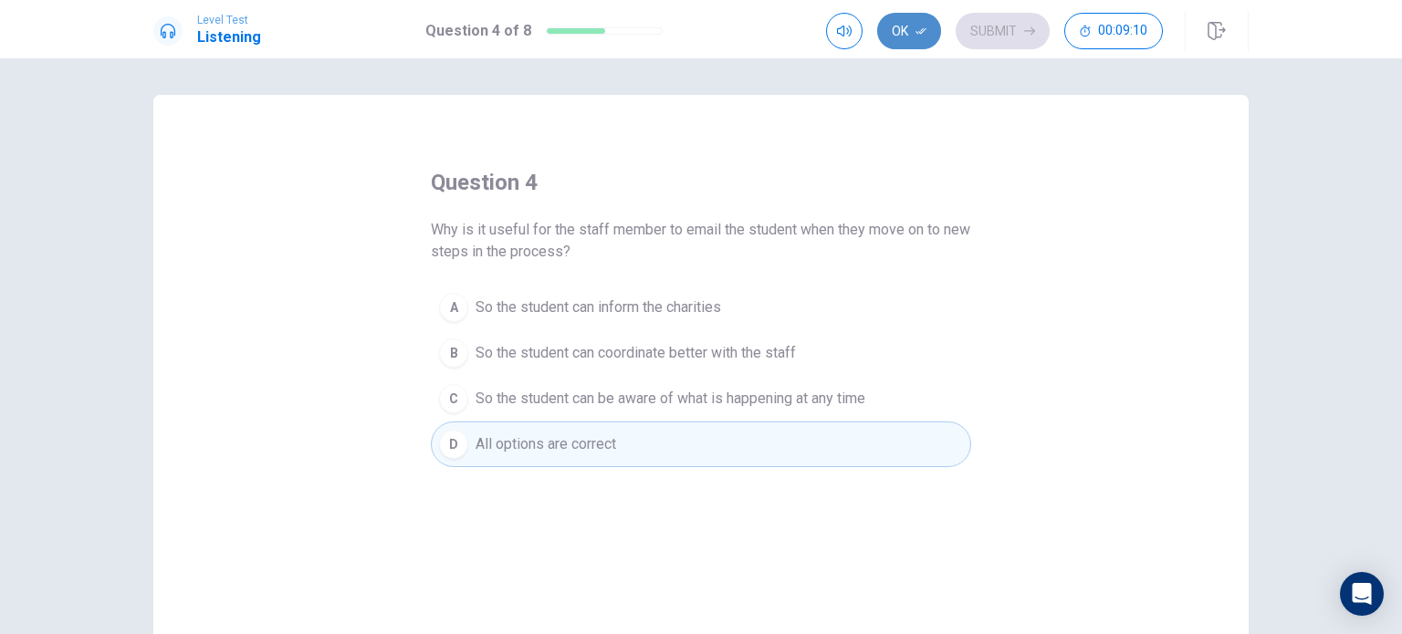
click at [916, 23] on button "Ok" at bounding box center [909, 31] width 64 height 36
click at [985, 32] on button "Submit" at bounding box center [1002, 31] width 94 height 36
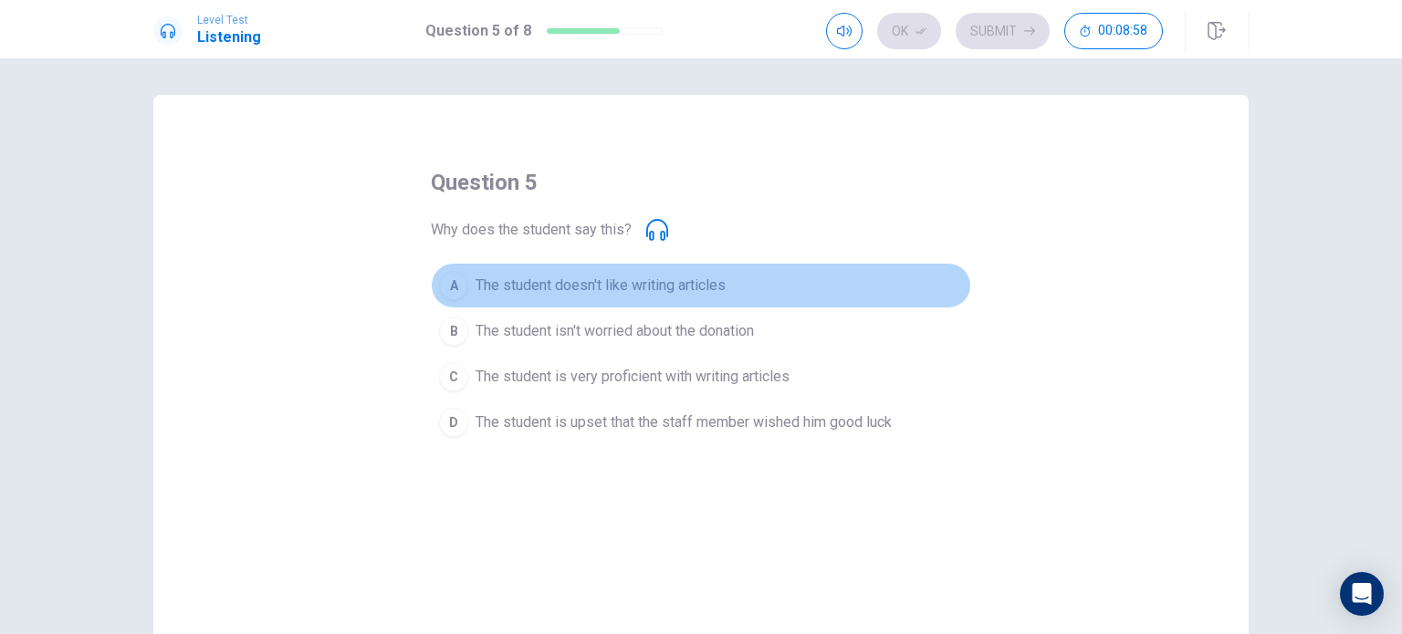
click at [580, 270] on button "A The student doesn't like writing articles" at bounding box center [701, 286] width 540 height 46
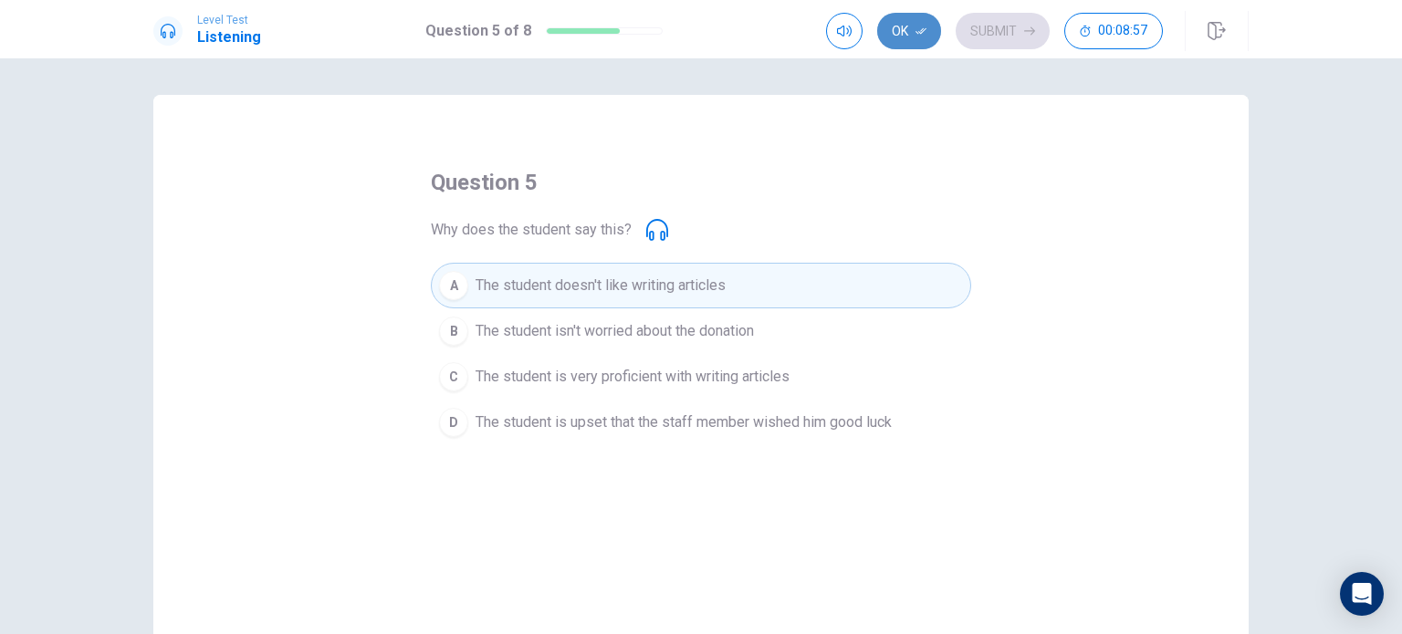
click at [915, 42] on button "Ok" at bounding box center [909, 31] width 64 height 36
click at [985, 39] on button "Submit" at bounding box center [1002, 31] width 94 height 36
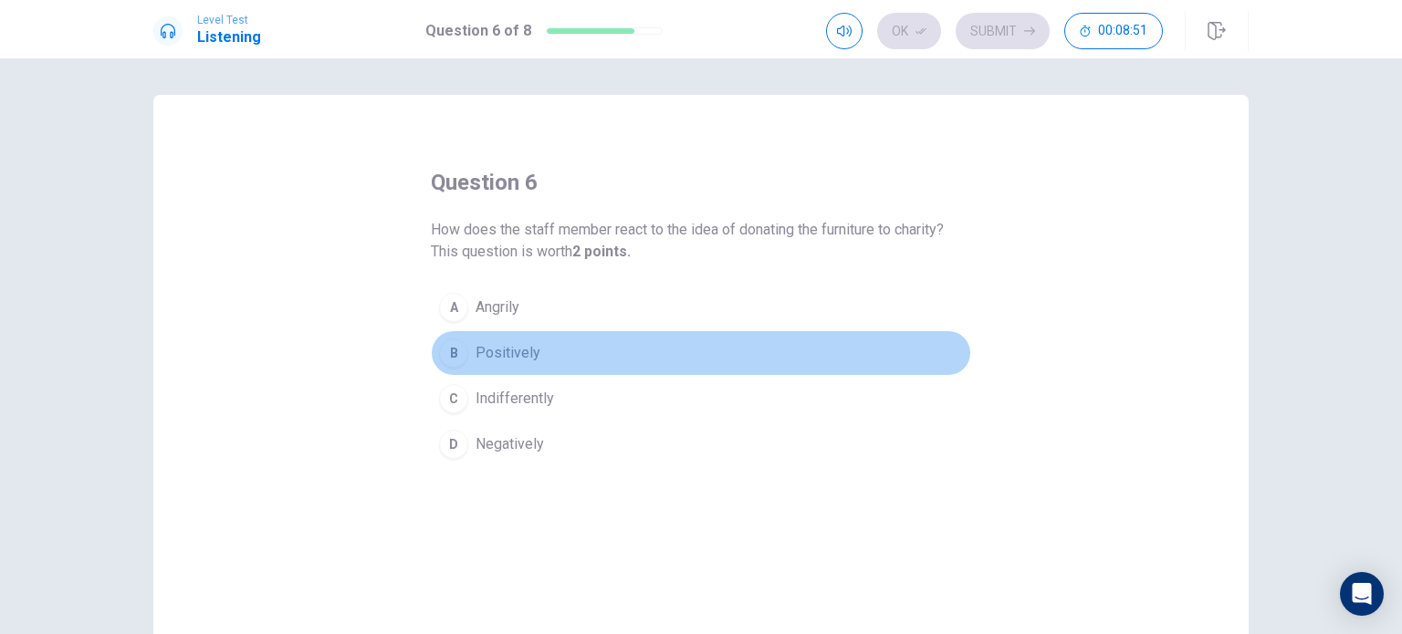
click at [523, 360] on span "Positively" at bounding box center [507, 353] width 65 height 22
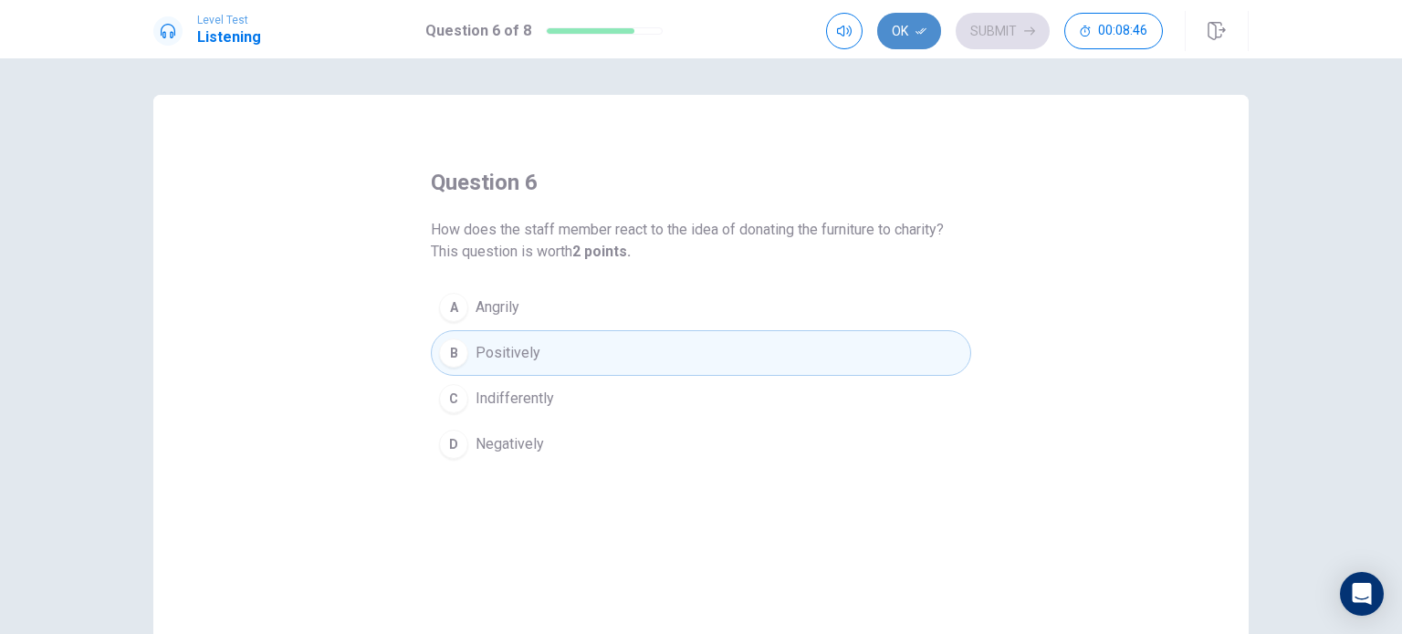
click at [912, 37] on button "Ok" at bounding box center [909, 31] width 64 height 36
click at [974, 40] on button "Submit" at bounding box center [1002, 31] width 94 height 36
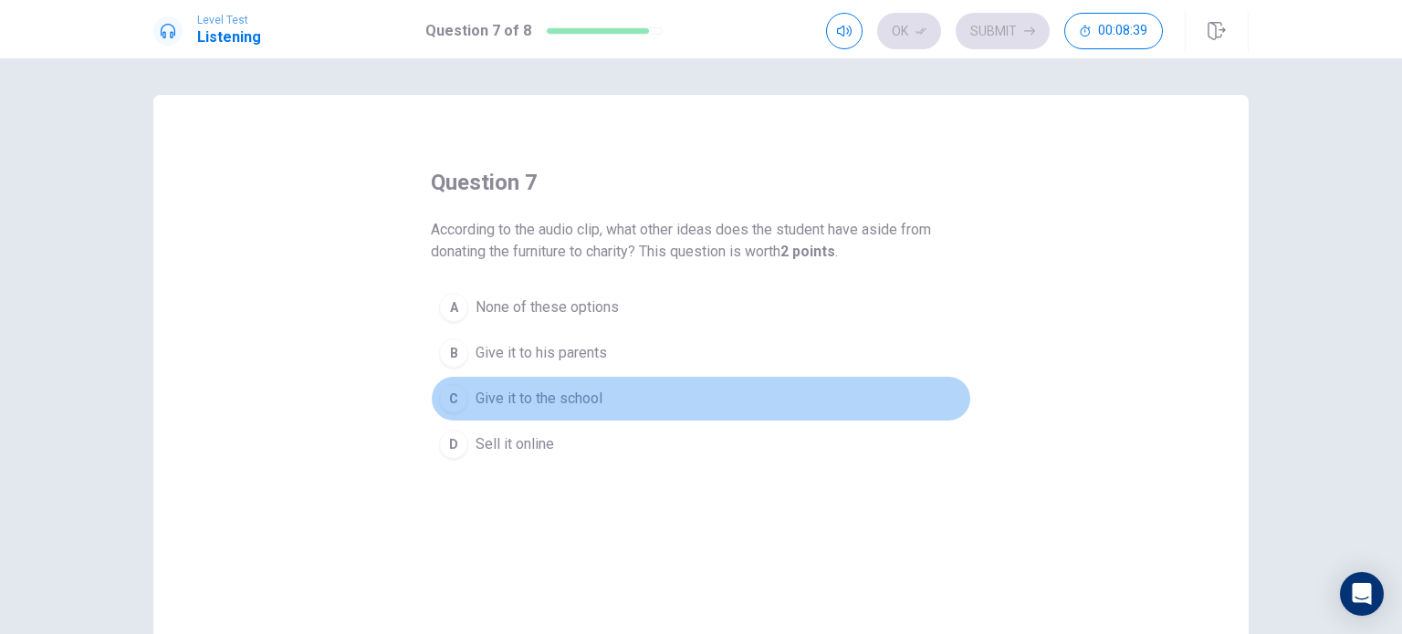
click at [583, 388] on span "Give it to the school" at bounding box center [538, 399] width 127 height 22
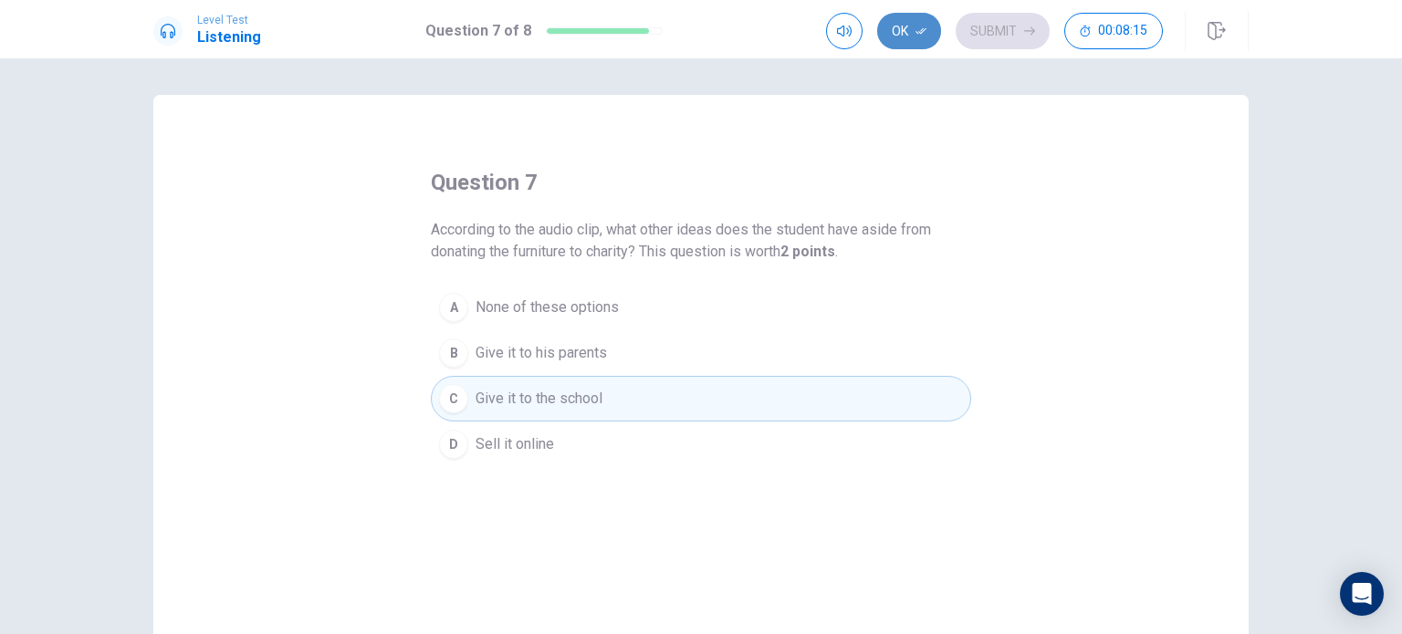
click at [922, 38] on button "Ok" at bounding box center [909, 31] width 64 height 36
click at [984, 37] on button "Submit" at bounding box center [1002, 31] width 94 height 36
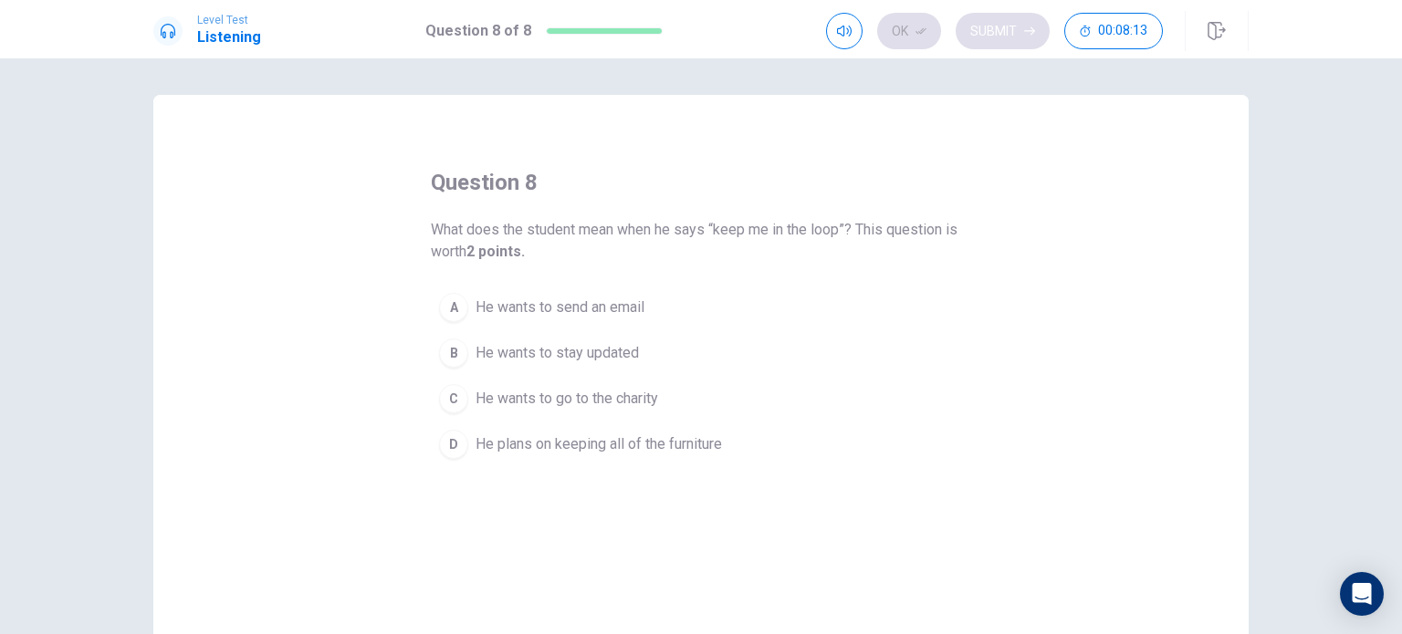
click at [984, 37] on div "Ok Submit 00:08:13" at bounding box center [994, 31] width 337 height 36
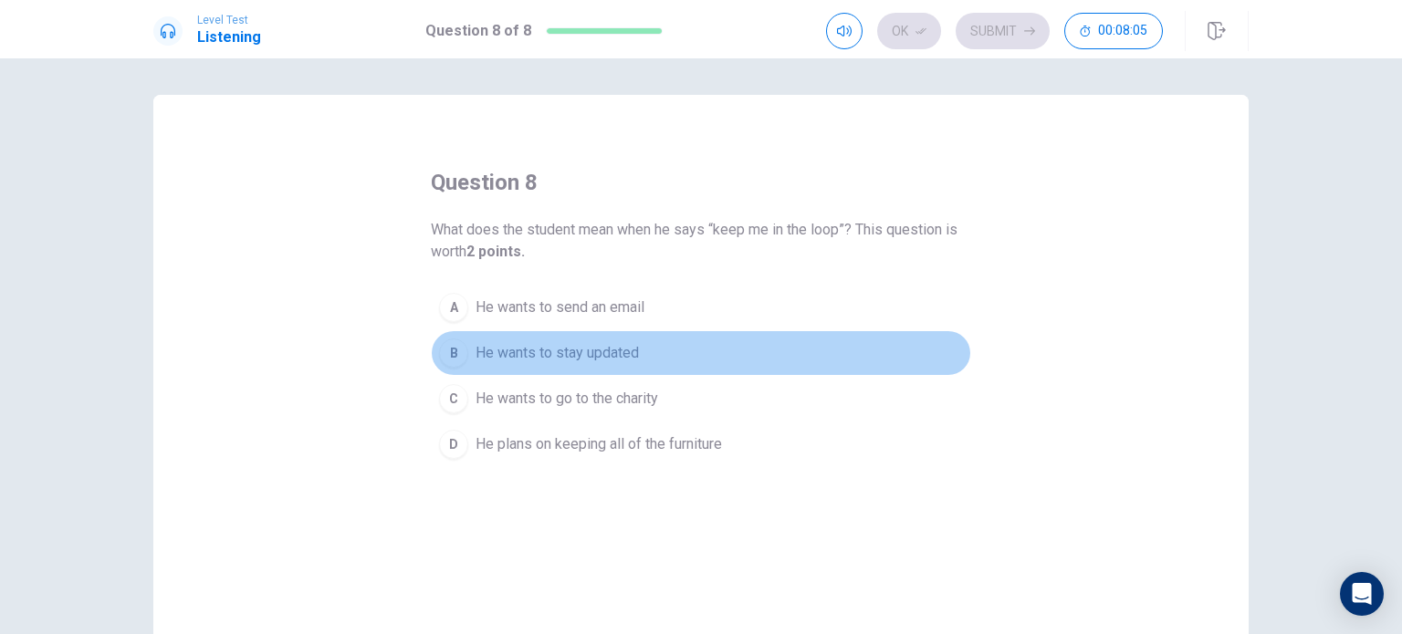
click at [593, 349] on span "He wants to stay updated" at bounding box center [556, 353] width 163 height 22
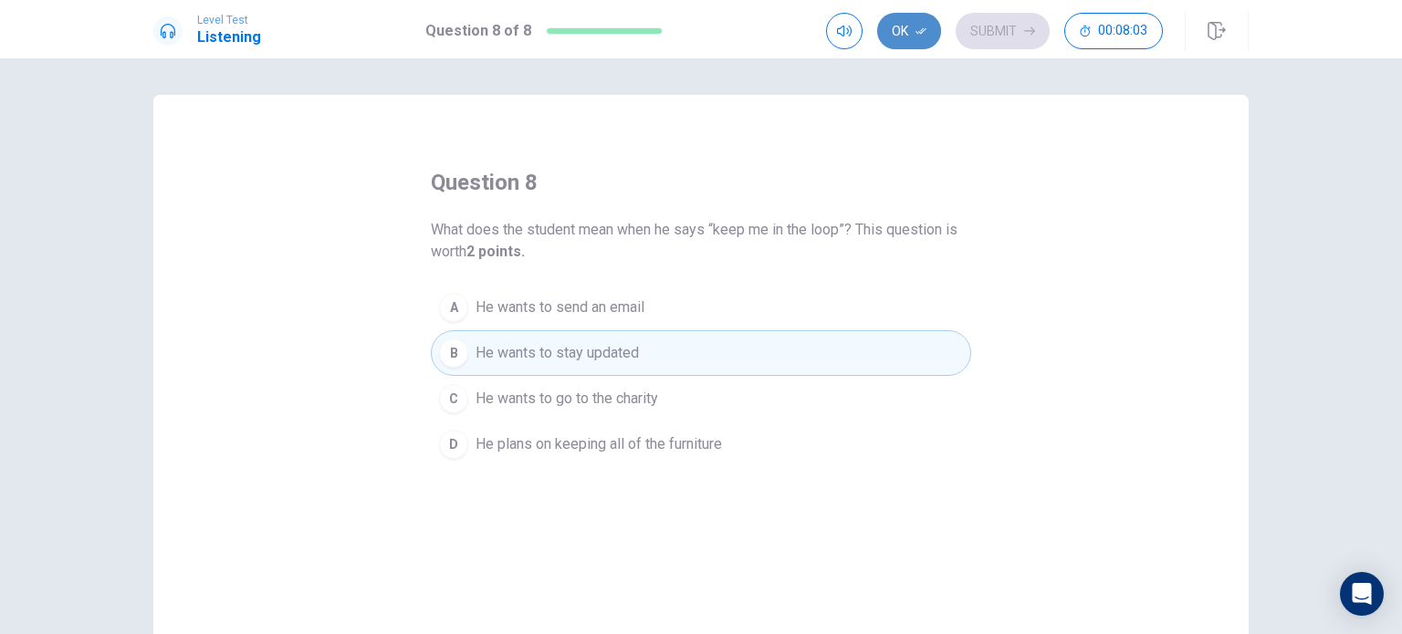
click at [909, 41] on button "Ok" at bounding box center [909, 31] width 64 height 36
click at [1017, 39] on button "Submit" at bounding box center [1002, 31] width 94 height 36
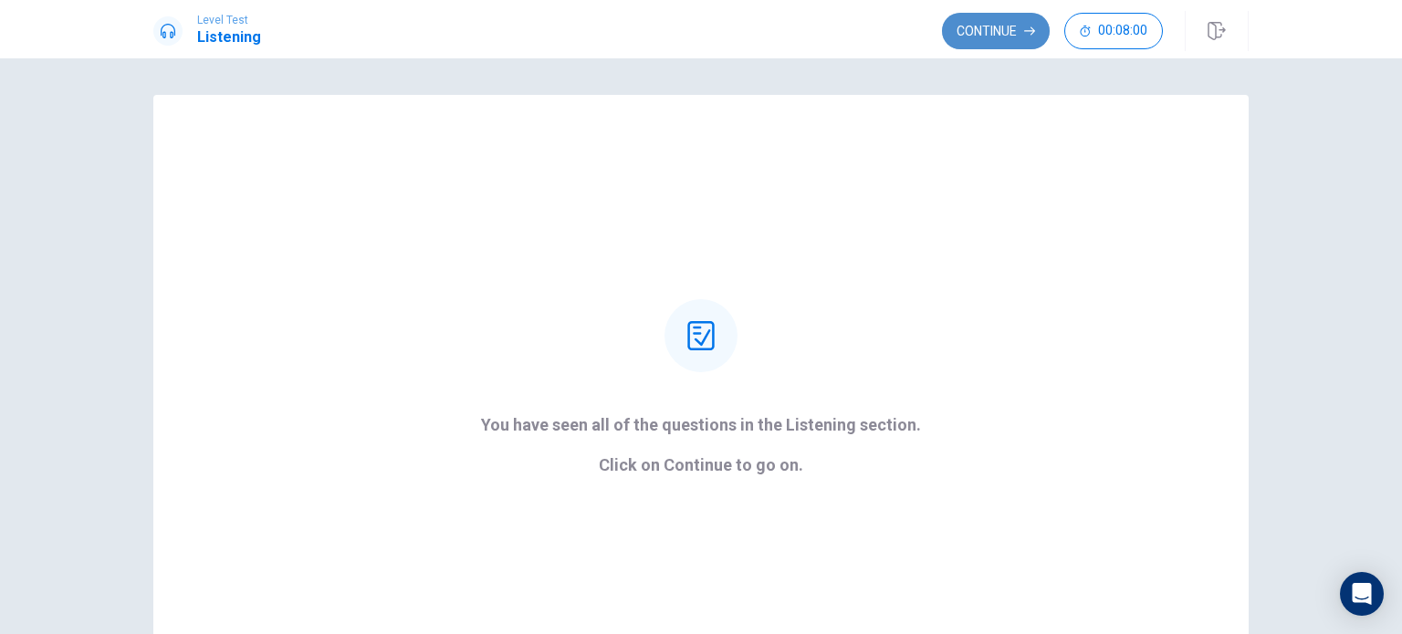
click at [996, 26] on button "Continue" at bounding box center [996, 31] width 108 height 36
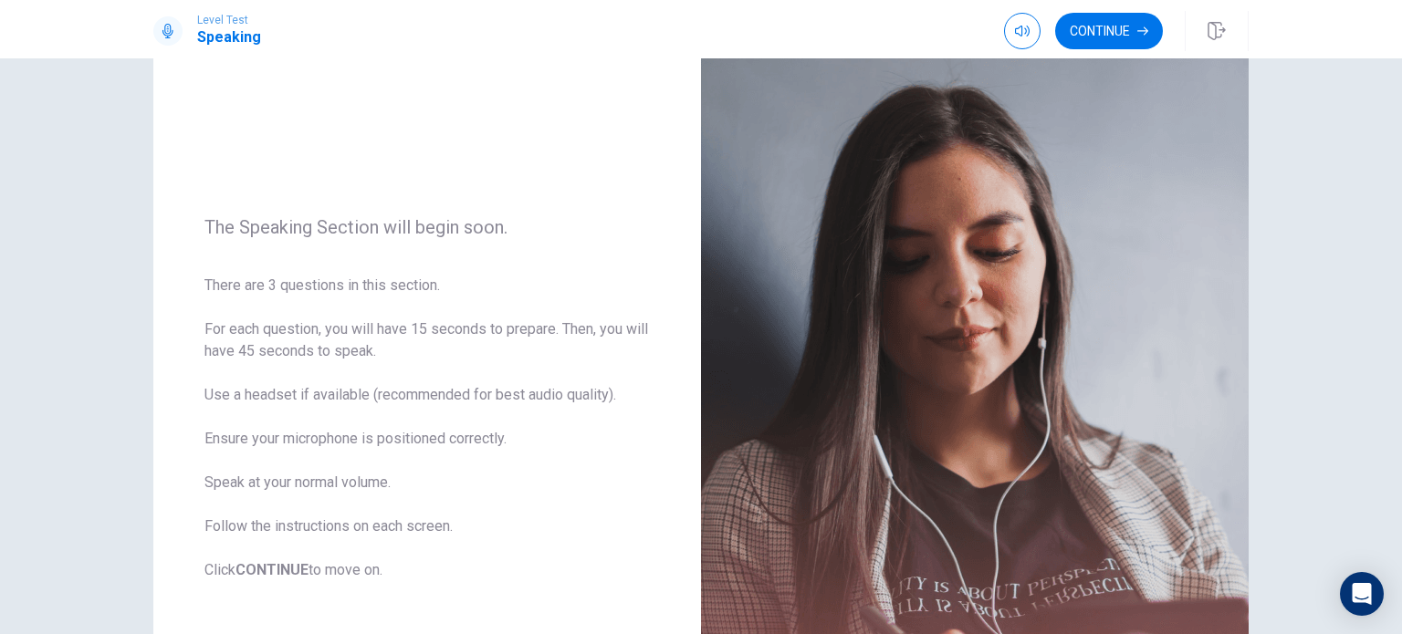
scroll to position [97, 0]
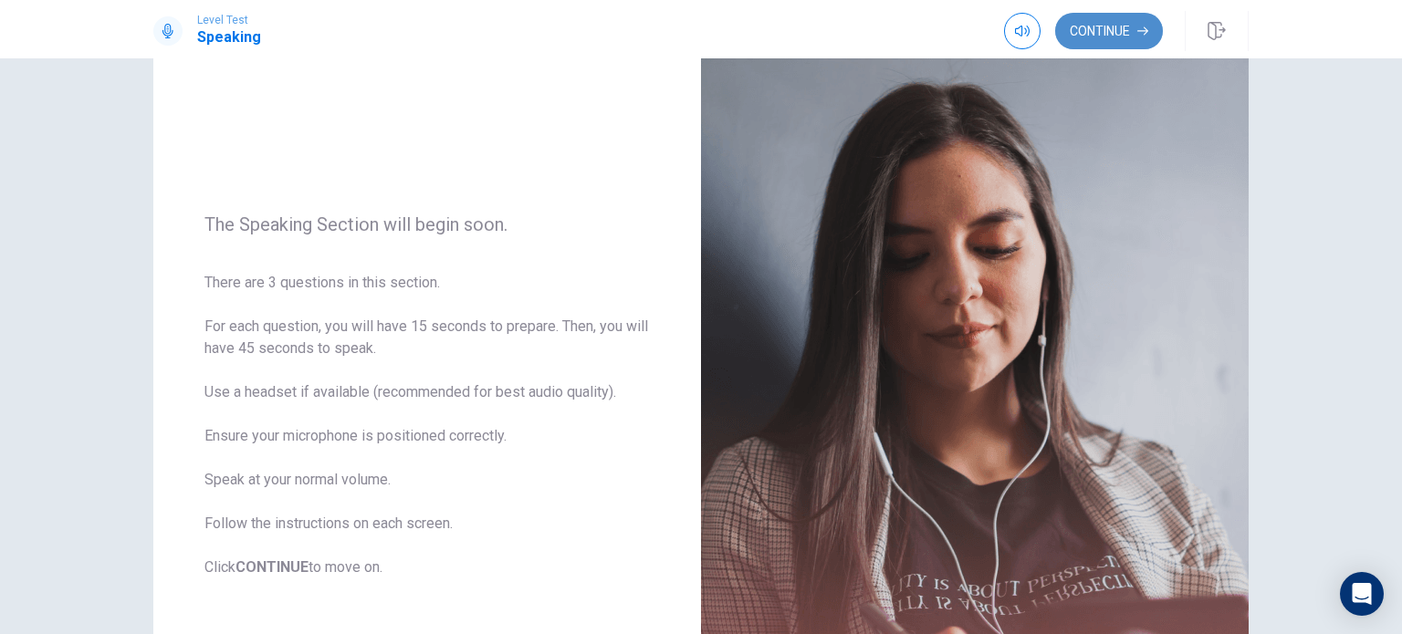
click at [1088, 30] on button "Continue" at bounding box center [1109, 31] width 108 height 36
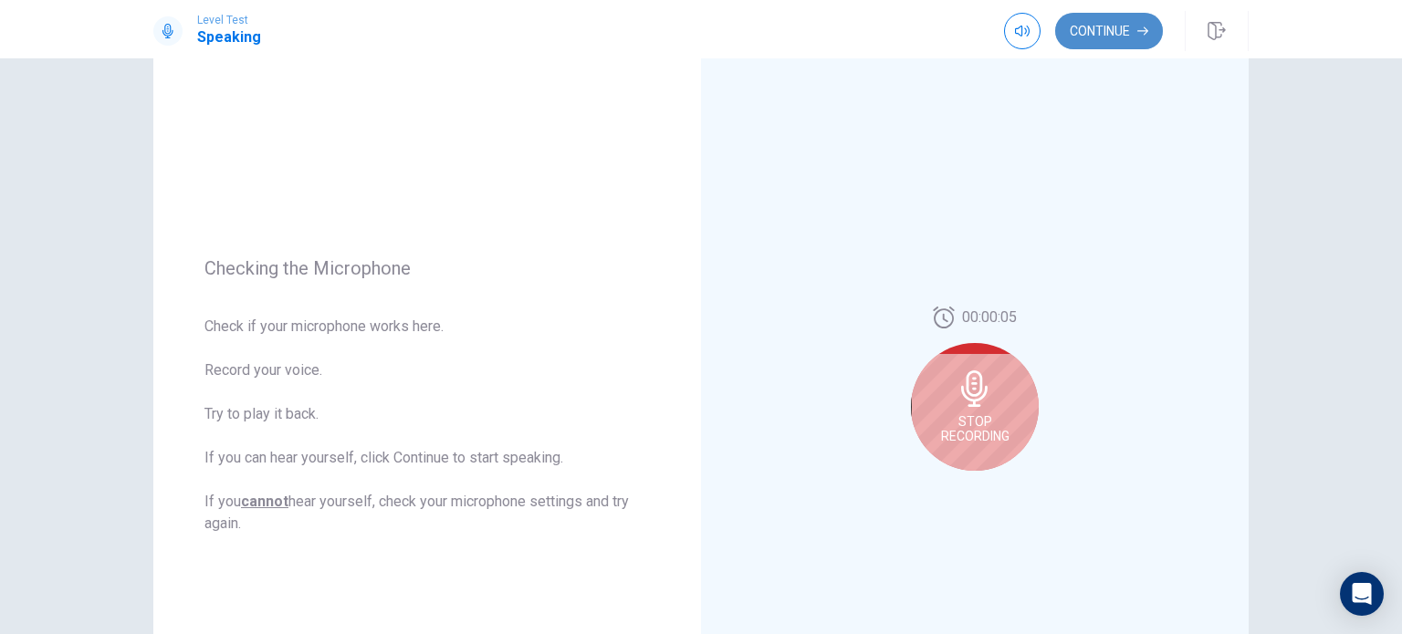
click at [1101, 45] on button "Continue" at bounding box center [1109, 31] width 108 height 36
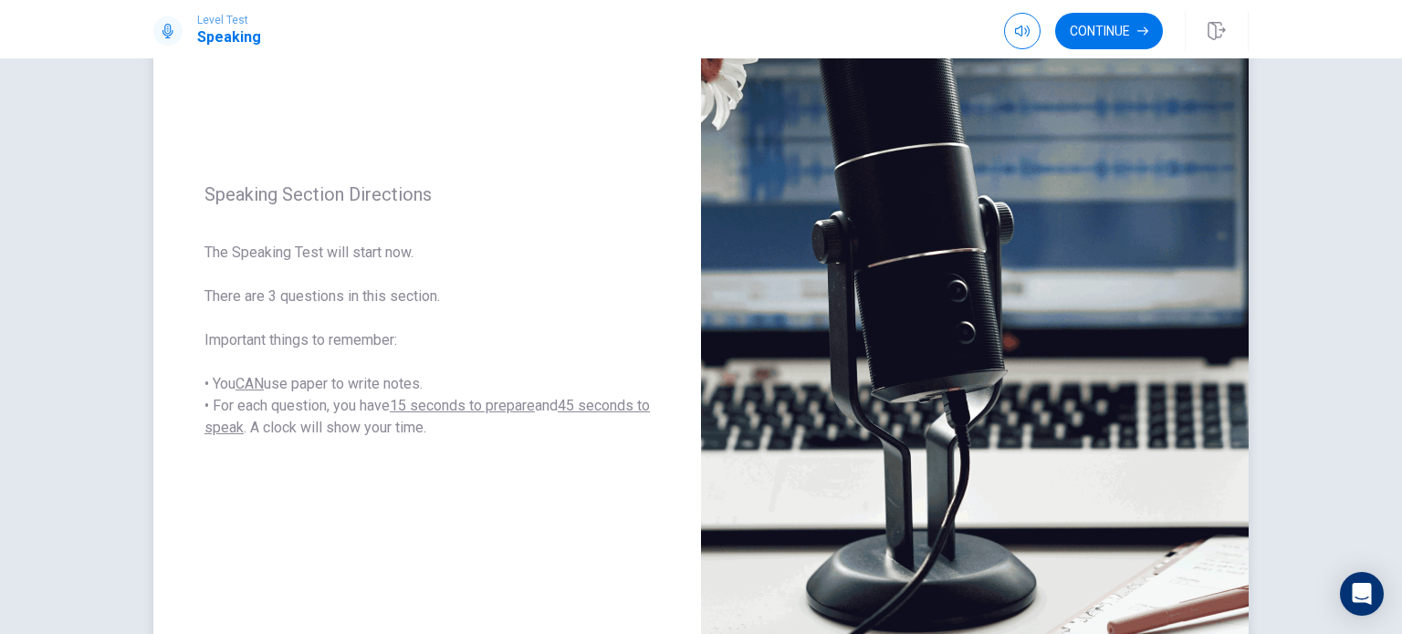
scroll to position [186, 0]
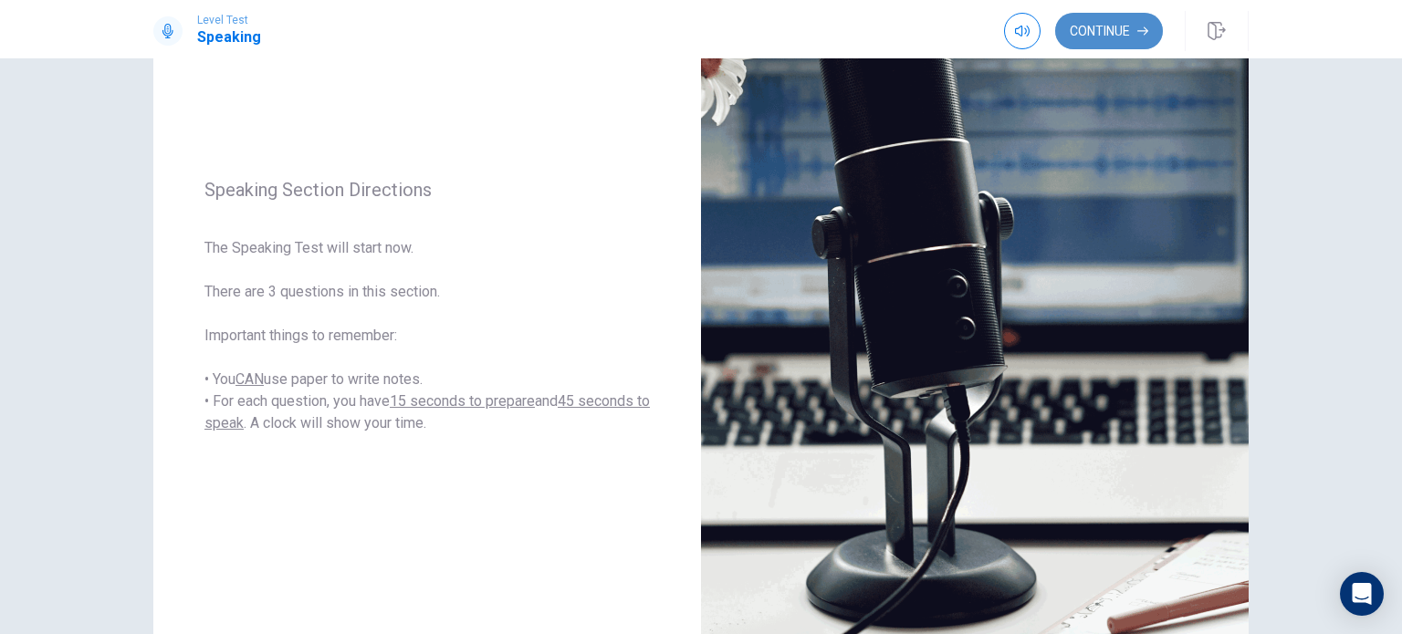
click at [1110, 34] on button "Continue" at bounding box center [1109, 31] width 108 height 36
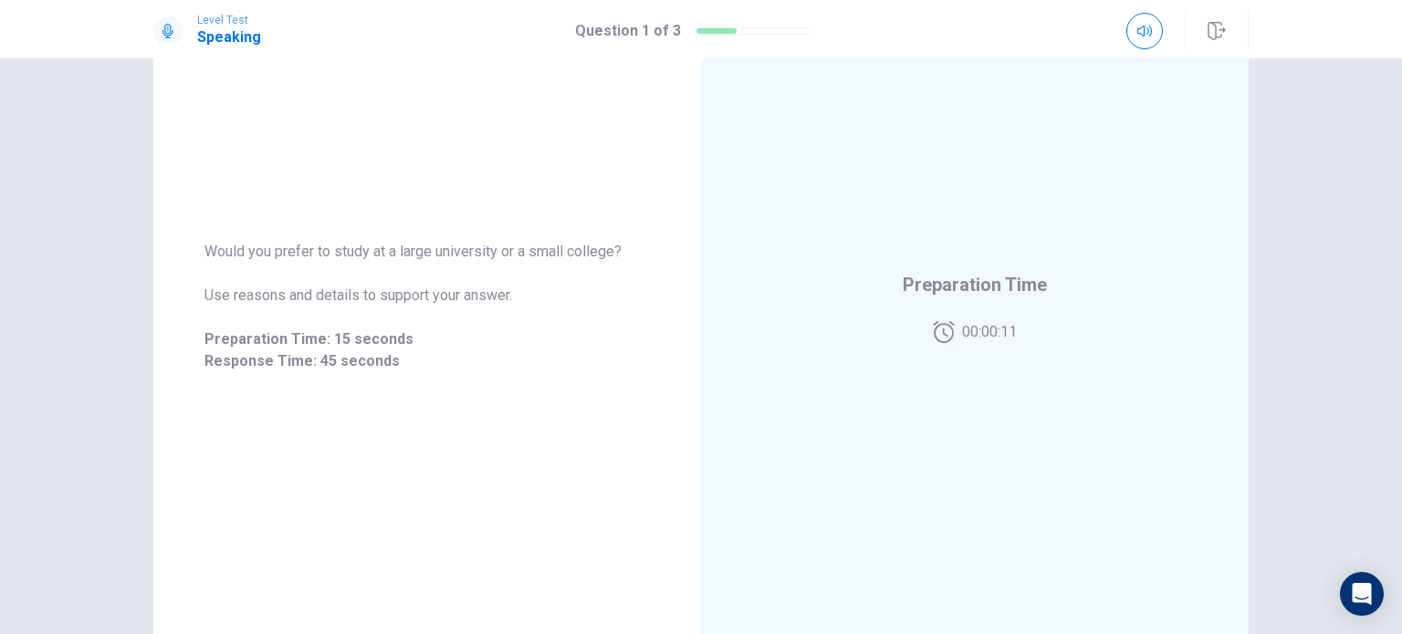
click at [1044, 138] on div "Preparation Time 00:00:11" at bounding box center [974, 307] width 547 height 796
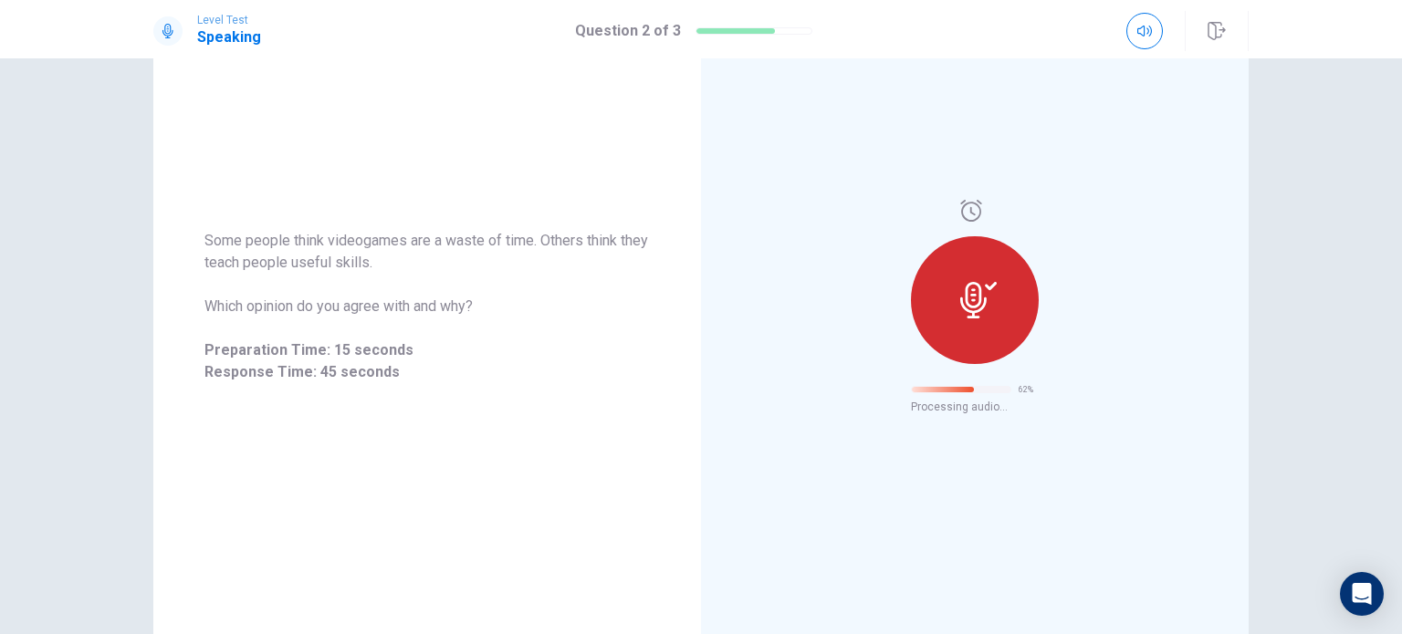
click at [0, 273] on div "Some people think videogames are a waste of time. Others think they teach peopl…" at bounding box center [701, 346] width 1402 height 576
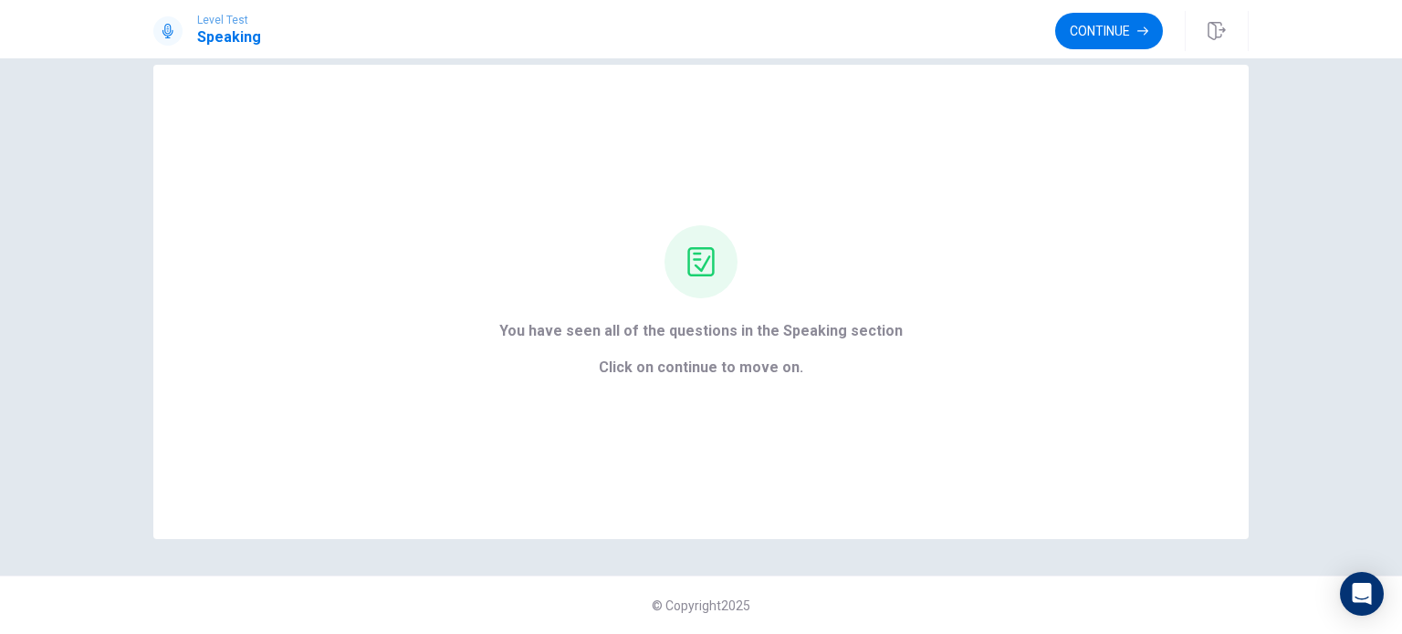
scroll to position [29, 0]
click at [1070, 41] on button "Continue" at bounding box center [1109, 31] width 108 height 36
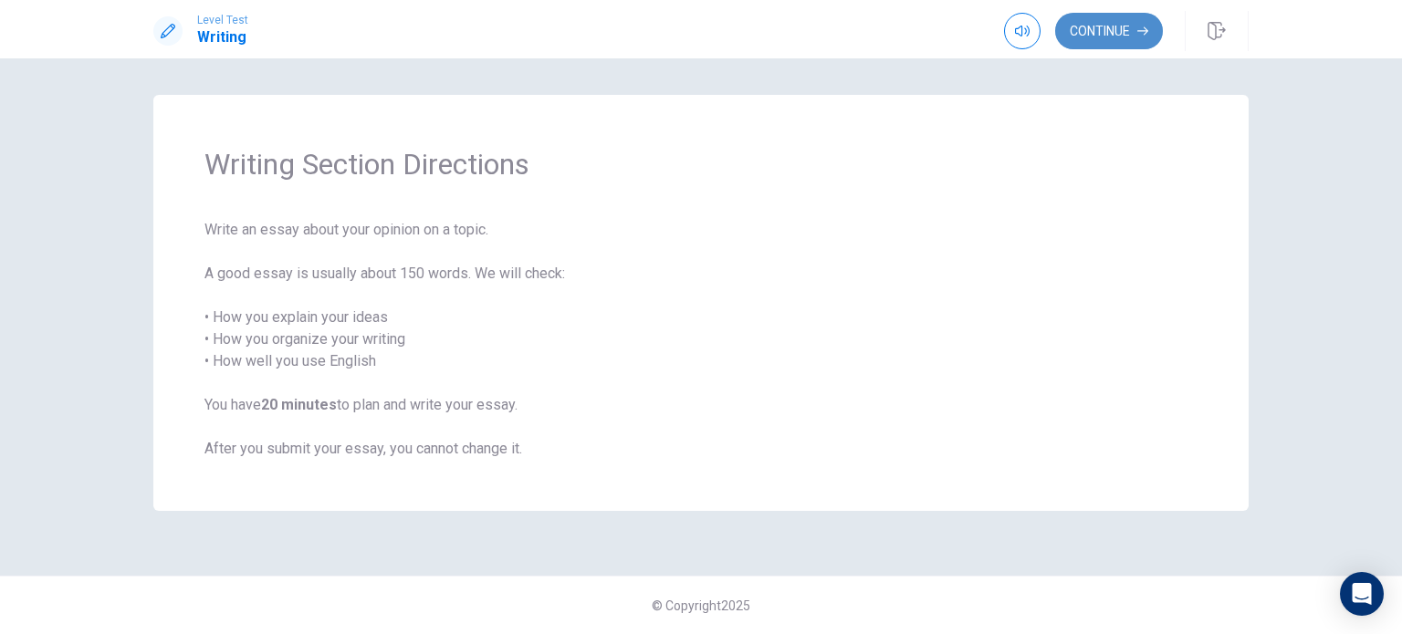
click at [1114, 24] on button "Continue" at bounding box center [1109, 31] width 108 height 36
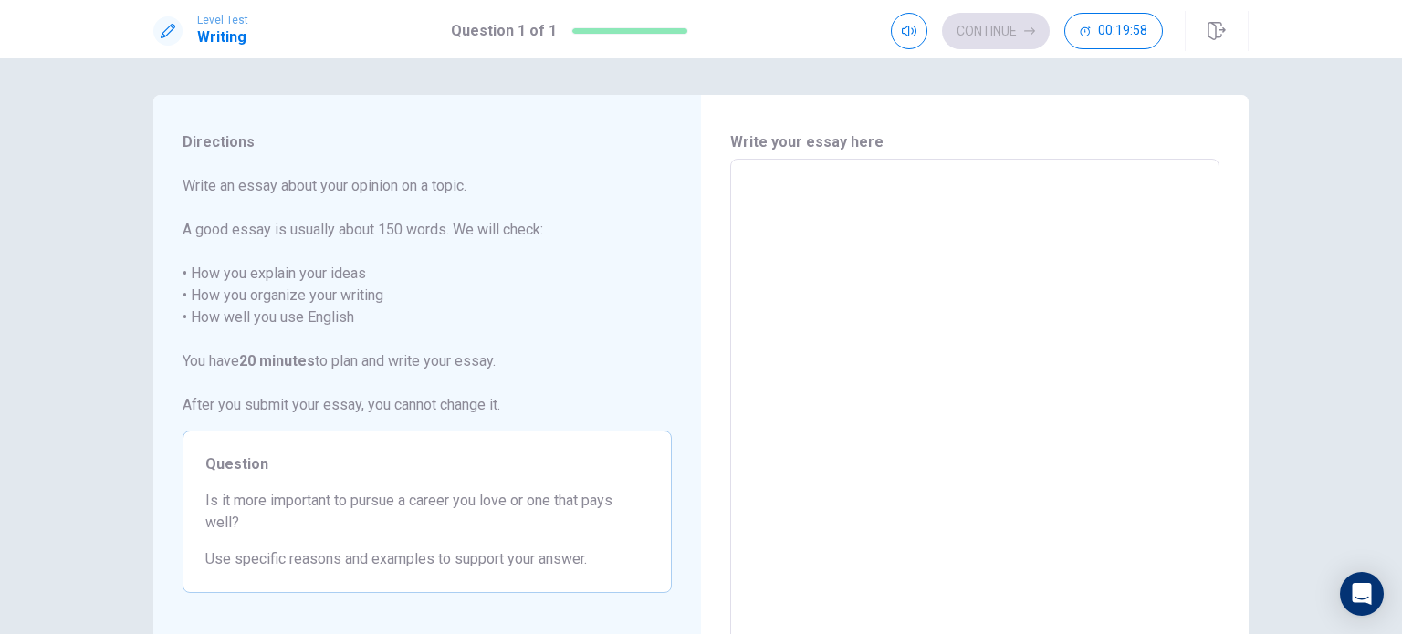
click at [994, 196] on textarea at bounding box center [975, 411] width 464 height 474
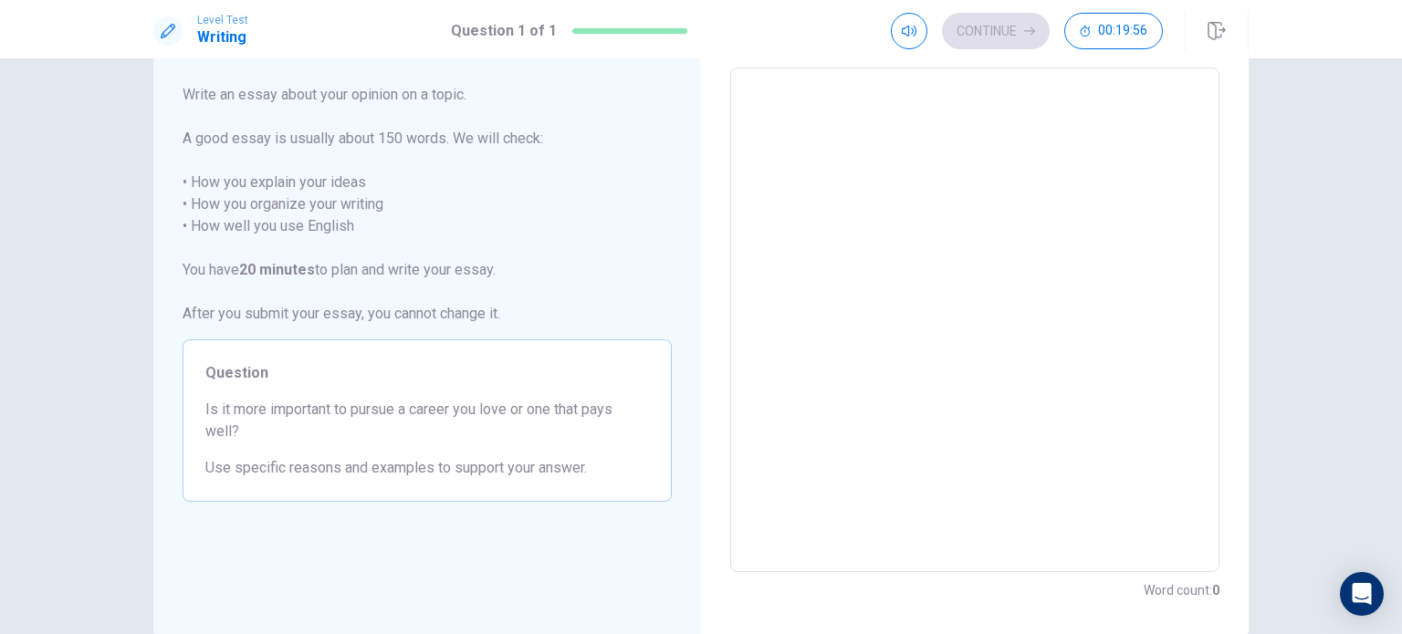
scroll to position [91, 0]
click at [876, 146] on textarea at bounding box center [975, 320] width 464 height 474
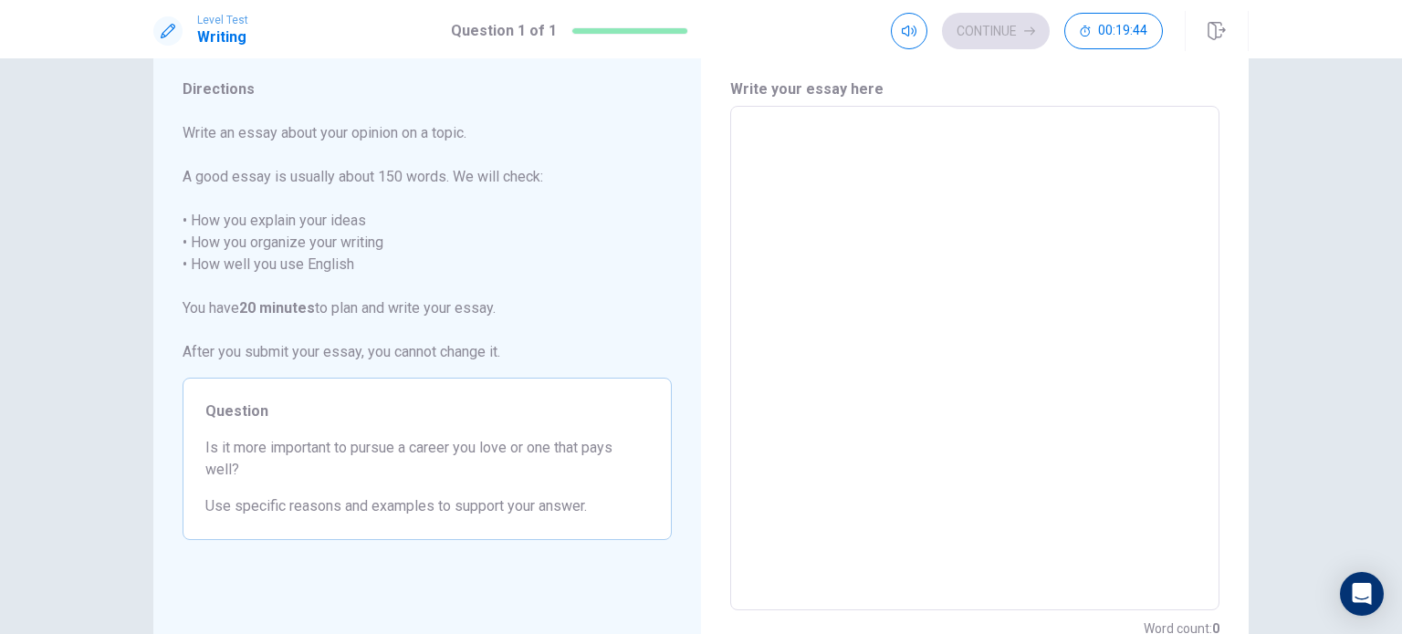
scroll to position [47, 0]
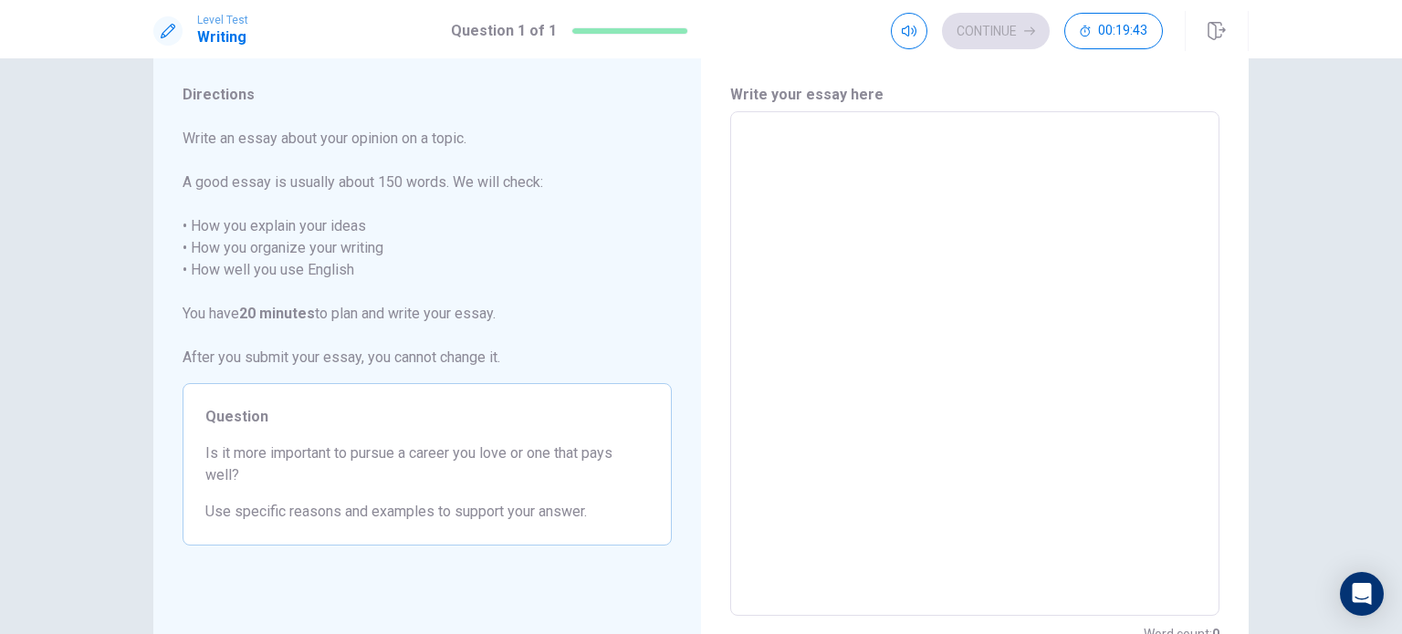
click at [876, 146] on textarea at bounding box center [975, 364] width 464 height 474
type textarea "I"
type textarea "x"
type textarea "I"
type textarea "x"
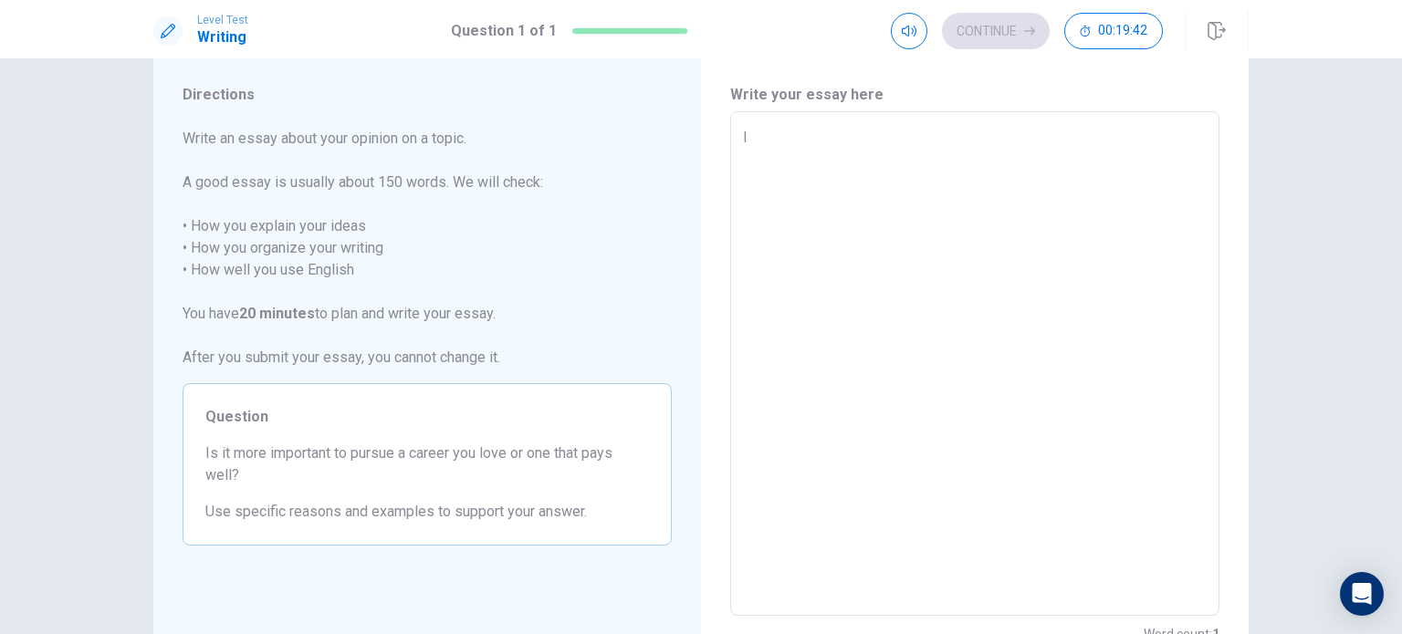
type textarea "I w"
type textarea "x"
type textarea "I wi"
type textarea "x"
type textarea "I wil"
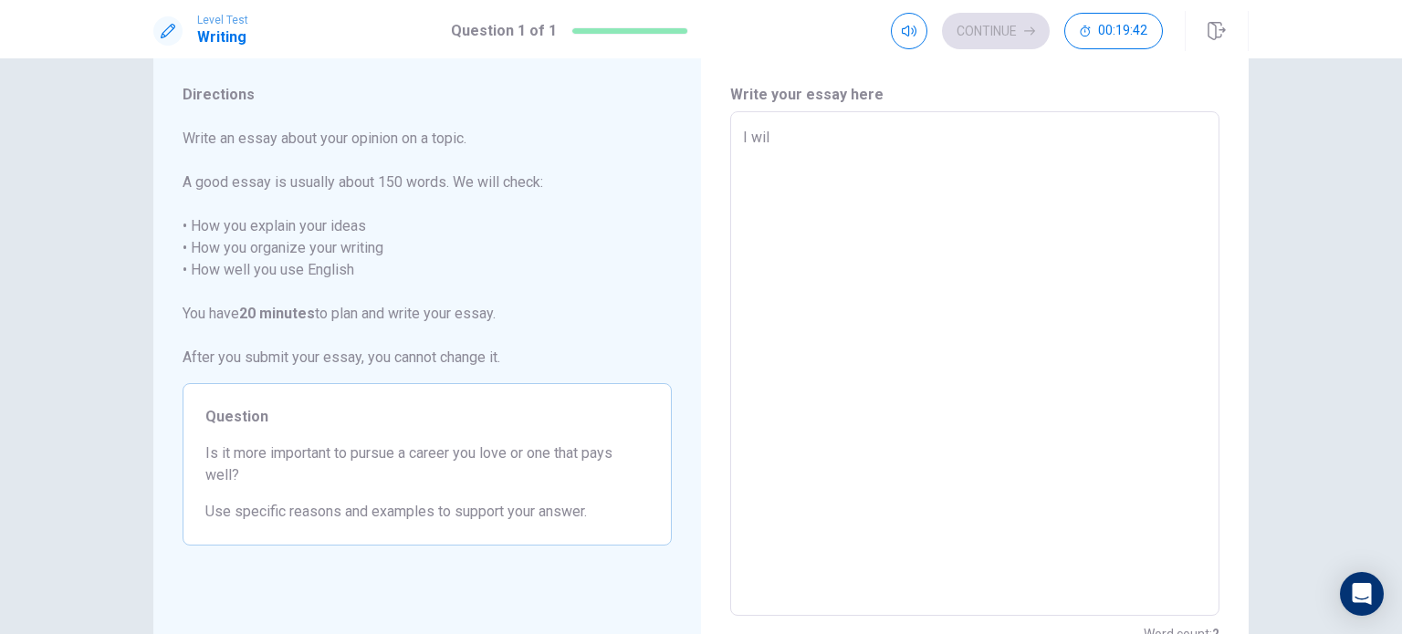
type textarea "x"
type textarea "I will"
type textarea "x"
type textarea "I will a"
type textarea "x"
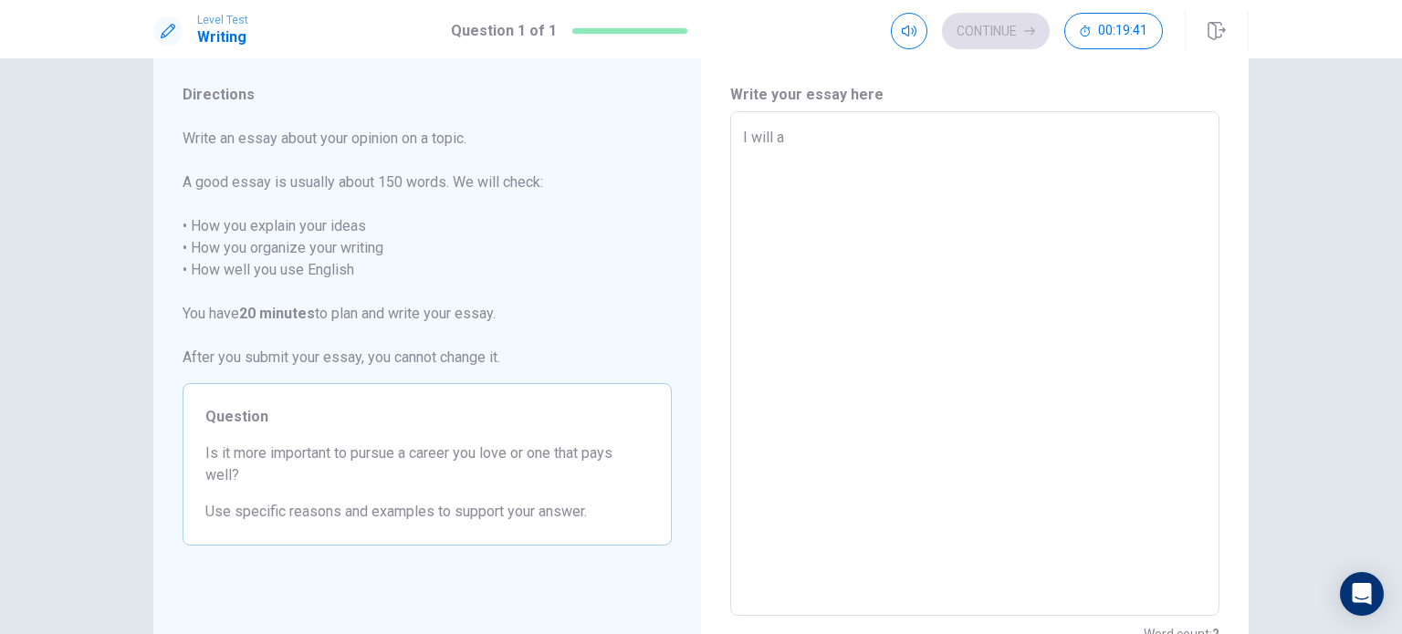
type textarea "I will an"
type textarea "x"
type textarea "I will an"
type textarea "x"
type textarea "I will an e"
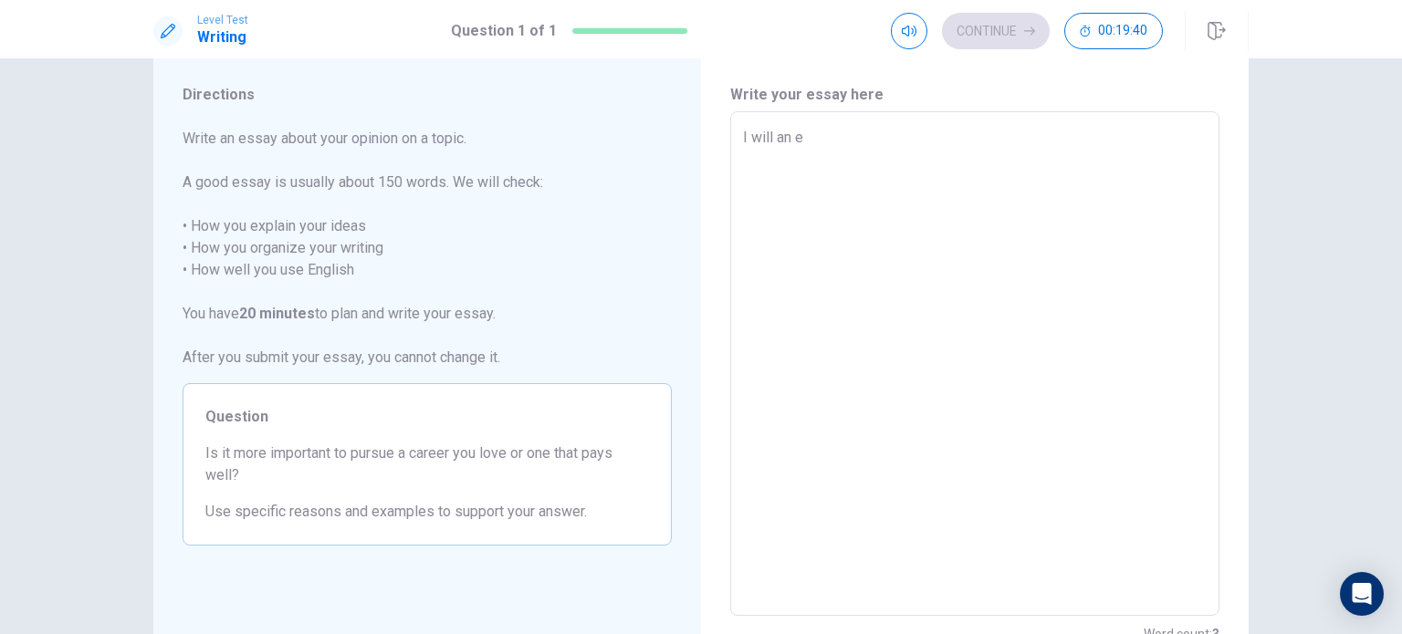
type textarea "x"
type textarea "I will an es"
type textarea "x"
type textarea "I will an ess"
type textarea "x"
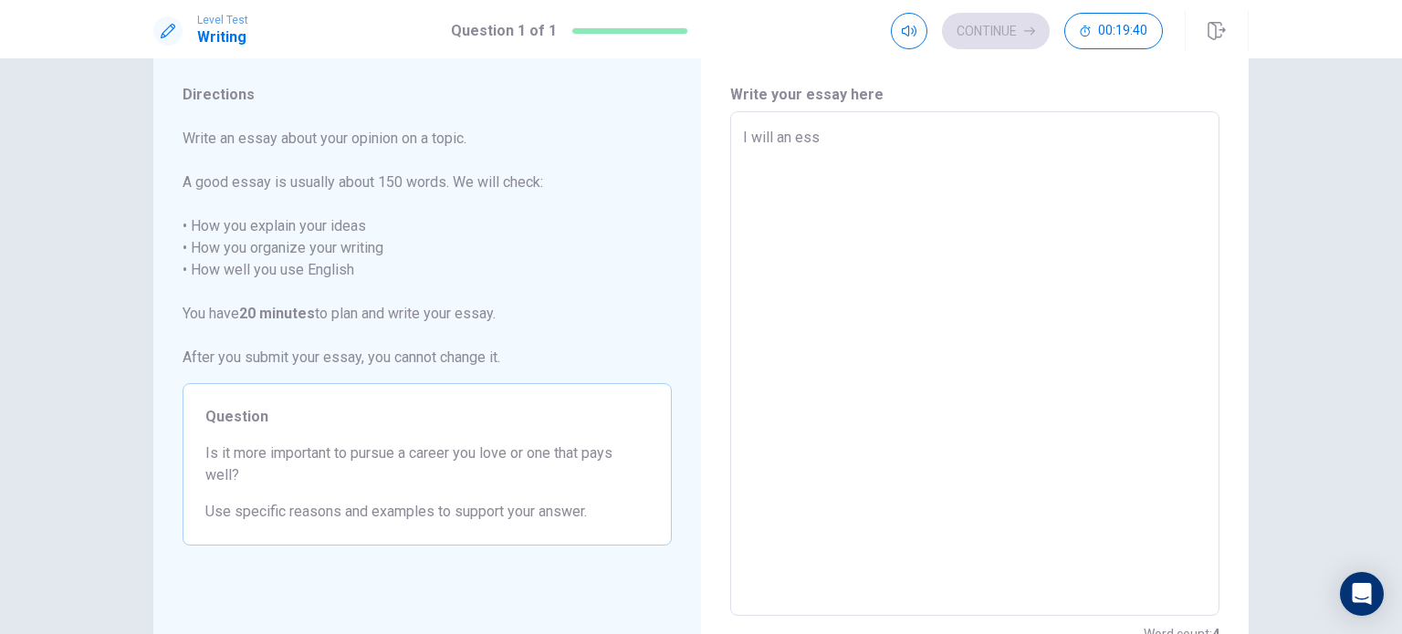
type textarea "I will an essa"
type textarea "x"
type textarea "I will an essay"
type textarea "x"
type textarea "I will an essay"
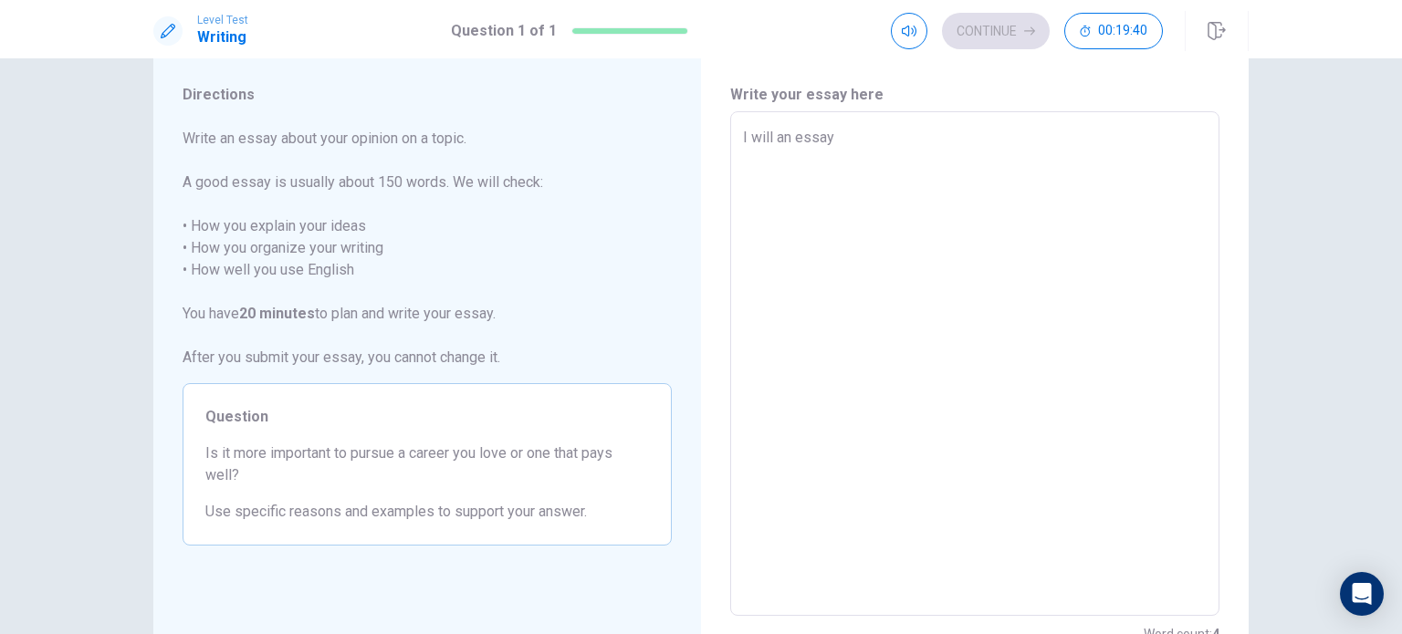
type textarea "x"
type textarea "I will an essay a"
type textarea "x"
type textarea "I will an essay ab"
type textarea "x"
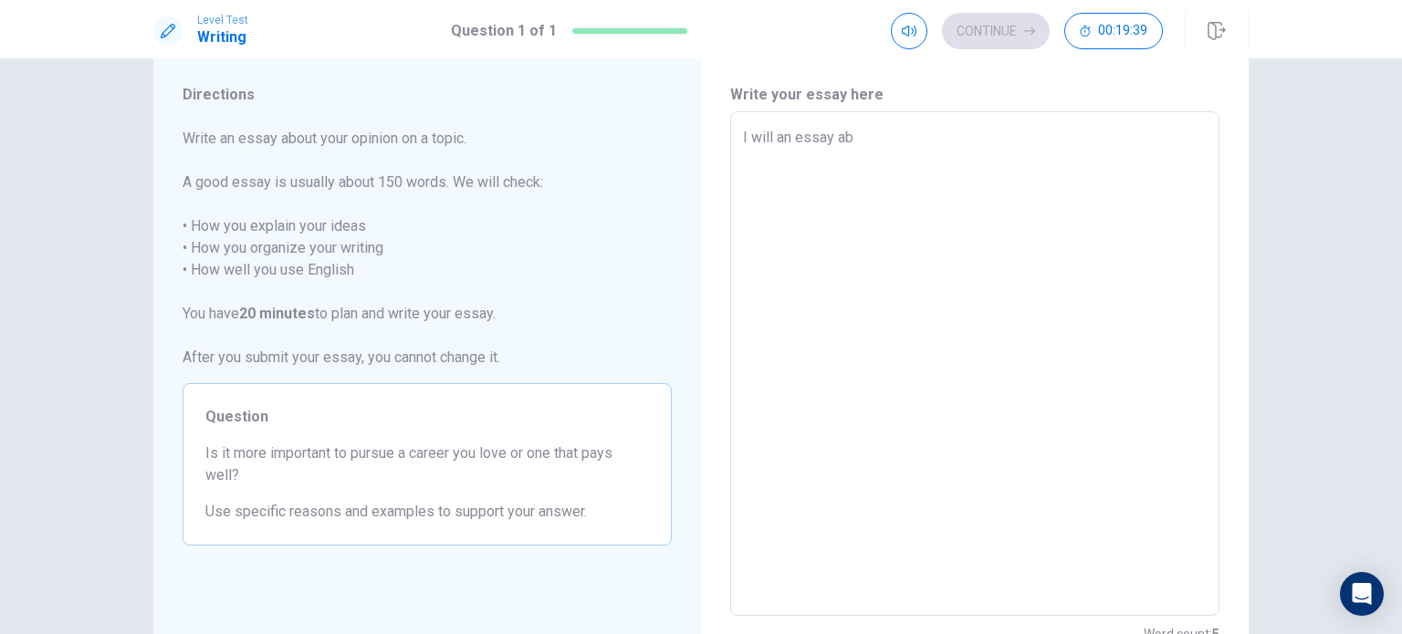
type textarea "I will an essay abo"
type textarea "x"
type textarea "I will an essay abou"
type textarea "x"
type textarea "I will an essay about"
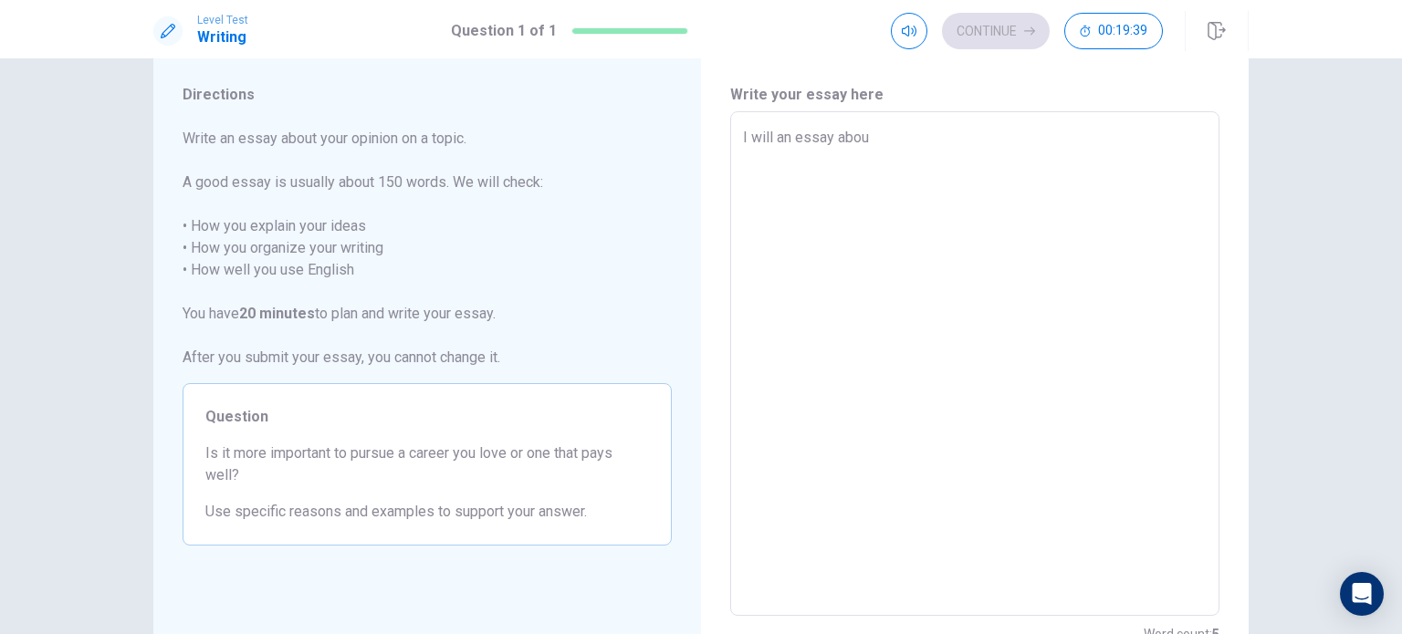
type textarea "x"
type textarea "I will an essay about"
type textarea "x"
type textarea "I will an essay about t"
type textarea "x"
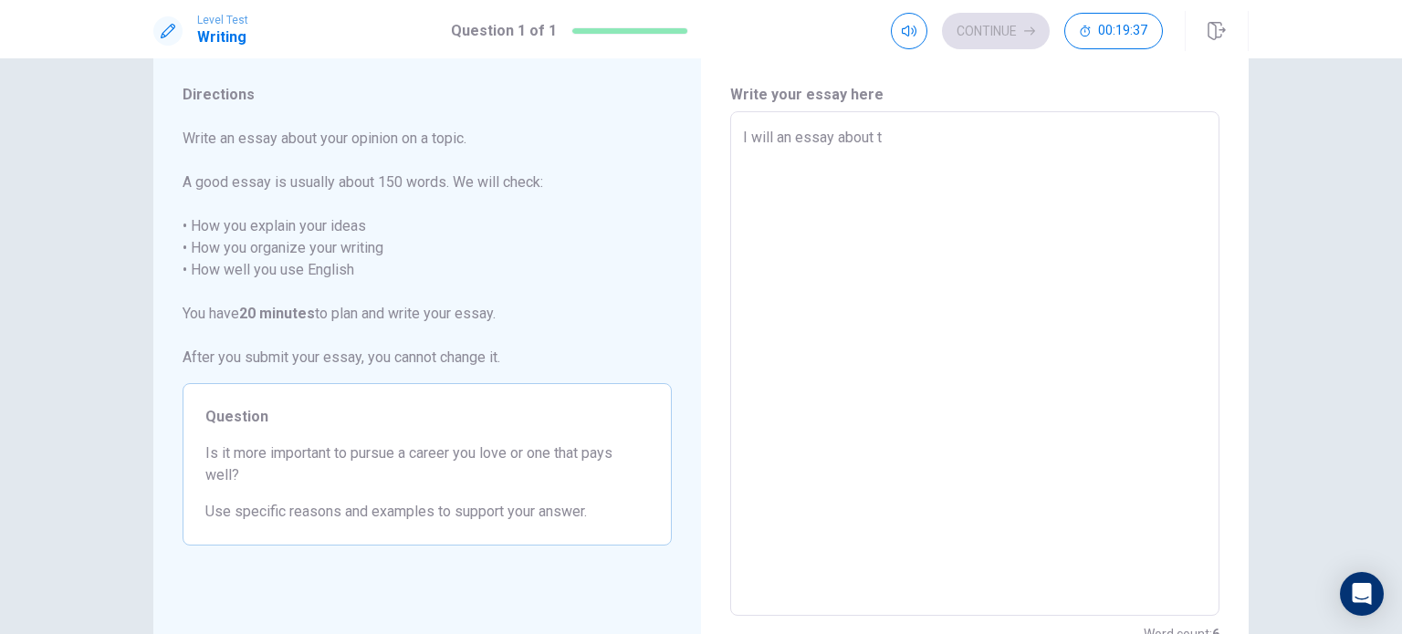
type textarea "I will an essay about th"
type textarea "x"
type textarea "I will an essay about the"
type textarea "x"
type textarea "I will an essay about the"
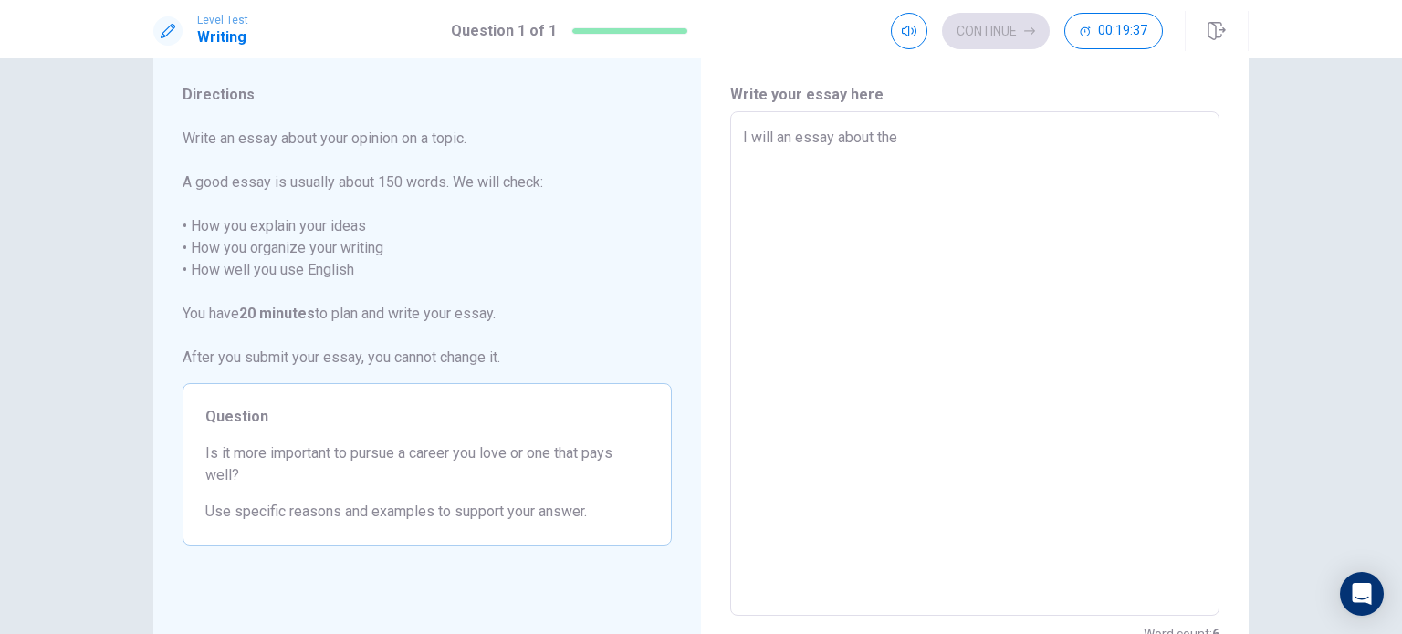
type textarea "x"
type textarea "I will an essay about the i"
type textarea "x"
type textarea "I will an essay about the im"
type textarea "x"
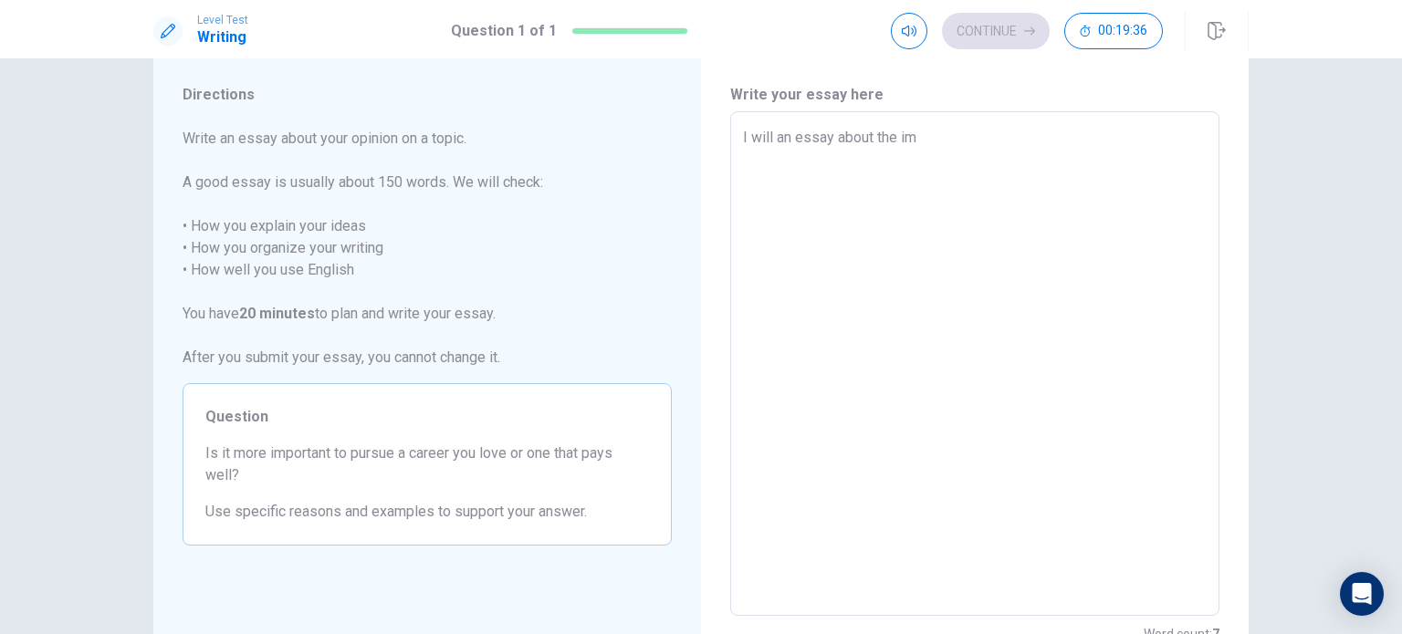
type textarea "I will an essay about the imr"
type textarea "x"
type textarea "I will an essay about the im"
type textarea "x"
type textarea "I will an essay about the imp"
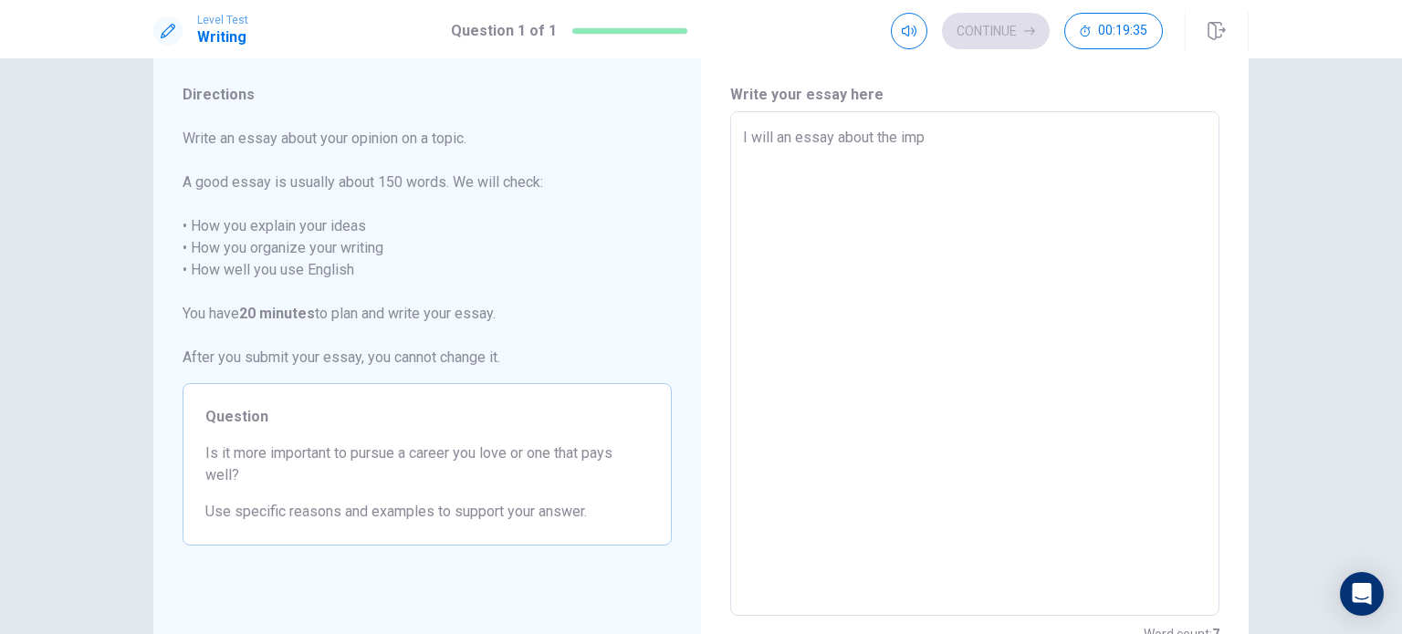
type textarea "x"
type textarea "I will an essay about the impo"
type textarea "x"
type textarea "I will an essay about the impor"
type textarea "x"
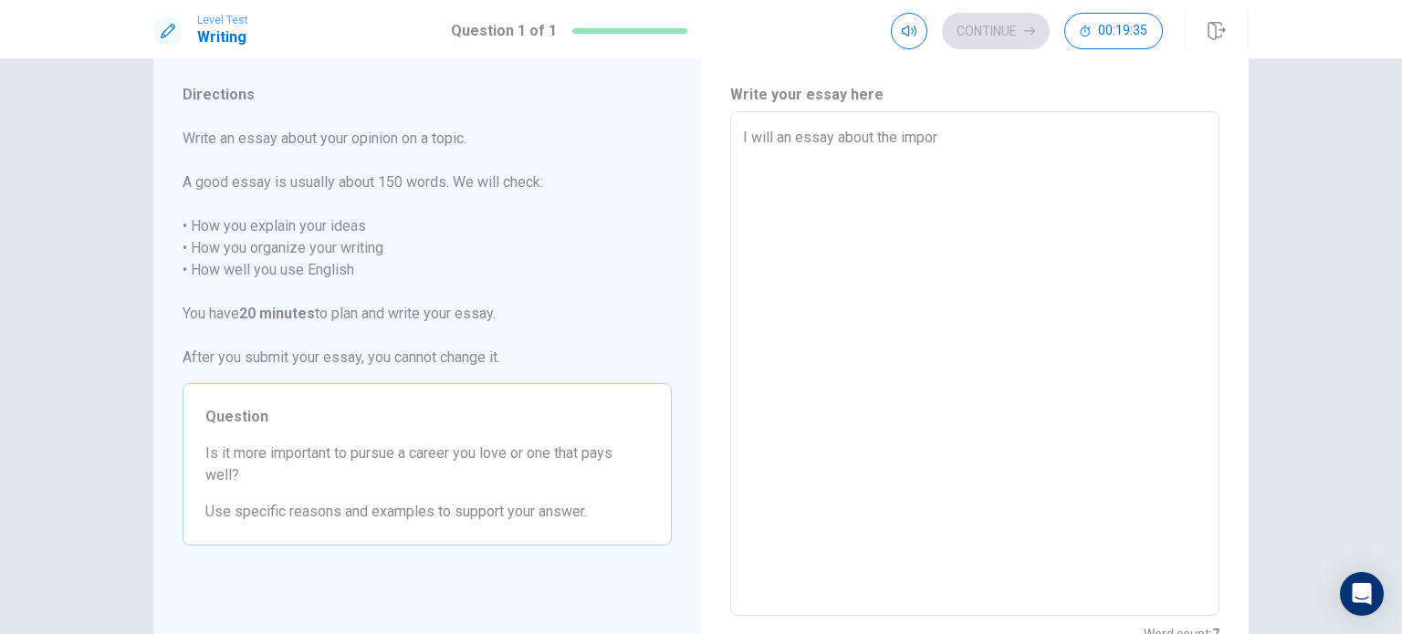
type textarea "I will an essay about the import"
type textarea "x"
type textarea "I will an essay about the importa"
type textarea "x"
type textarea "I will an essay about the importan"
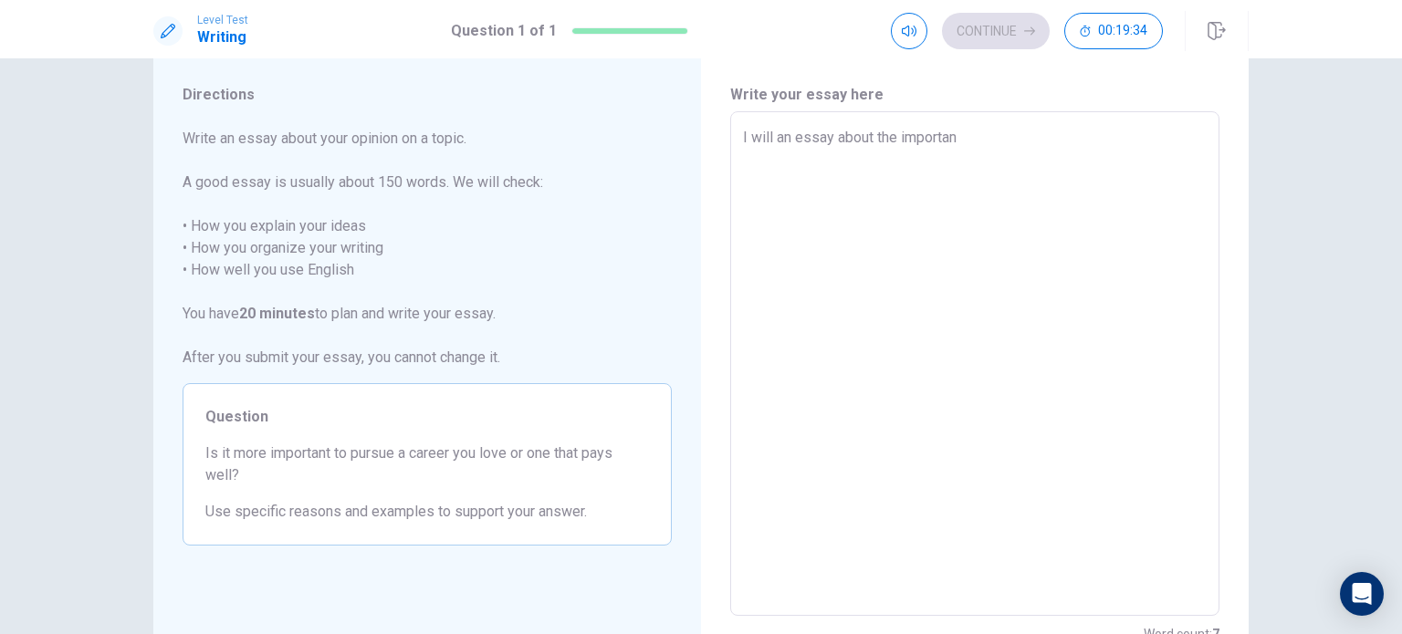
type textarea "x"
type textarea "I will an essay about the importanc"
type textarea "x"
type textarea "I will an essay about the importance"
type textarea "x"
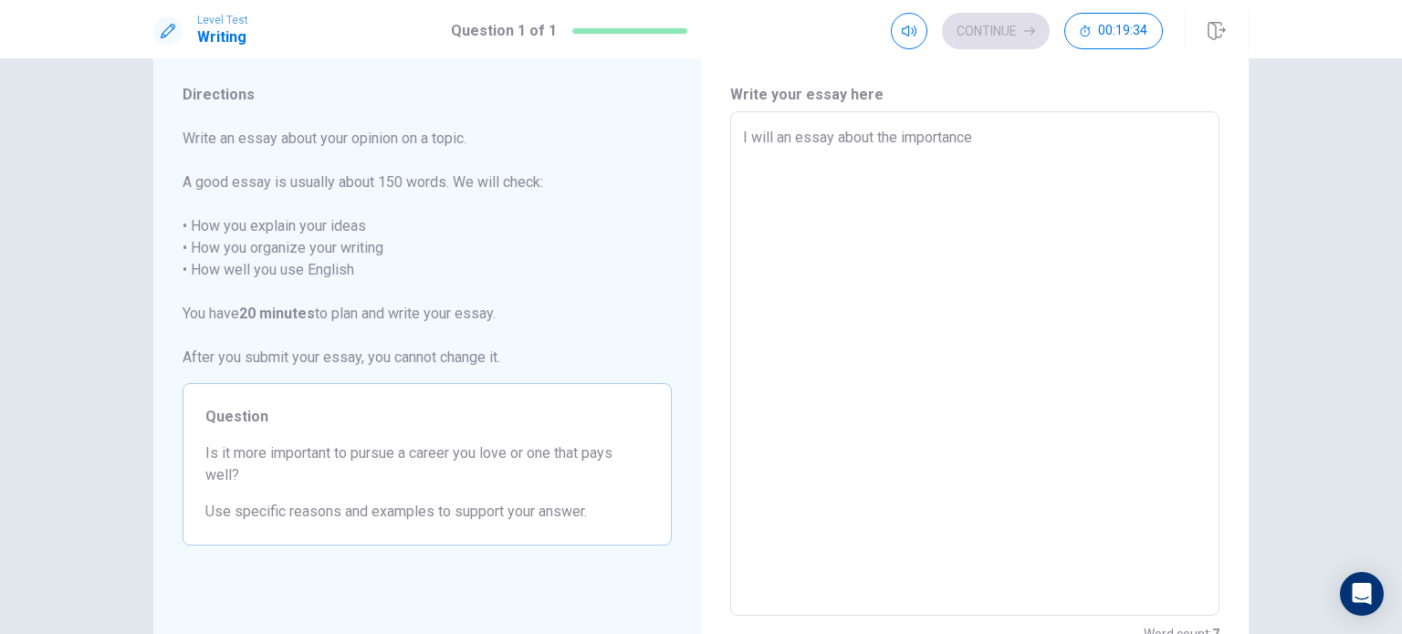
type textarea "I will an essay about the importance"
type textarea "x"
type textarea "I will an essay about the importance o"
type textarea "x"
type textarea "I will an essay about the importance of"
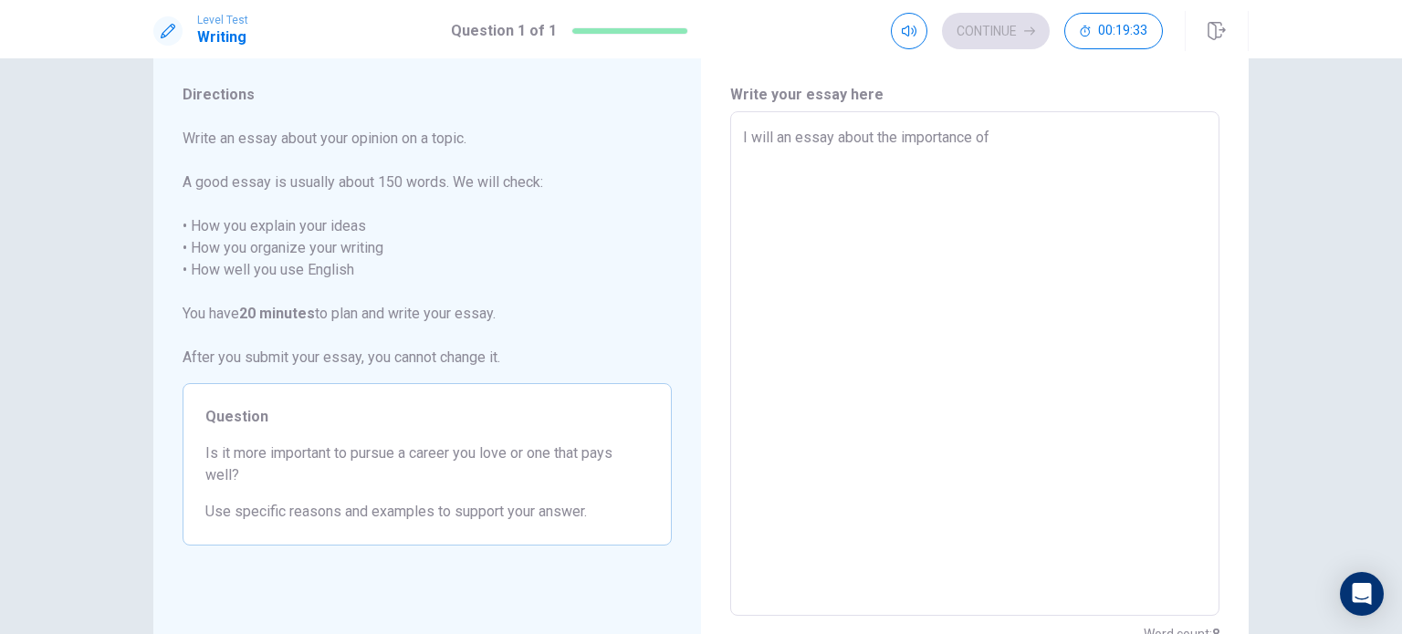
type textarea "x"
type textarea "I will an essay about the importance of"
type textarea "x"
type textarea "I will an essay about the importance of p"
type textarea "x"
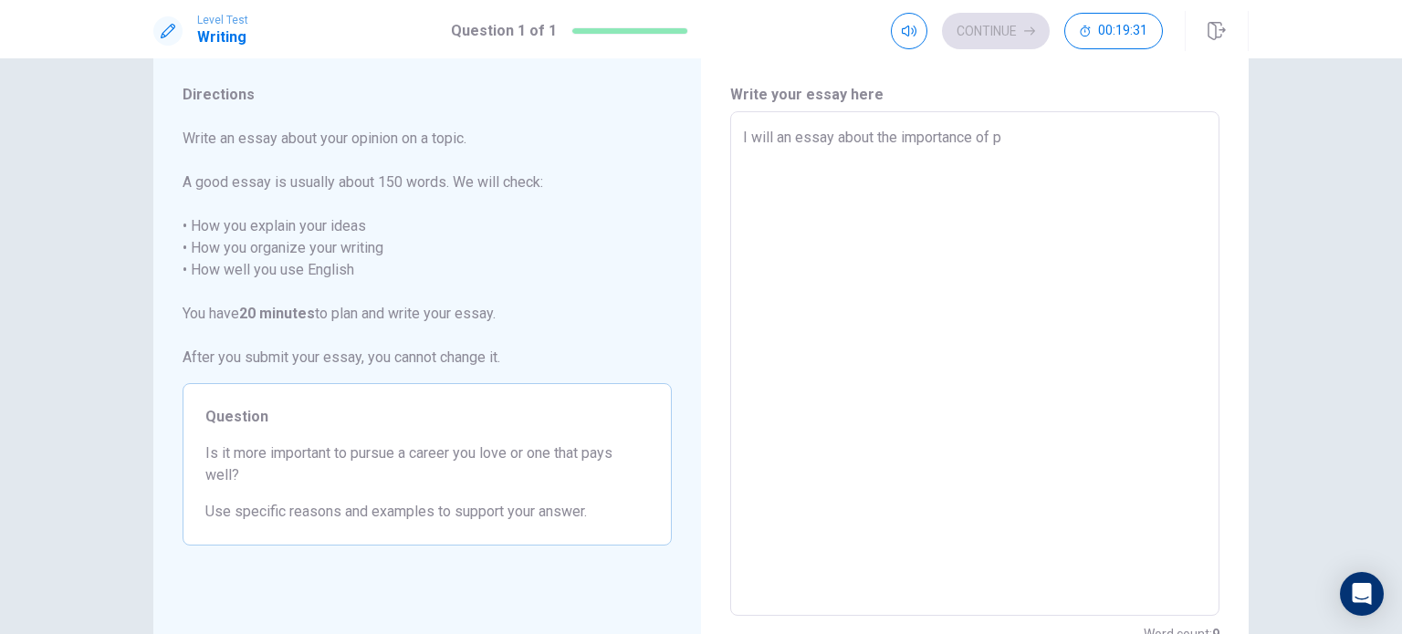
type textarea "I will an essay about the importance of pu"
type textarea "x"
type textarea "I will an essay about the importance of pur"
type textarea "x"
type textarea "I will an essay about the importance of purs"
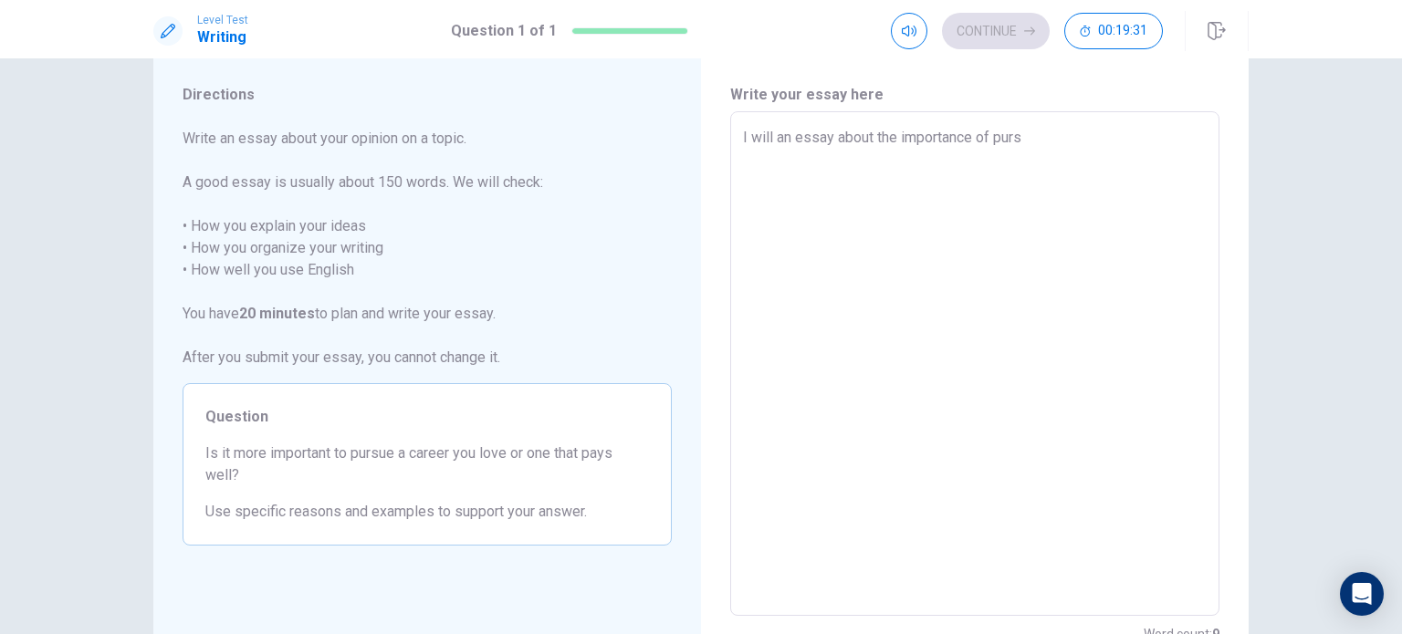
type textarea "x"
type textarea "I will an essay about the importance of pursu"
type textarea "x"
type textarea "I will an essay about the importance of pursui"
type textarea "x"
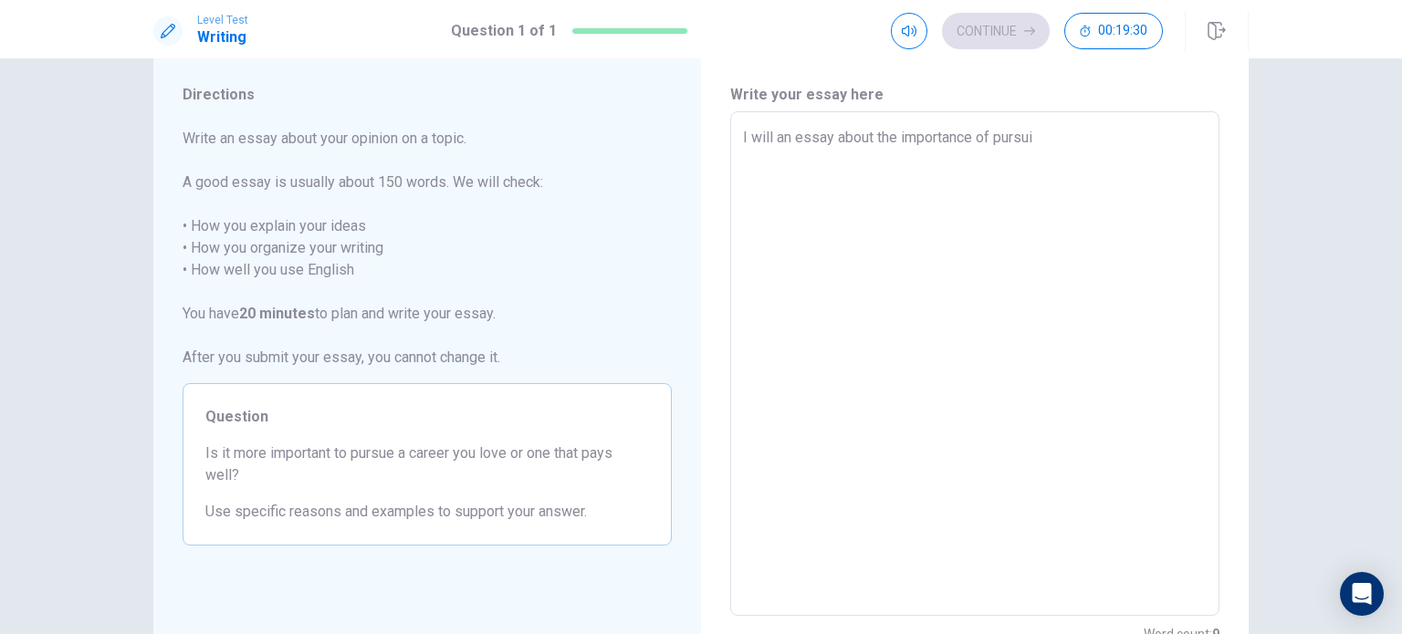
type textarea "I will an essay about the importance of pursuin"
type textarea "x"
type textarea "I will an essay about the importance of pursuing"
type textarea "x"
type textarea "I will an essay about the importance of pursuing"
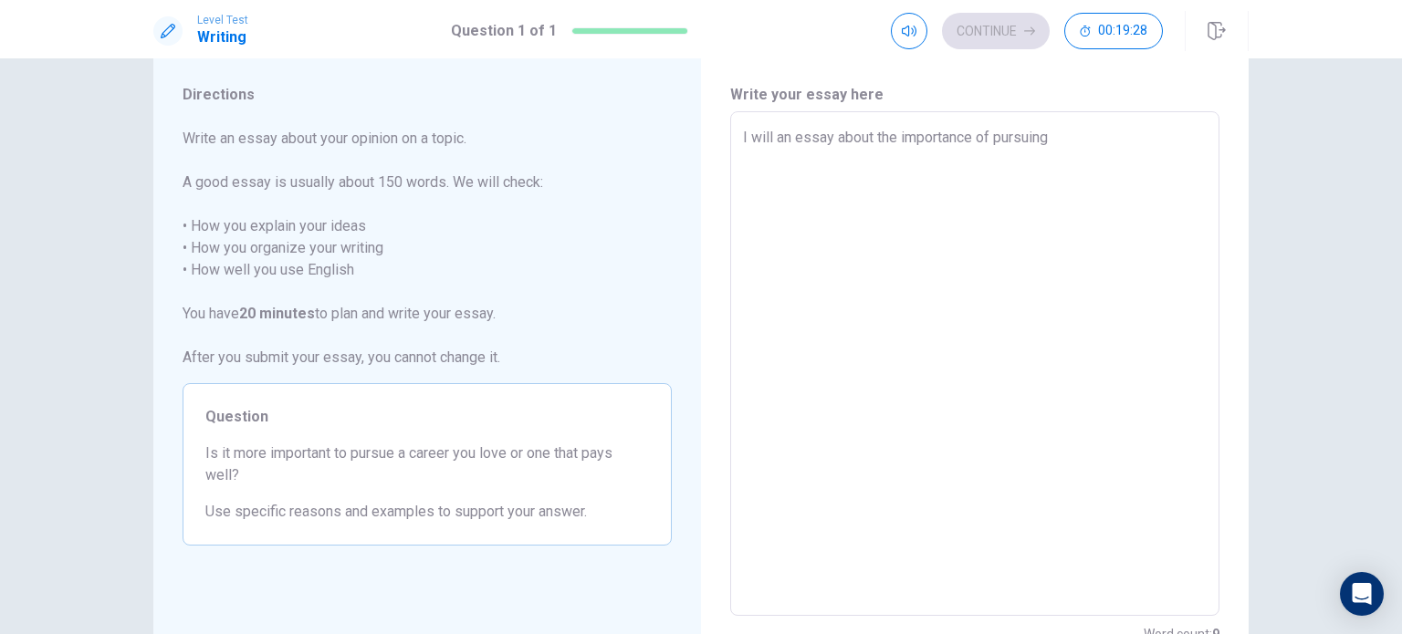
type textarea "x"
type textarea "I will an essay about the importance of pursuing t"
type textarea "x"
type textarea "I will an essay about the importance of pursuing th"
type textarea "x"
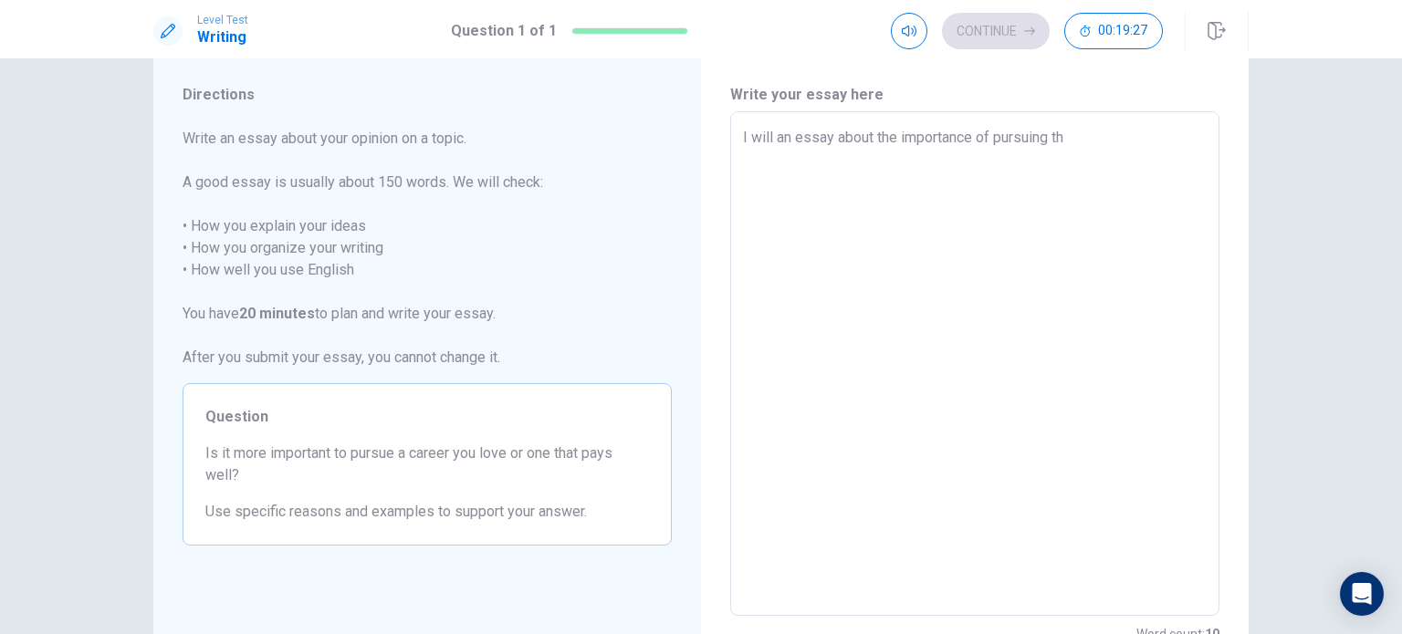
type textarea "I will an essay about the importance of pursuing the"
type textarea "x"
type textarea "I will an essay about the importance of pursuing the"
type textarea "x"
type textarea "I will an essay about the importance of pursuing the c"
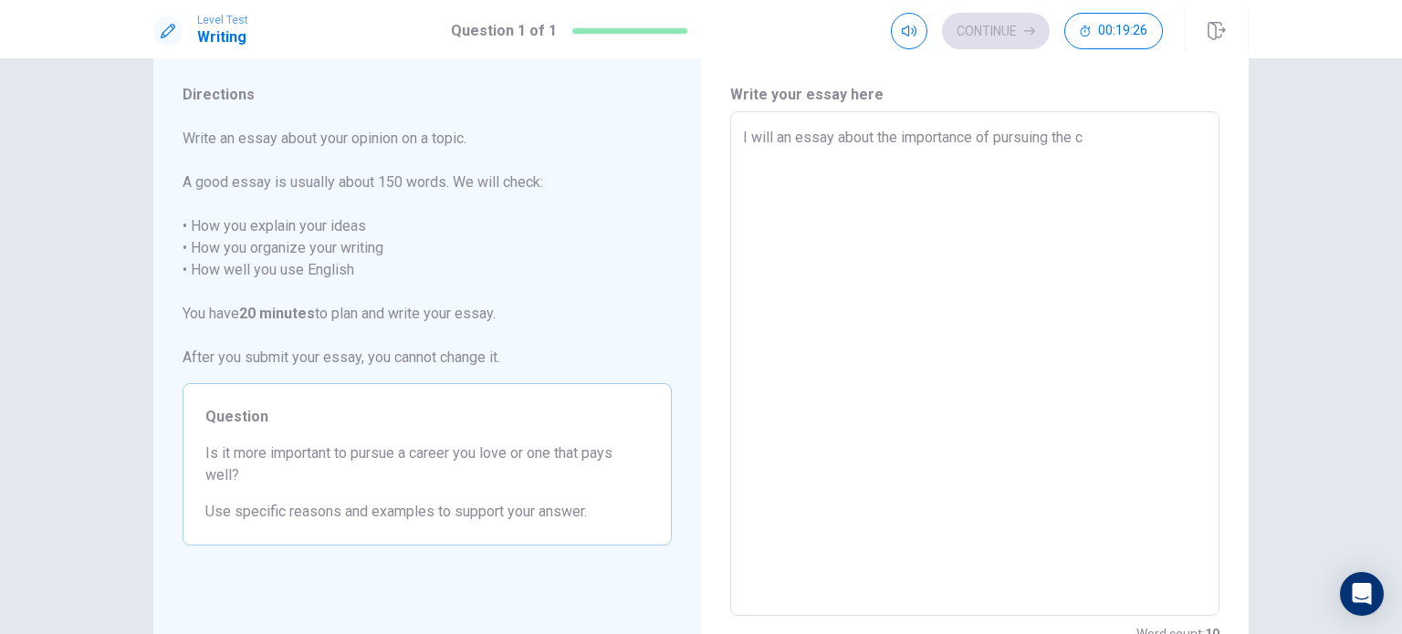
type textarea "x"
type textarea "I will an essay about the importance of pursuing the ca"
type textarea "x"
type textarea "I will an essay about the importance of pursuing the car"
type textarea "x"
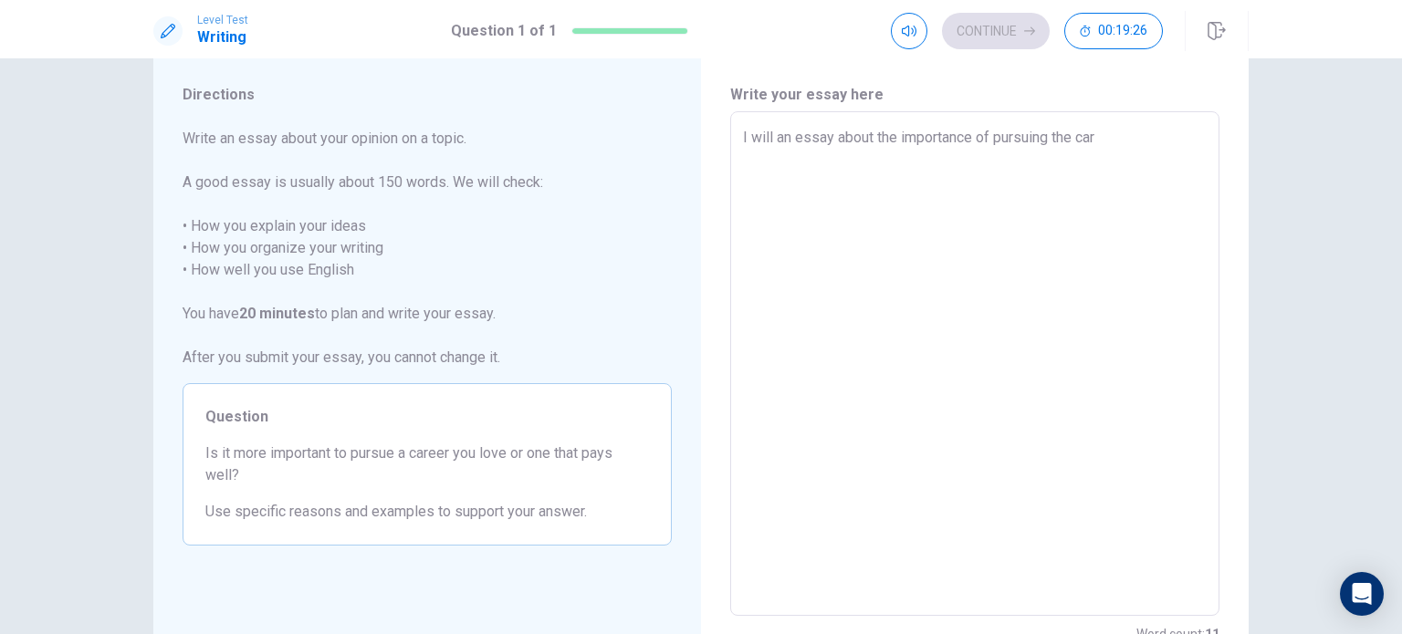
type textarea "I will an essay about the importance of pursuing the [PERSON_NAME]"
type textarea "x"
type textarea "I will an essay about the importance of pursuing the carre"
type textarea "x"
type textarea "I will an essay about the importance of pursuing the carree"
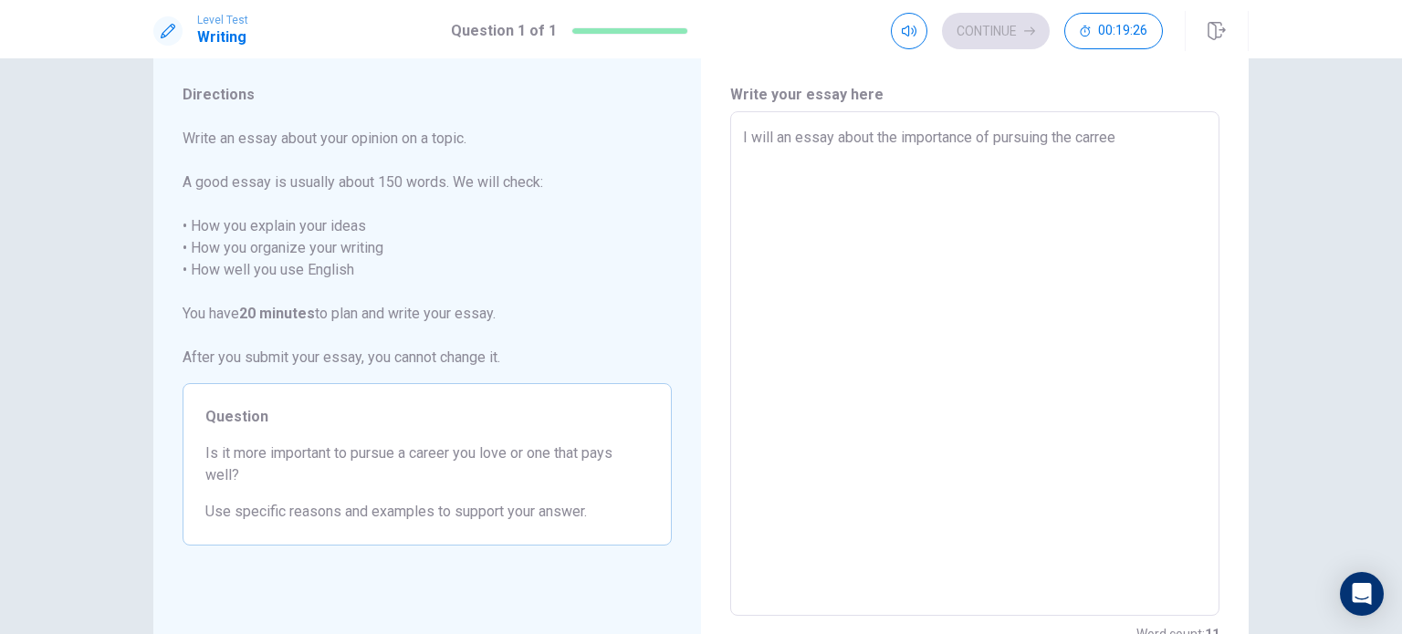
type textarea "x"
type textarea "I will an essay about the importance of pursuing the carre"
type textarea "x"
type textarea "I will an essay about the importance of pursuing the [PERSON_NAME]"
type textarea "x"
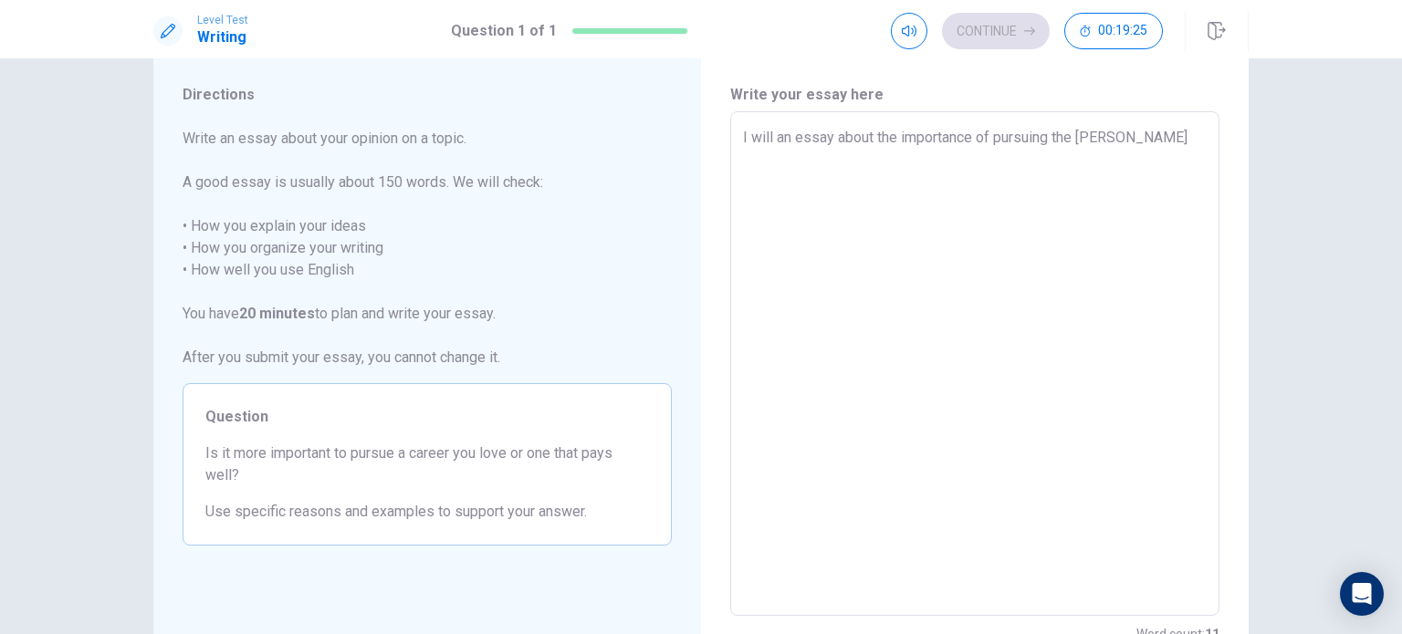
type textarea "I will an essay about the importance of pursuing the car"
type textarea "x"
type textarea "I will an essay about the importance of pursuing the ca"
type textarea "x"
type textarea "I will an essay about the importance of pursuing the cae"
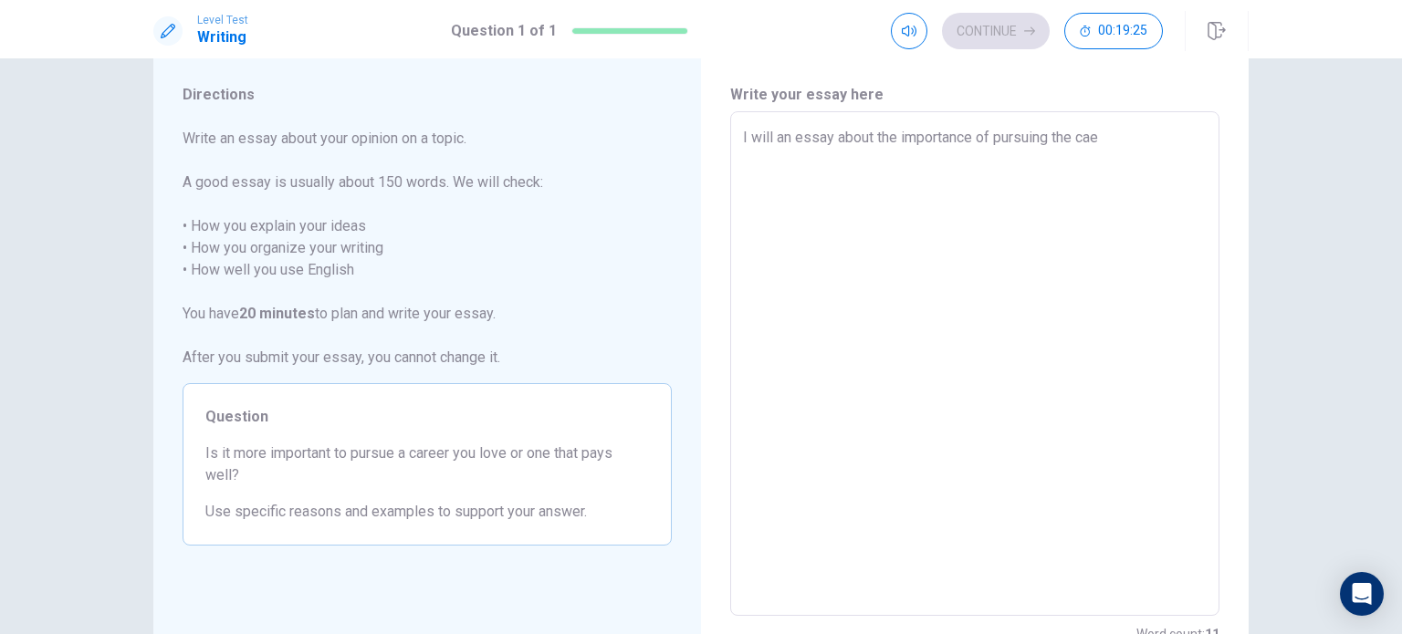
type textarea "x"
type textarea "I will an essay about the importance of pursuing the caee"
type textarea "x"
type textarea "I will an essay about the importance of pursuing the caeer"
type textarea "x"
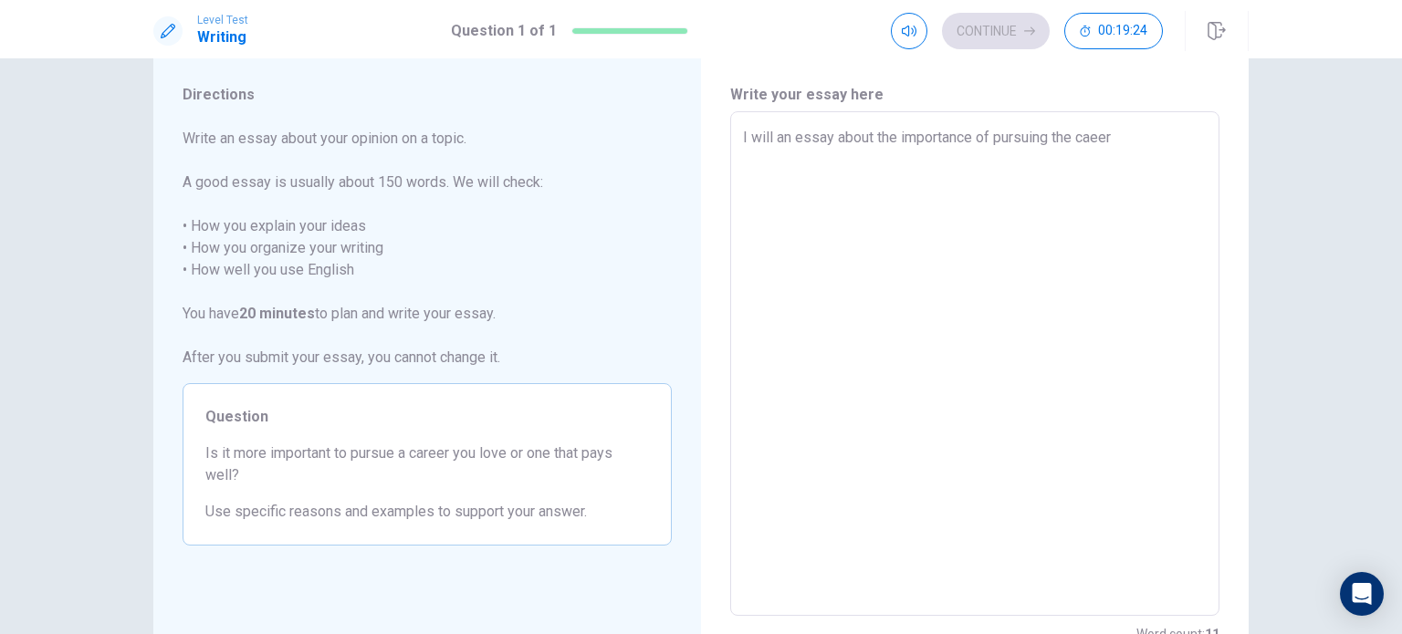
type textarea "I will an essay about the importance of pursuing the caee"
type textarea "x"
type textarea "I will an essay about the importance of pursuing the cae"
type textarea "x"
type textarea "I will an essay about the importance of pursuing the ca"
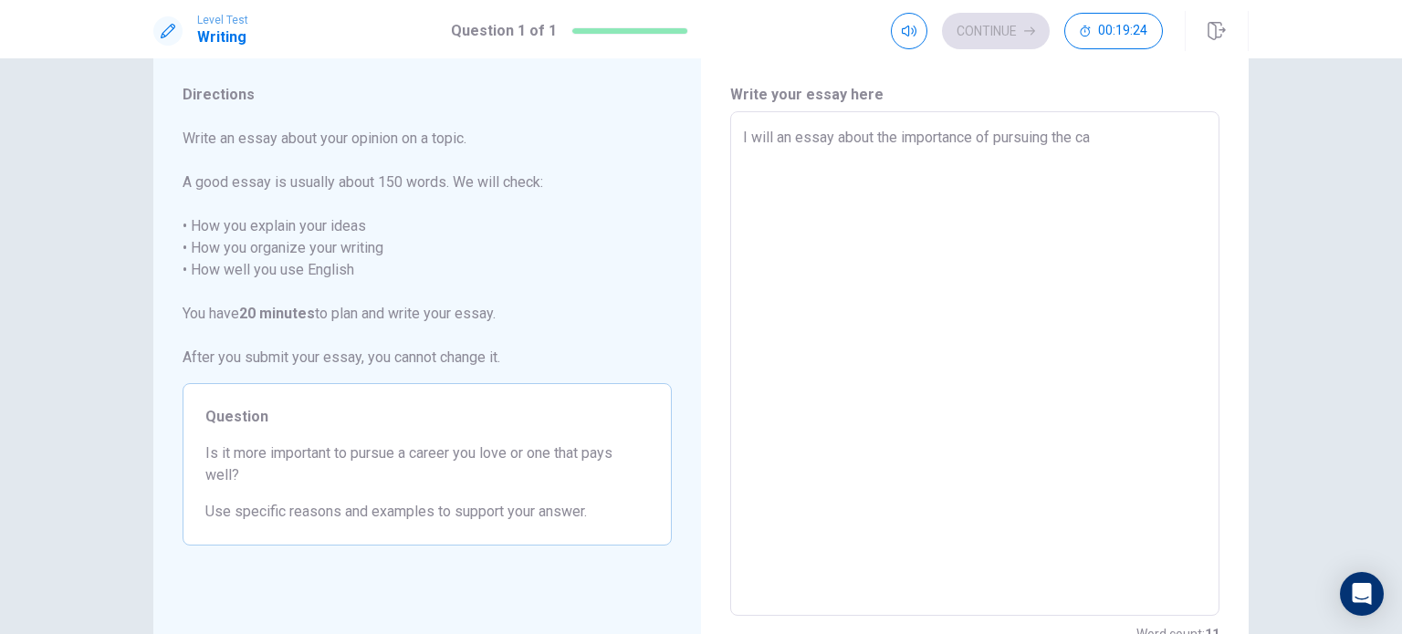
type textarea "x"
type textarea "I will an essay about the importance of pursuing the car"
type textarea "x"
type textarea "I will an essay about the importance of pursuing the care"
type textarea "x"
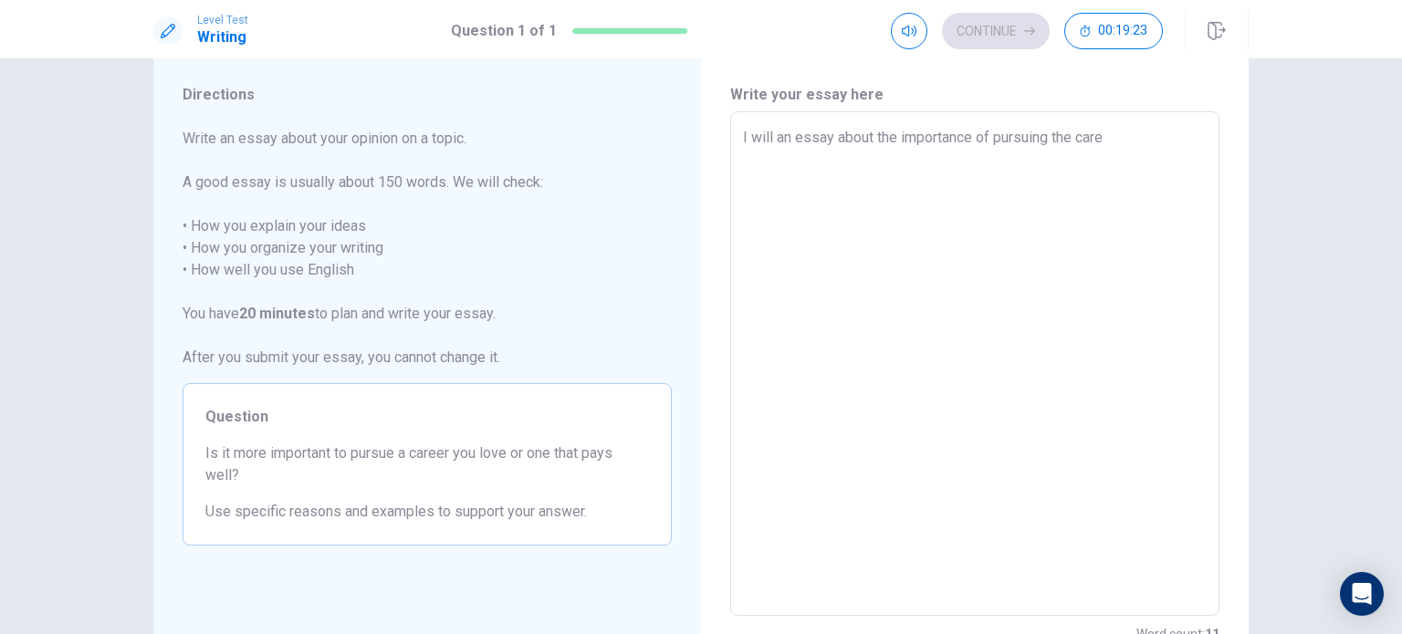
type textarea "I will an essay about the importance of pursuing the caree"
type textarea "x"
type textarea "I will an essay about the importance of pursuing the career"
type textarea "x"
type textarea "I will an essay about the importance of pursuing the career"
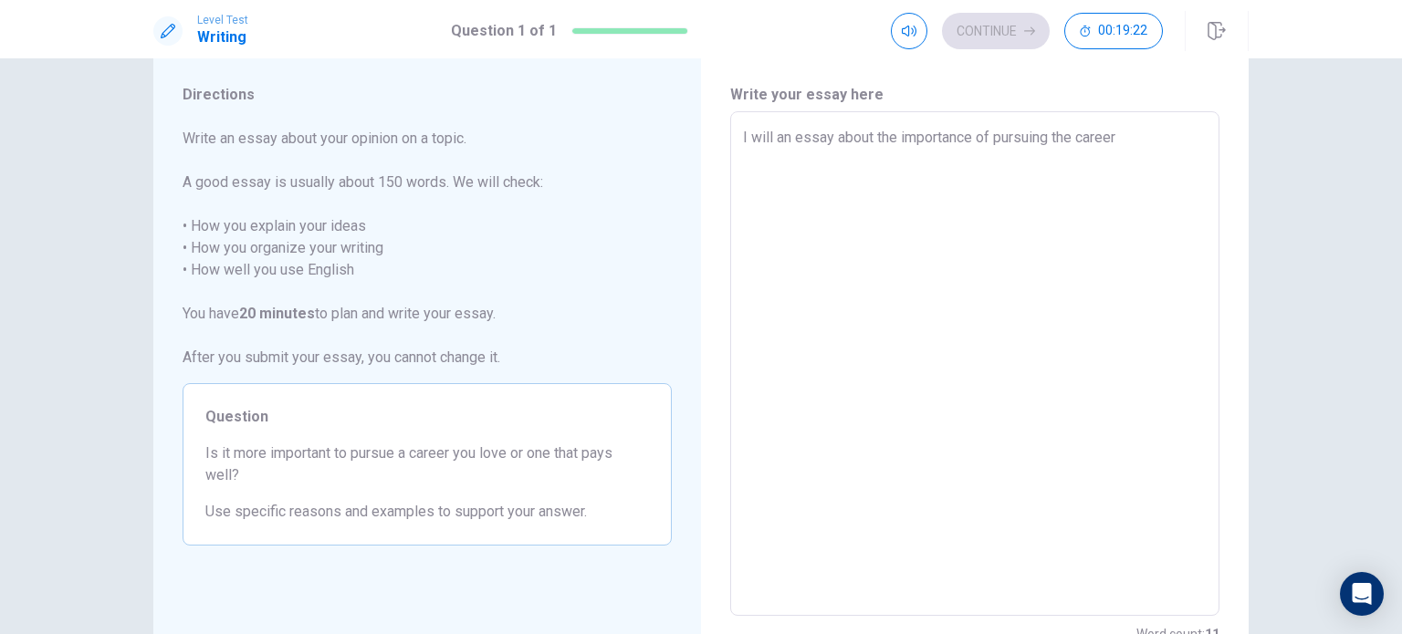
type textarea "x"
type textarea "I will an essay about the importance of pursuing the career t"
type textarea "x"
type textarea "I will an essay about the importance of pursuing the career th"
type textarea "x"
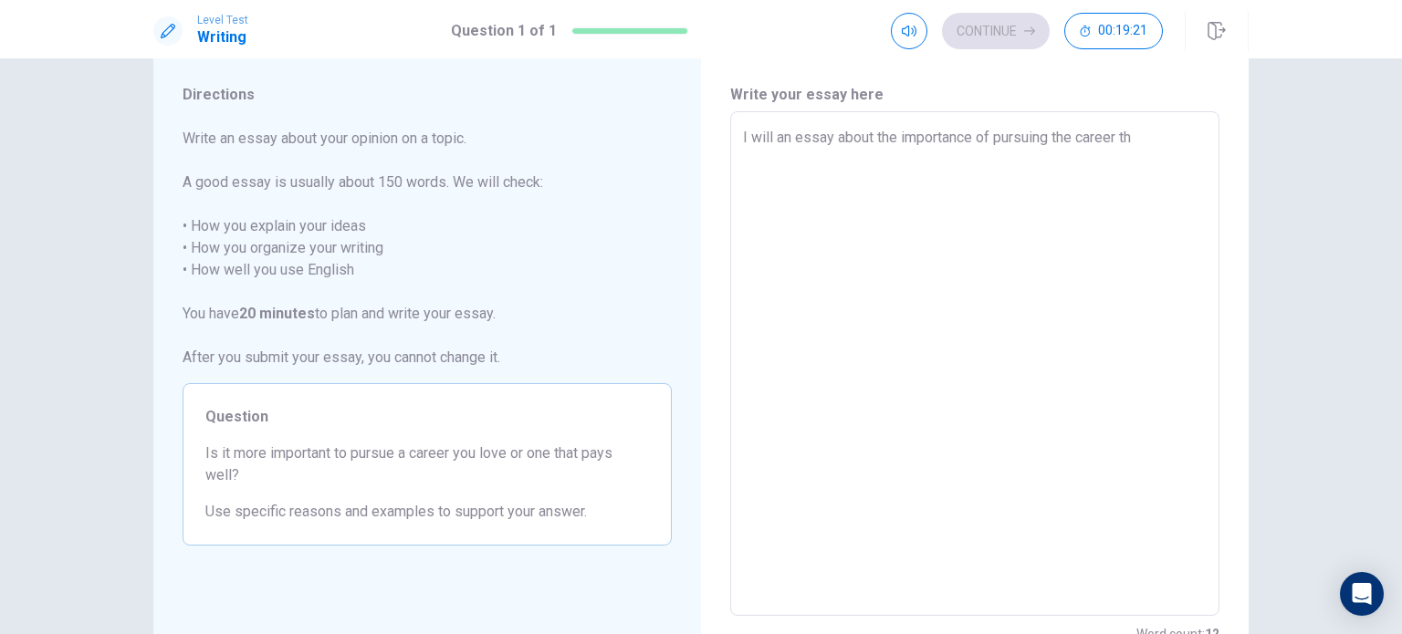
type textarea "I will an essay about the importance of pursuing the career tha"
type textarea "x"
type textarea "I will an essay about the importance of pursuing the career that"
type textarea "x"
type textarea "I will an essay about the importance of pursuing the career that"
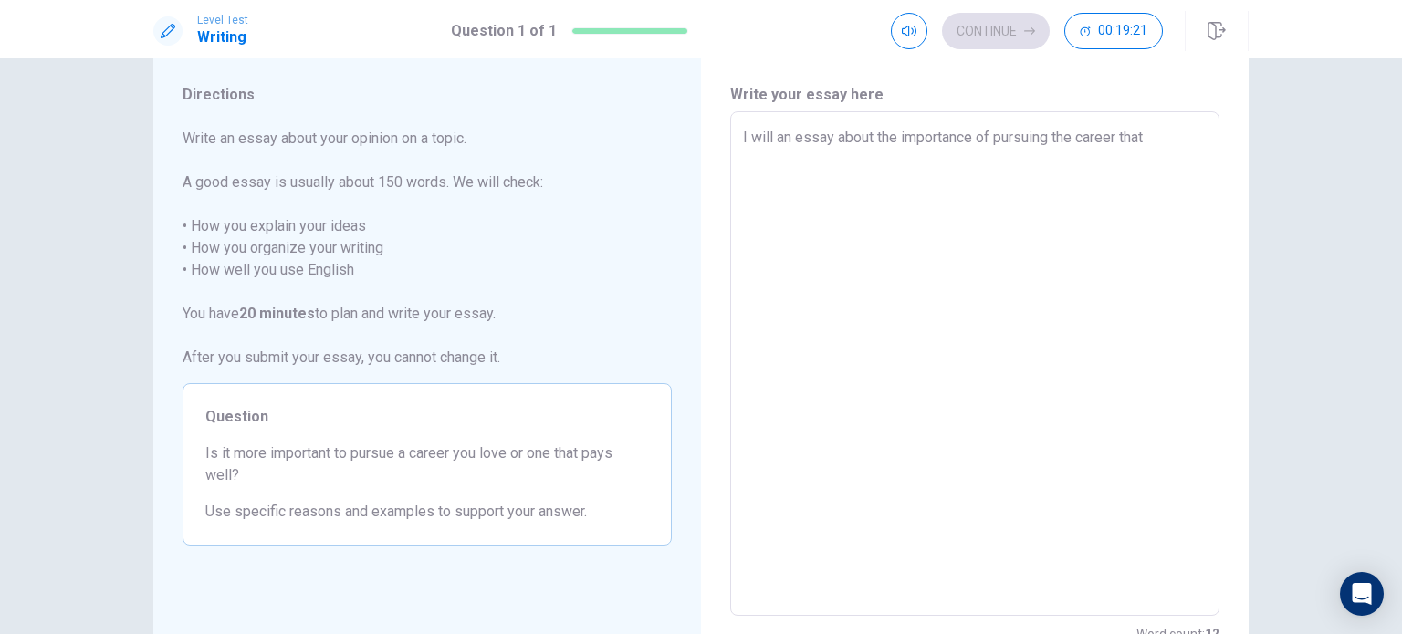
type textarea "x"
type textarea "I will an essay about the importance of pursuing the career that i"
type textarea "x"
type textarea "I will an essay about the importance of pursuing the career that i"
type textarea "x"
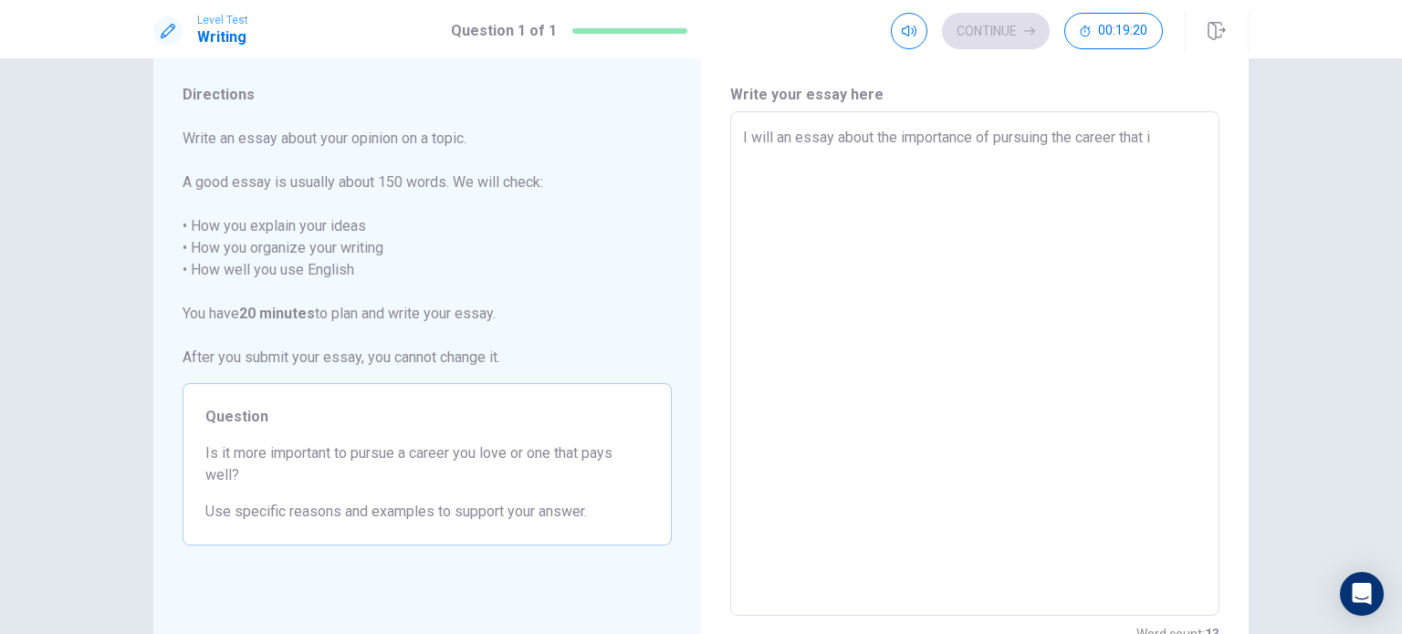
type textarea "I will an essay about the importance of pursuing the career that i l"
type textarea "x"
type textarea "I will an essay about the importance of pursuing the career that i"
type textarea "x"
type textarea "I will an essay about the importance of pursuing the career that i"
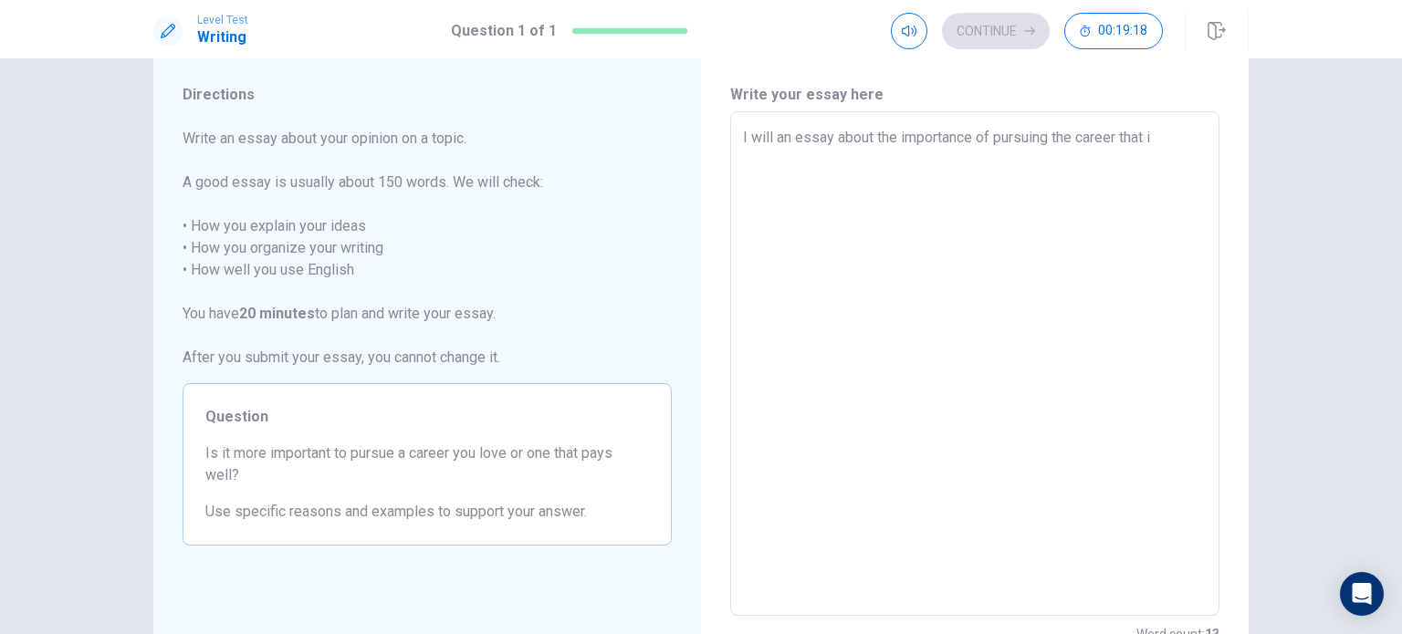
type textarea "x"
type textarea "I will an essay about the importance of pursuing the career that"
type textarea "x"
type textarea "I will an essay about the importance of pursuing the career that w"
type textarea "x"
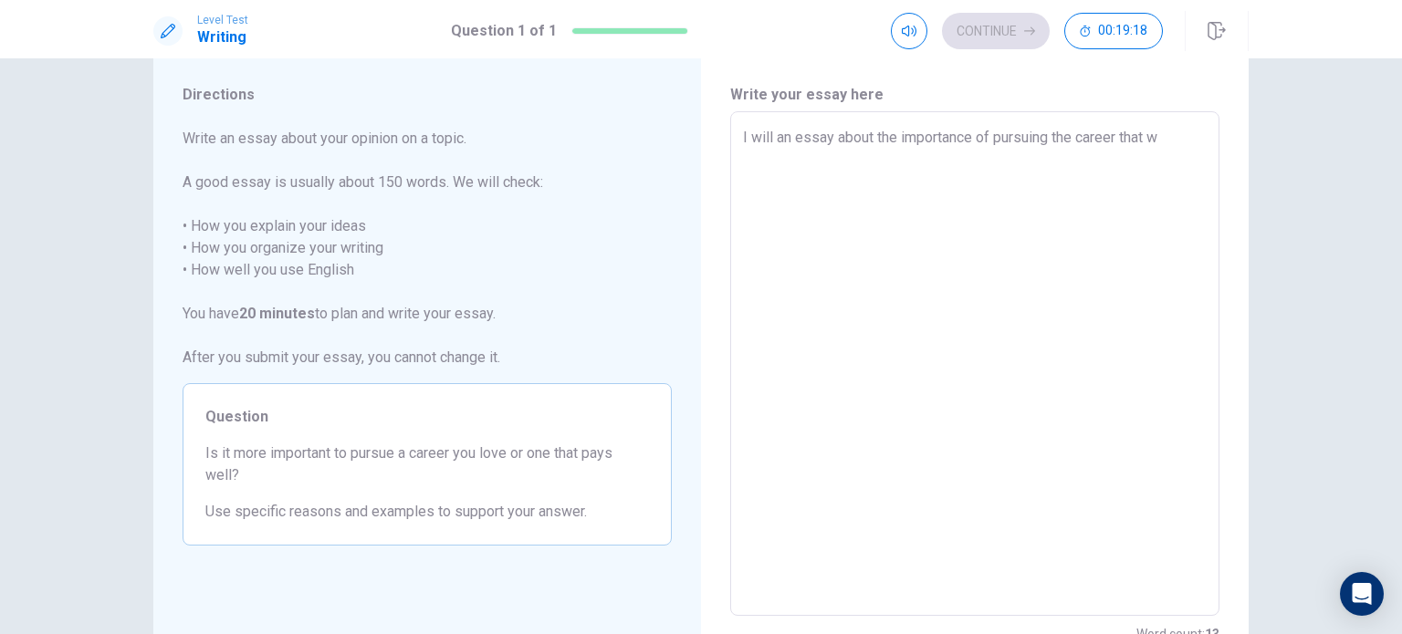
type textarea "I will an essay about the importance of pursuing the career that we"
type textarea "x"
type textarea "I will an essay about the importance of pursuing the career that we"
type textarea "x"
type textarea "I will an essay about the importance of pursuing the career that we l"
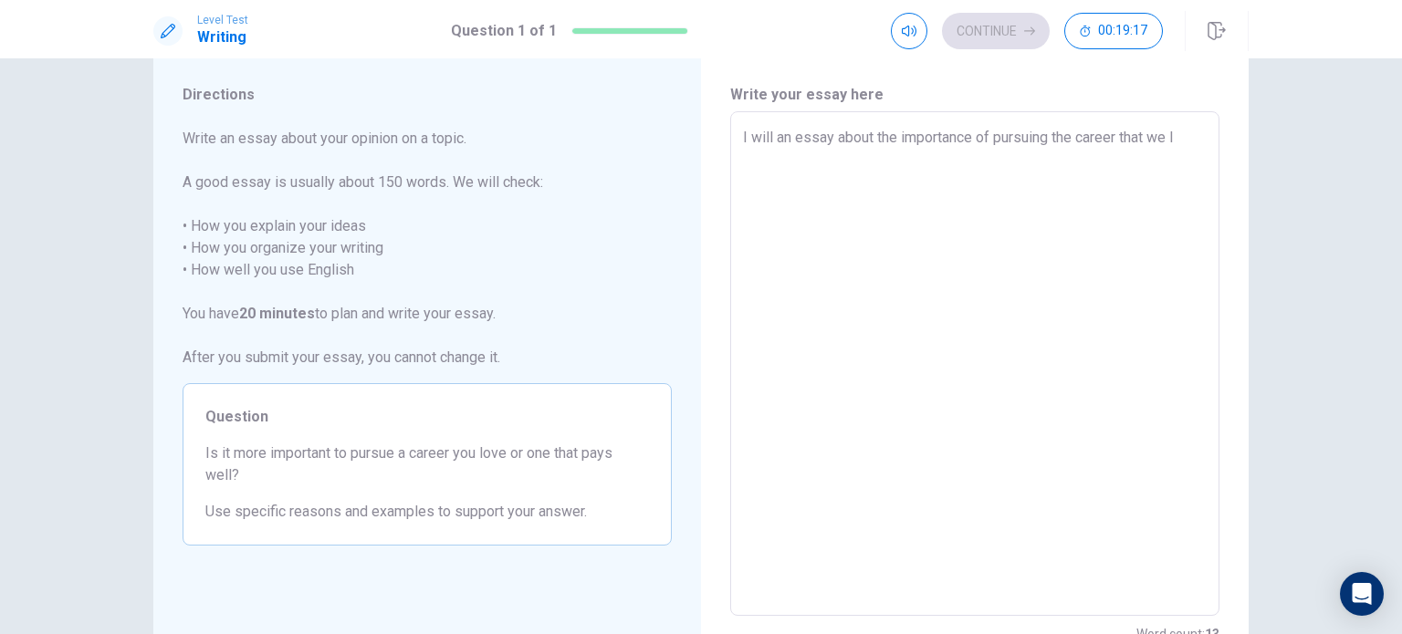
type textarea "x"
type textarea "I will an essay about the importance of pursuing the career that we lo"
type textarea "x"
type textarea "I will an essay about the importance of pursuing the career that we lov"
type textarea "x"
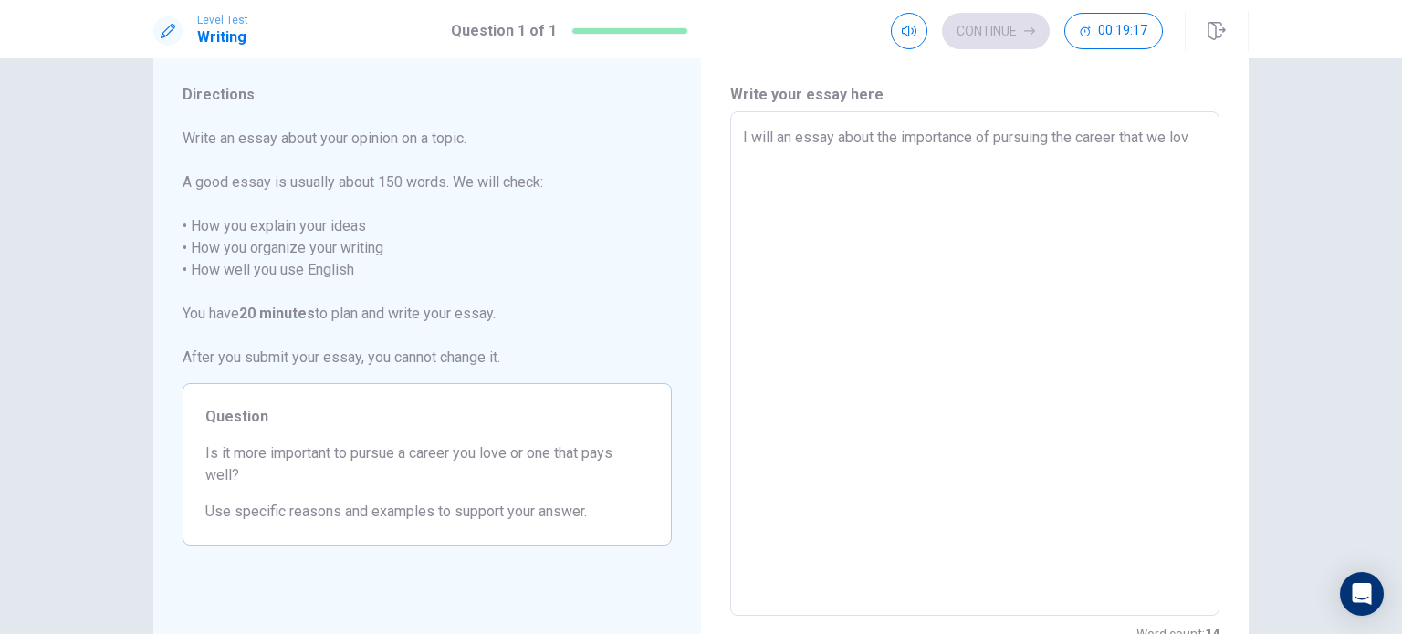
type textarea "I will an essay about the importance of pursuing the career that we love"
type textarea "x"
type textarea "I will an essay about the importance of pursuing the career that we love"
type textarea "x"
type textarea "I will an essay about the importance of pursuing the career that we love i"
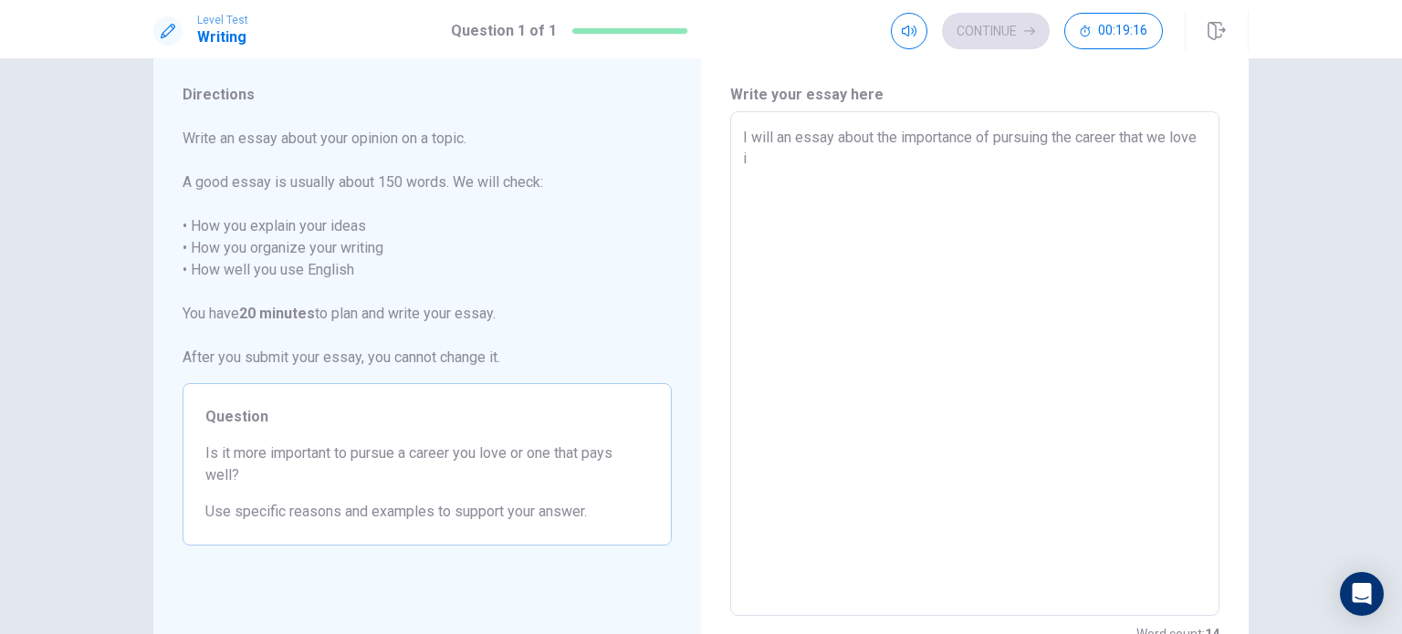
type textarea "x"
type textarea "I will an essay about the importance of pursuing the career that we love ib"
type textarea "x"
type textarea "I will an essay about the importance of pursuing the career that we love [MEDIC…"
type textarea "x"
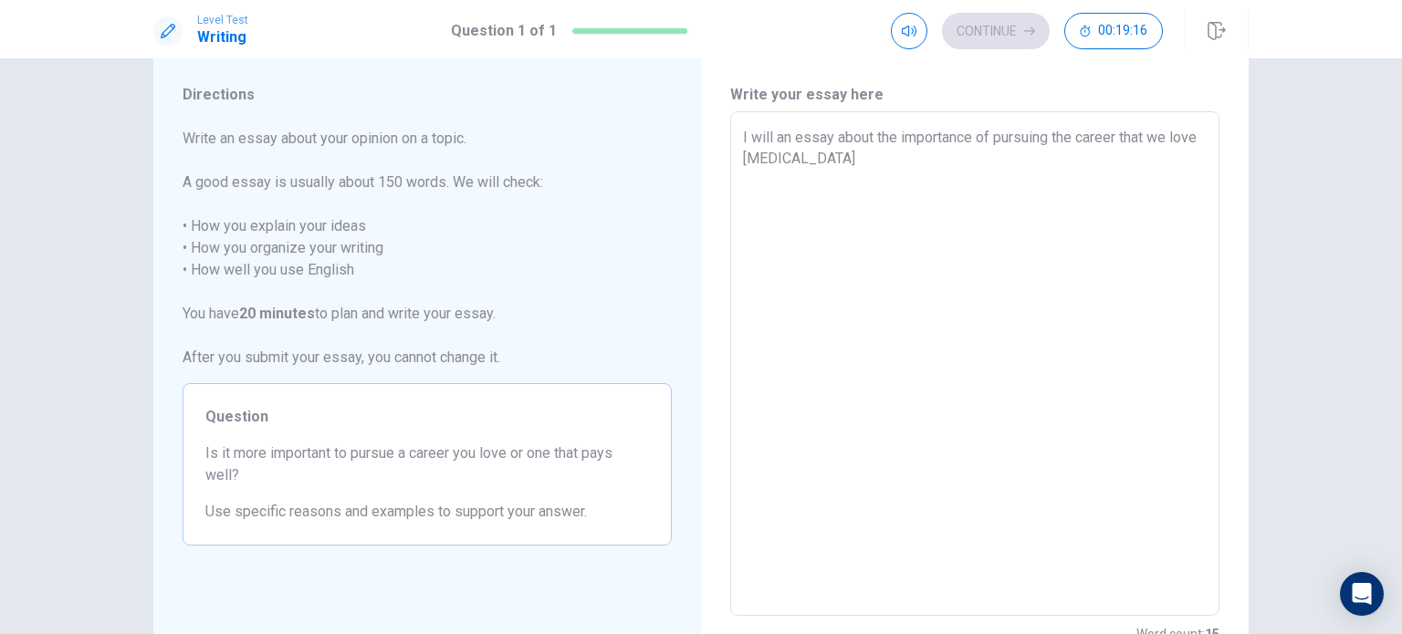
type textarea "I will an essay about the importance of pursuing the career that we love ib"
type textarea "x"
type textarea "I will an essay about the importance of pursuing the career that we love i"
type textarea "x"
type textarea "I will an essay about the importance of pursuing the career that we love in"
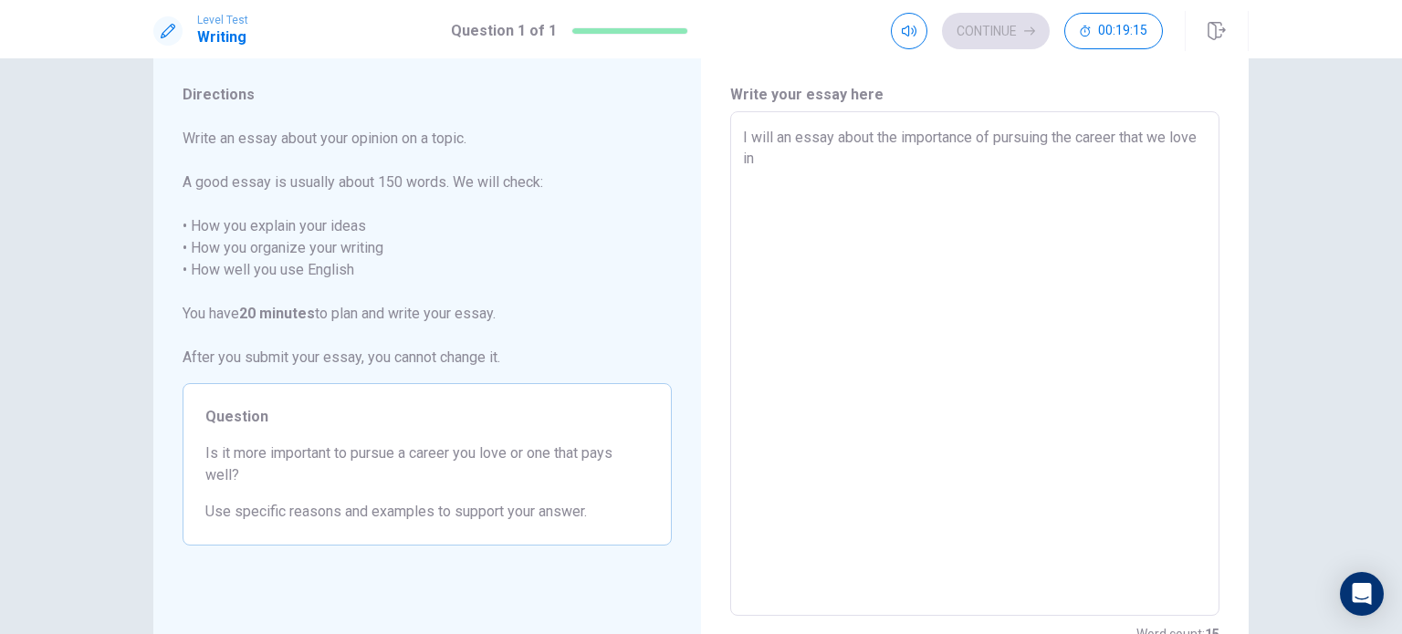
type textarea "x"
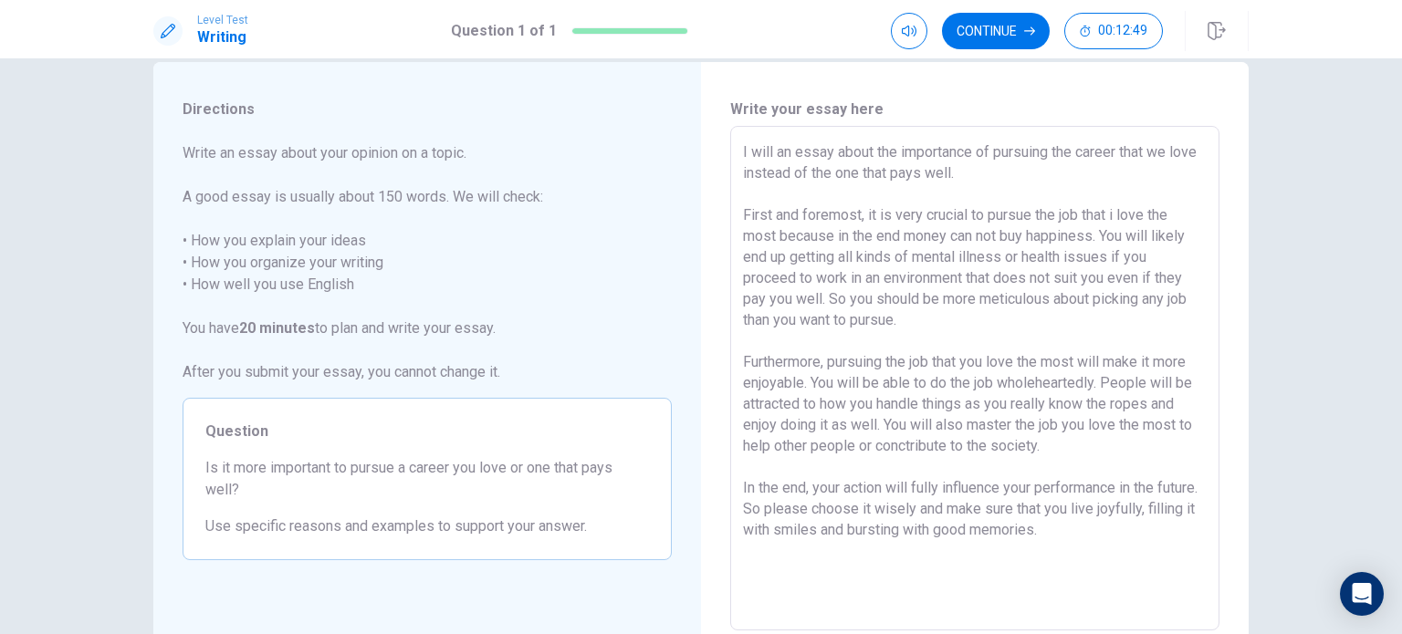
scroll to position [0, 0]
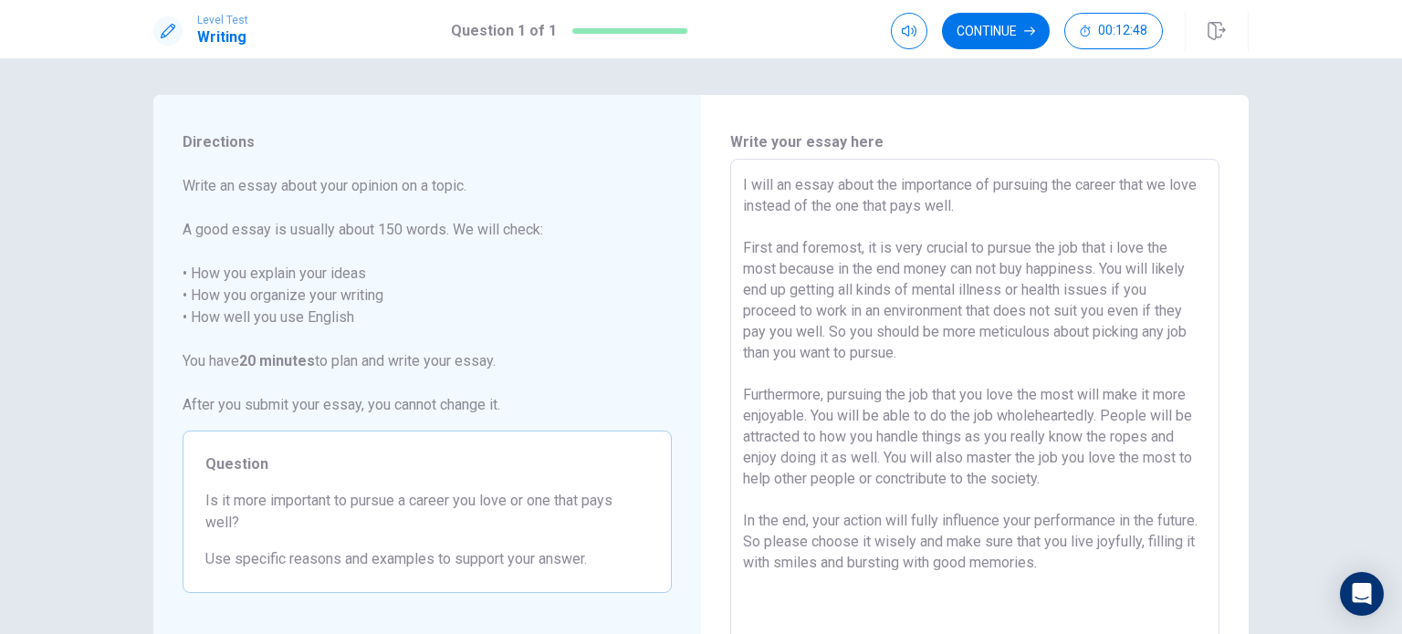
click at [960, 302] on textarea "I will an essay about the importance of pursuing the career that we love instea…" at bounding box center [975, 411] width 464 height 474
click at [822, 335] on textarea "I will an essay about the importance of pursuing the career that we love instea…" at bounding box center [975, 411] width 464 height 474
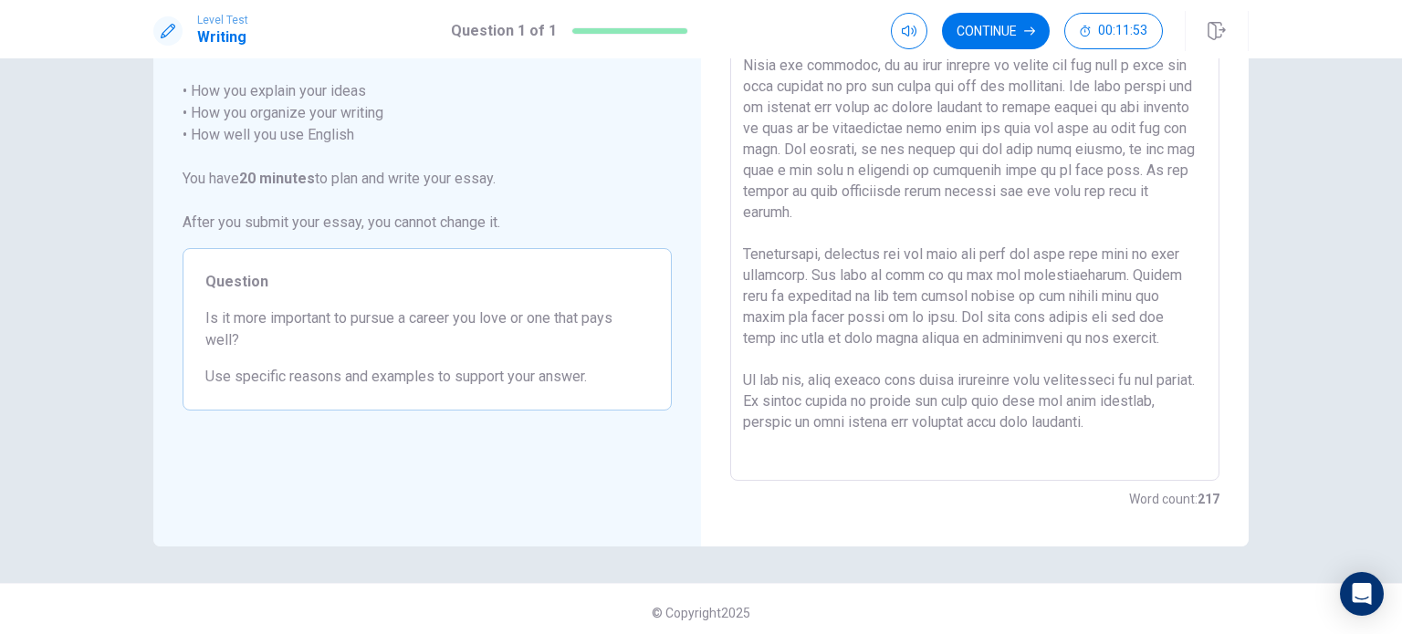
scroll to position [190, 0]
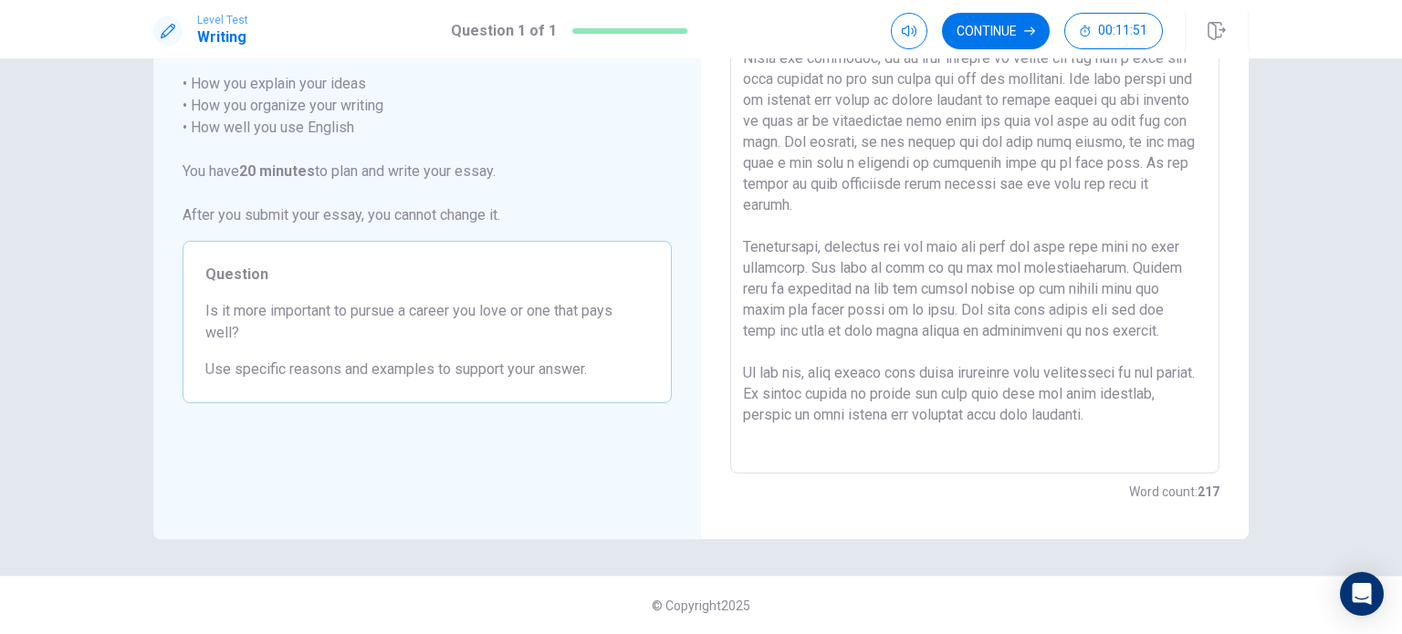
click at [818, 378] on textarea at bounding box center [975, 221] width 464 height 474
click at [789, 398] on textarea at bounding box center [975, 221] width 464 height 474
drag, startPoint x: 785, startPoint y: 398, endPoint x: 845, endPoint y: 401, distance: 60.3
click at [845, 401] on textarea at bounding box center [975, 221] width 464 height 474
click at [929, 401] on textarea at bounding box center [975, 221] width 464 height 474
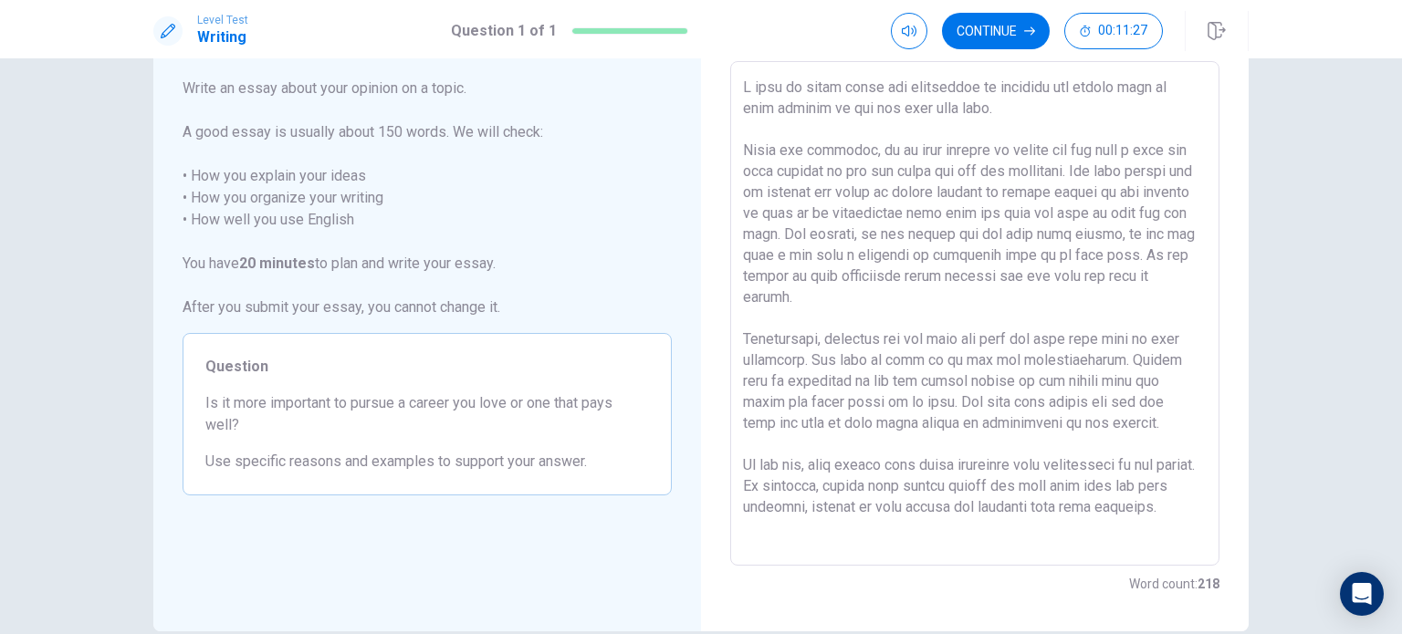
scroll to position [99, 0]
click at [1161, 507] on textarea at bounding box center [975, 313] width 464 height 474
click at [1166, 508] on textarea at bounding box center [975, 313] width 464 height 474
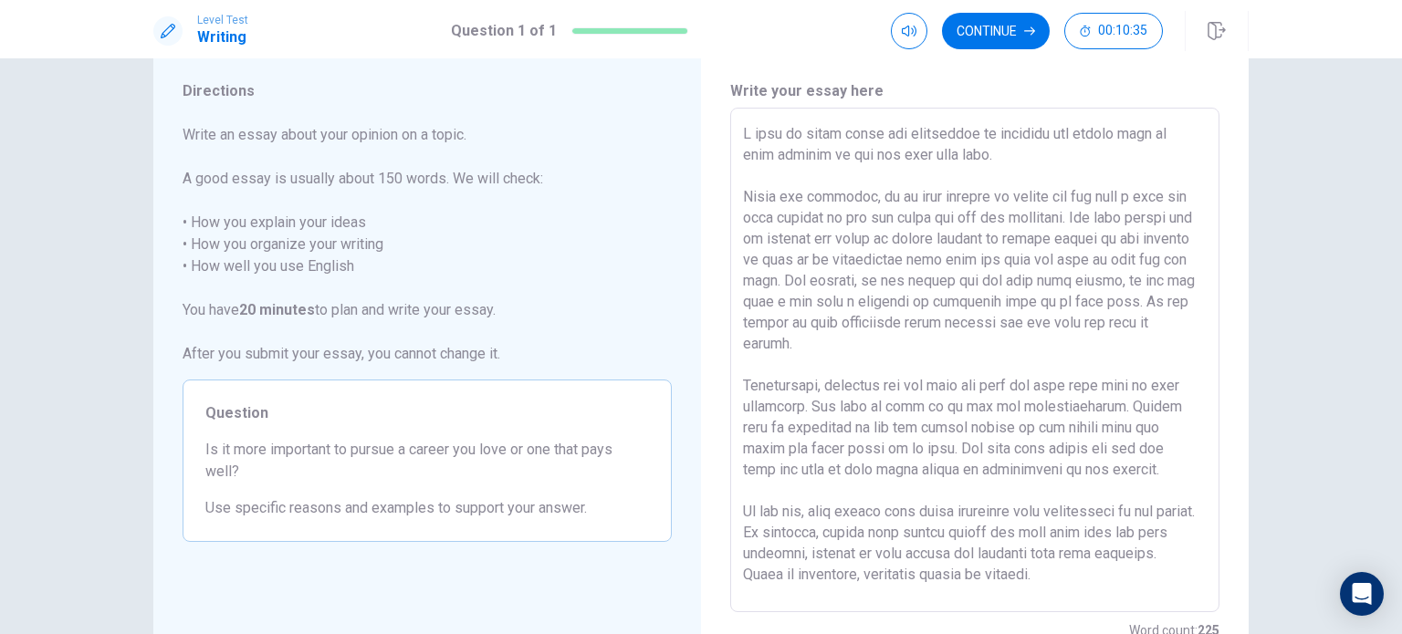
scroll to position [38, 0]
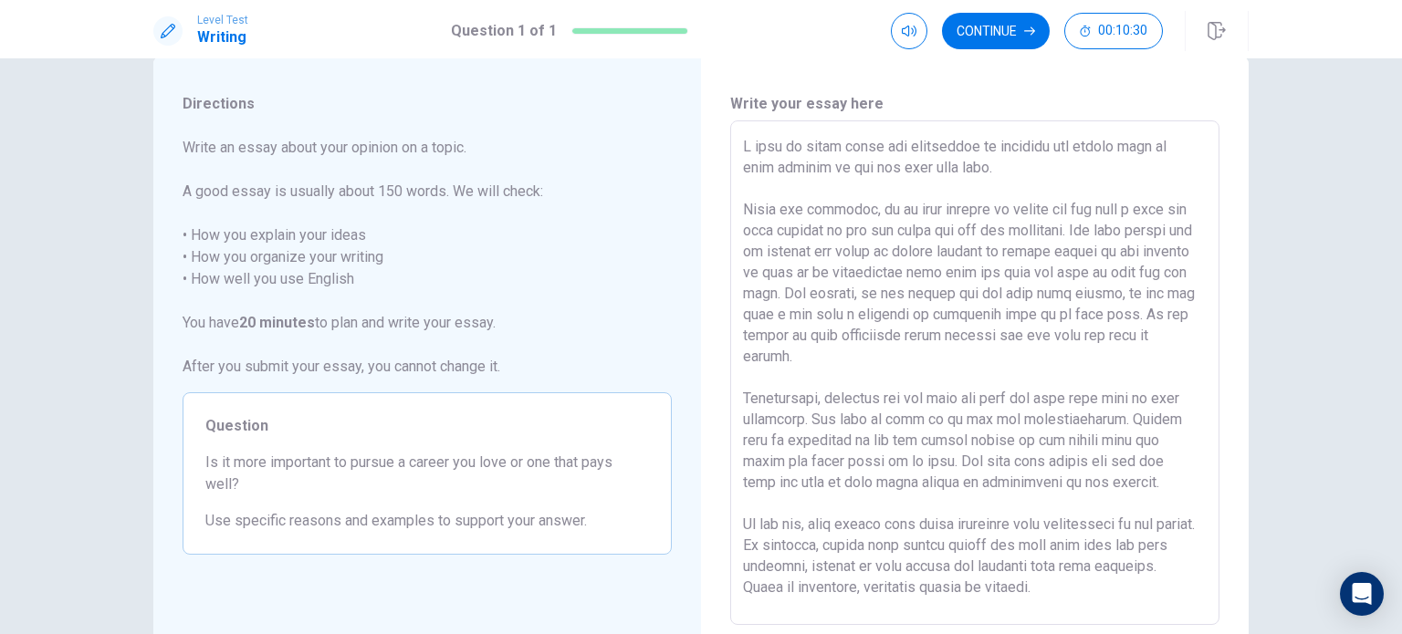
drag, startPoint x: 896, startPoint y: 146, endPoint x: 971, endPoint y: 149, distance: 74.9
click at [971, 149] on textarea at bounding box center [975, 373] width 464 height 474
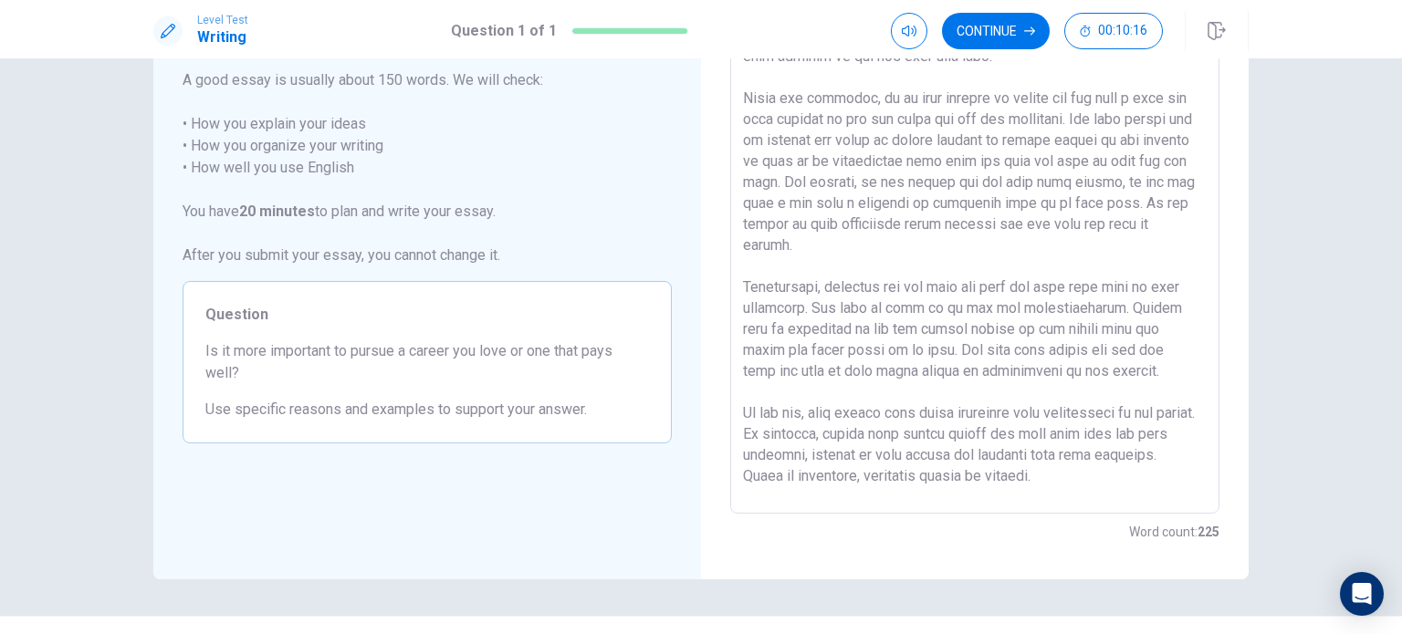
scroll to position [150, 0]
click at [1140, 207] on textarea at bounding box center [975, 262] width 464 height 474
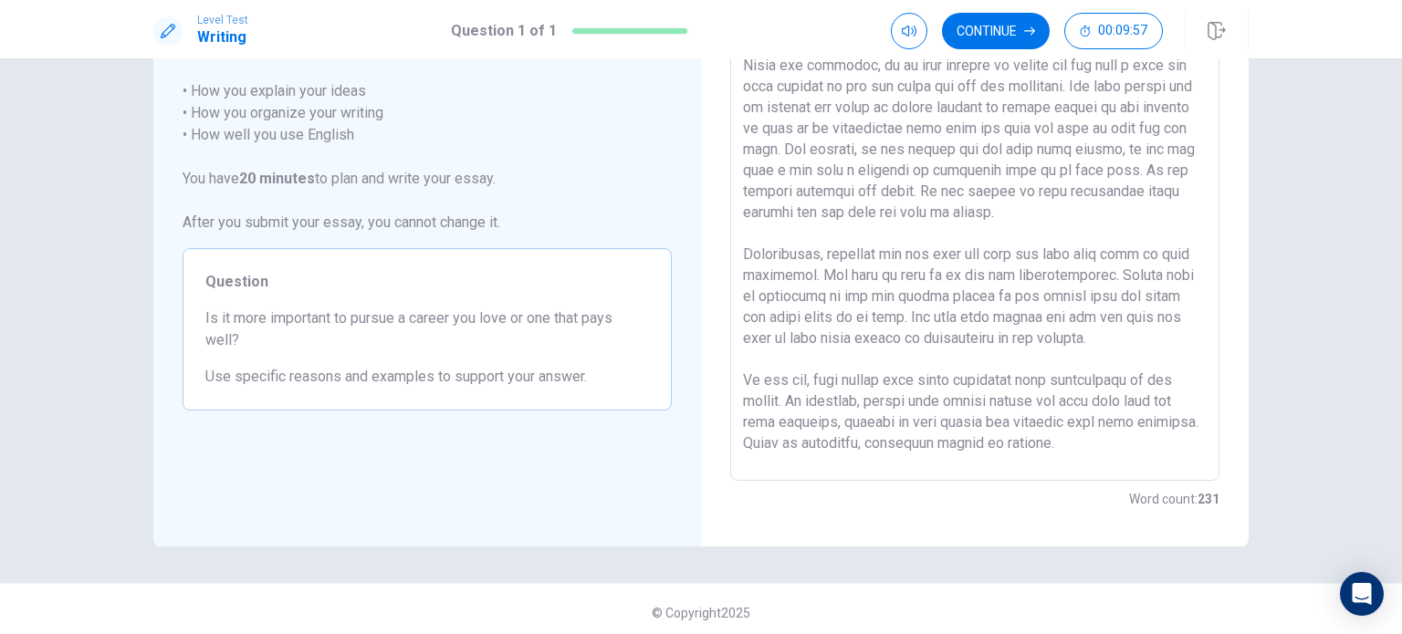
scroll to position [190, 0]
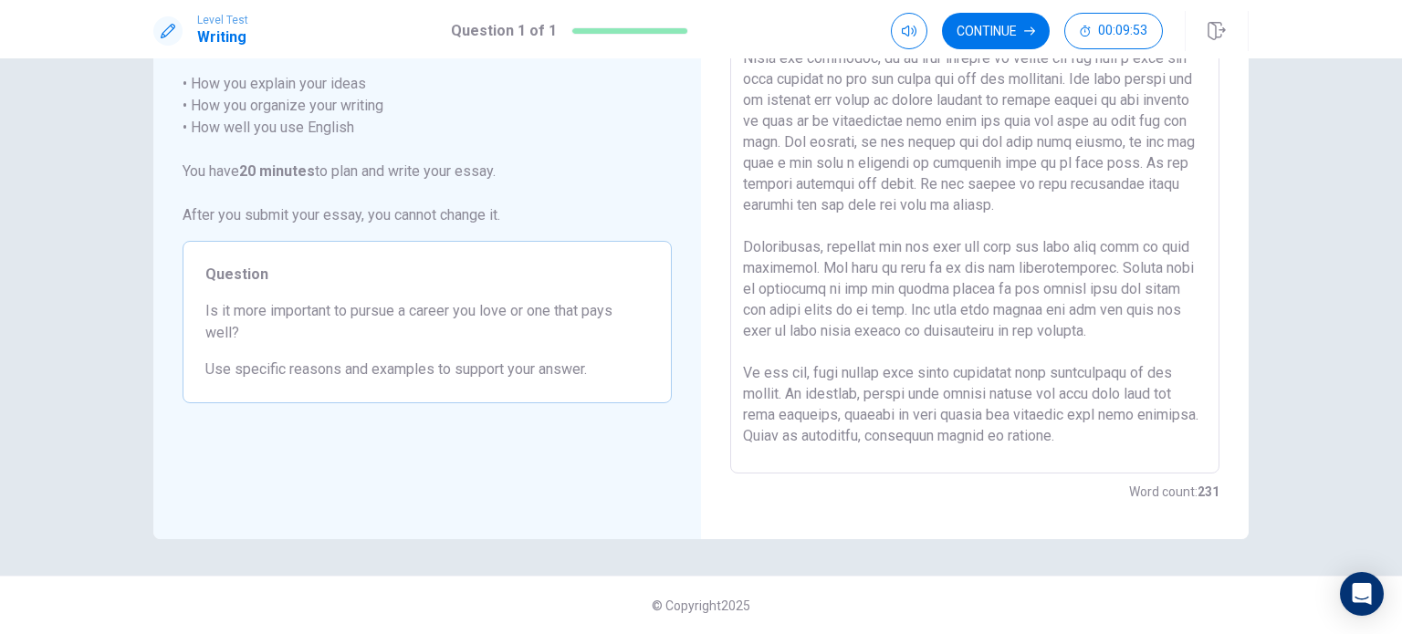
click at [1071, 321] on textarea at bounding box center [975, 221] width 464 height 474
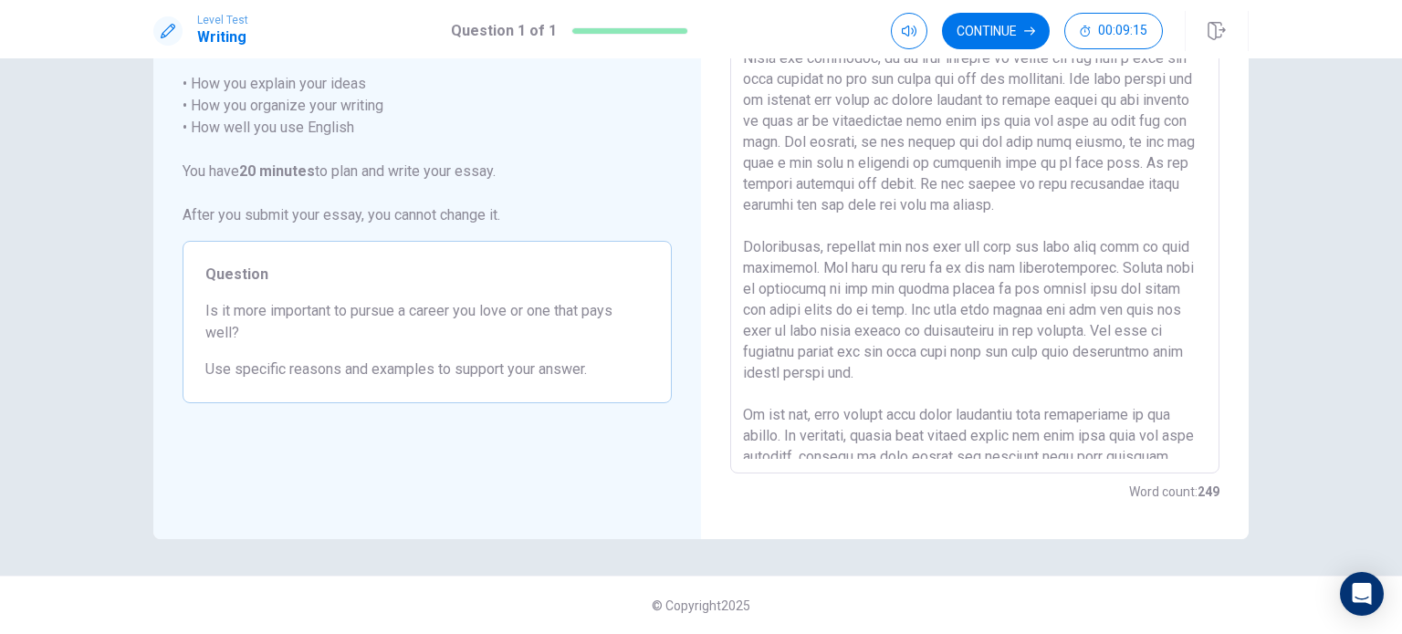
click at [985, 364] on textarea at bounding box center [975, 221] width 464 height 474
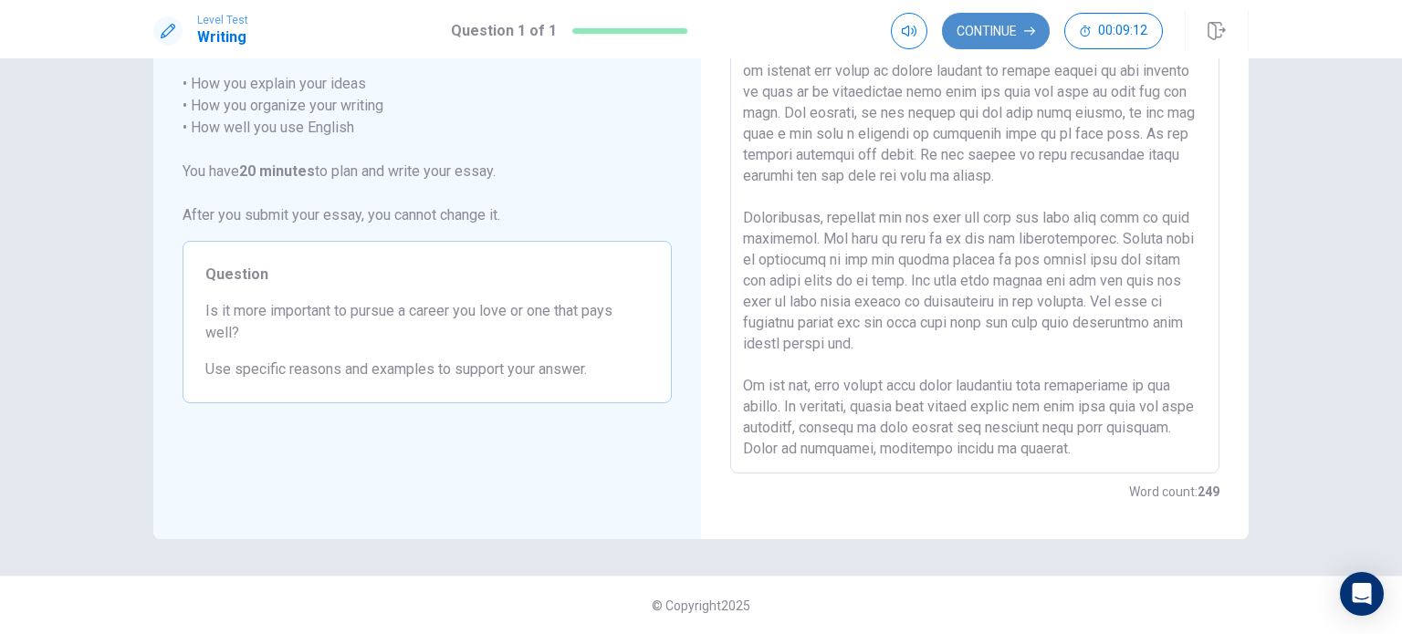
click at [985, 29] on button "Continue" at bounding box center [996, 31] width 108 height 36
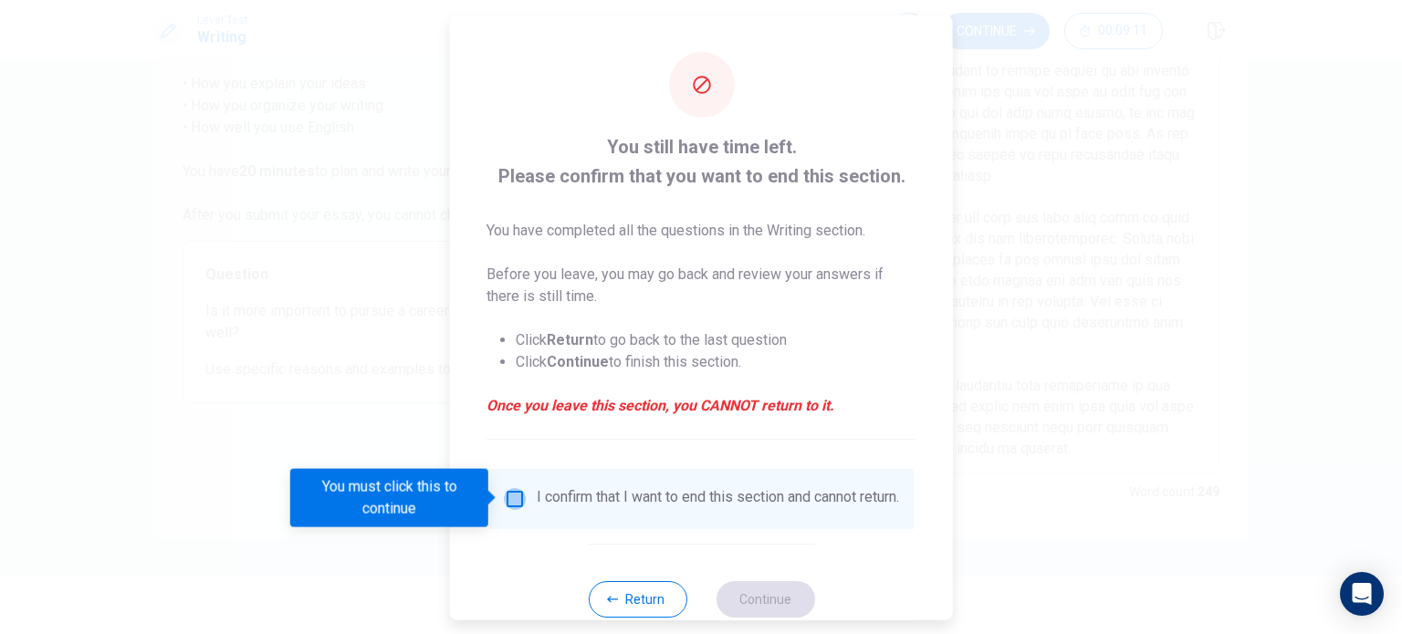
click at [518, 499] on input "You must click this to continue" at bounding box center [515, 498] width 22 height 22
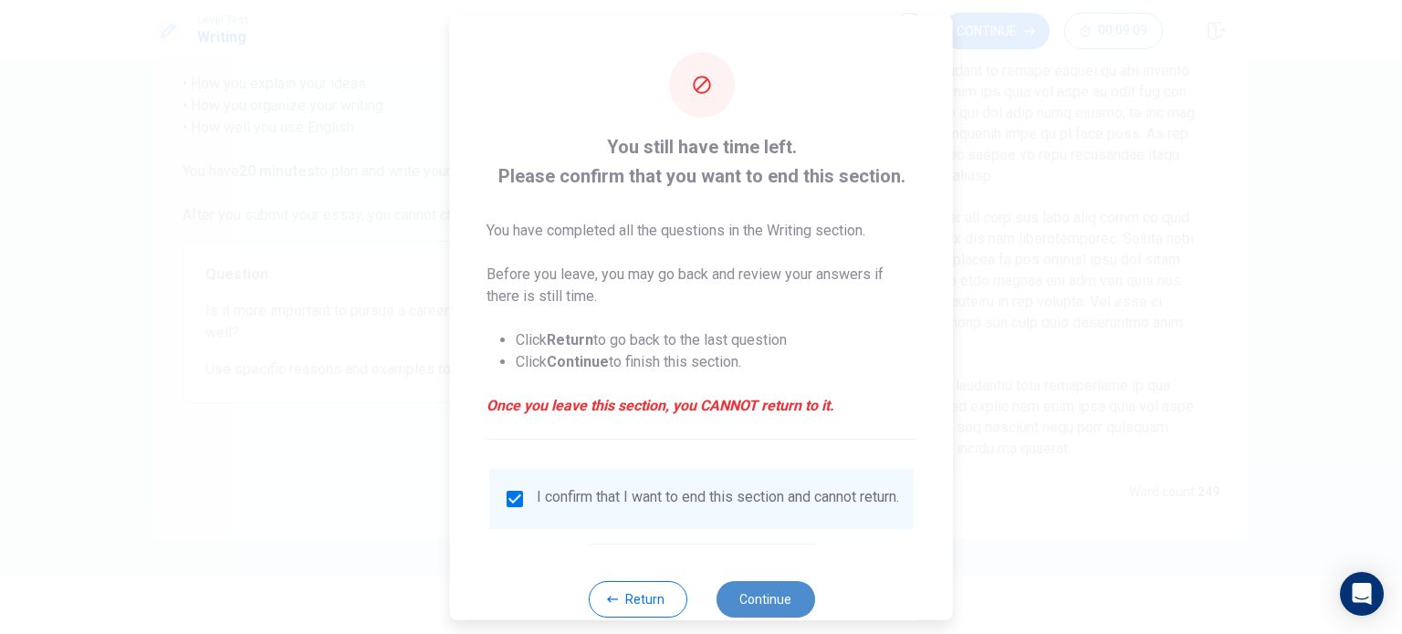
click at [792, 613] on button "Continue" at bounding box center [764, 598] width 99 height 36
